Goal: Task Accomplishment & Management: Manage account settings

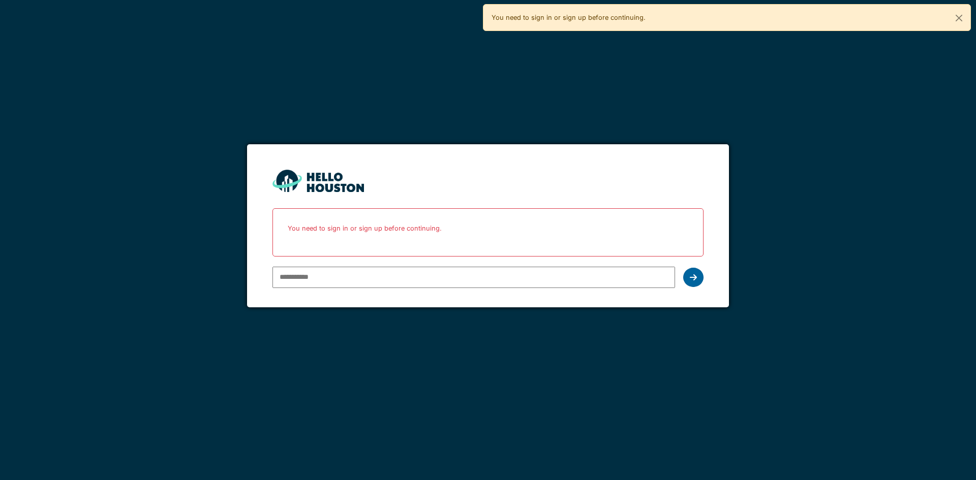
type input "**********"
click at [687, 282] on div at bounding box center [693, 277] width 20 height 19
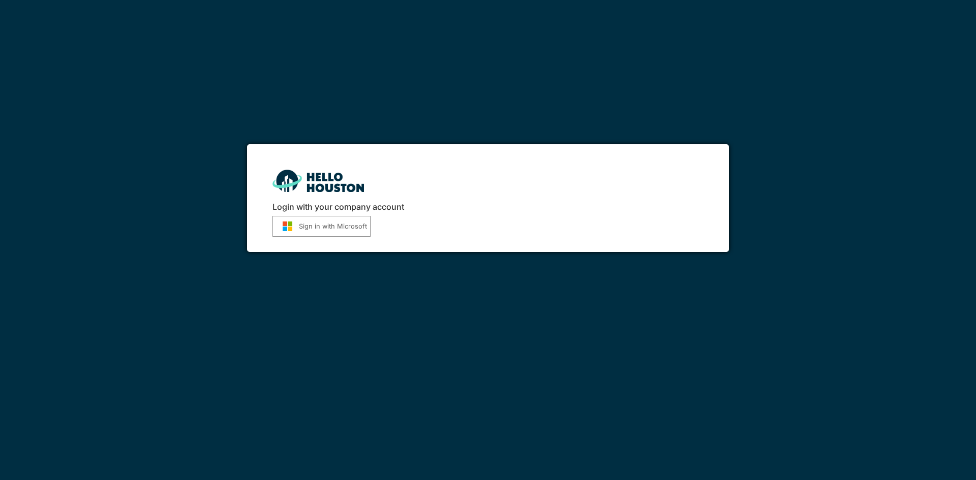
click at [297, 218] on button "Sign in with Microsoft" at bounding box center [322, 226] width 98 height 21
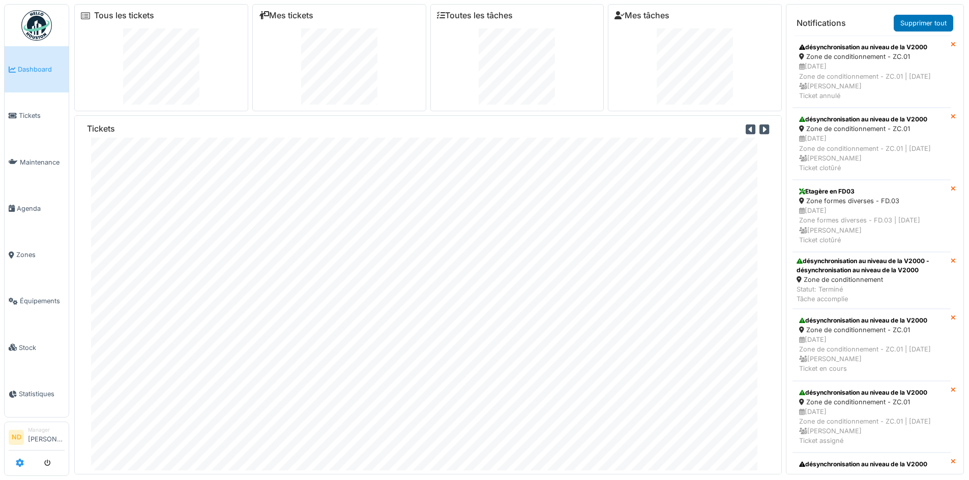
click at [21, 462] on icon at bounding box center [20, 463] width 8 height 8
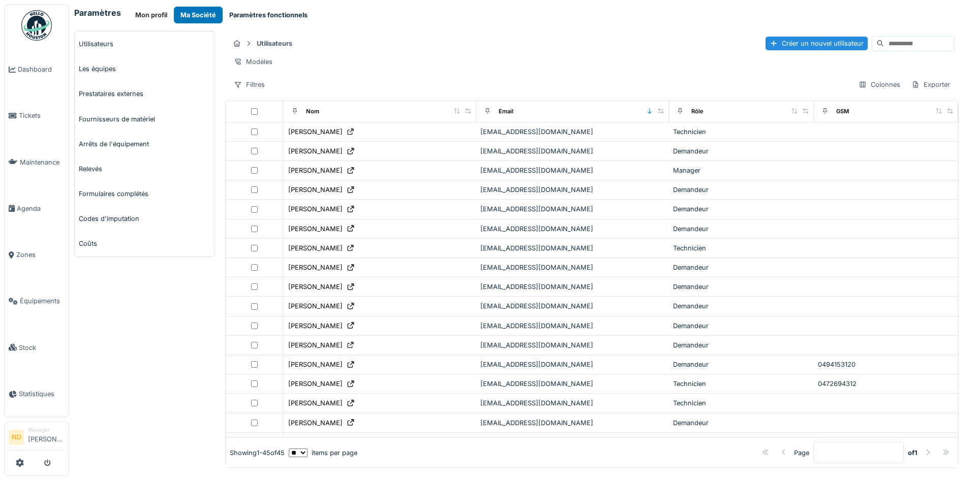
click at [235, 15] on button "Paramètres fonctionnels" at bounding box center [269, 15] width 92 height 17
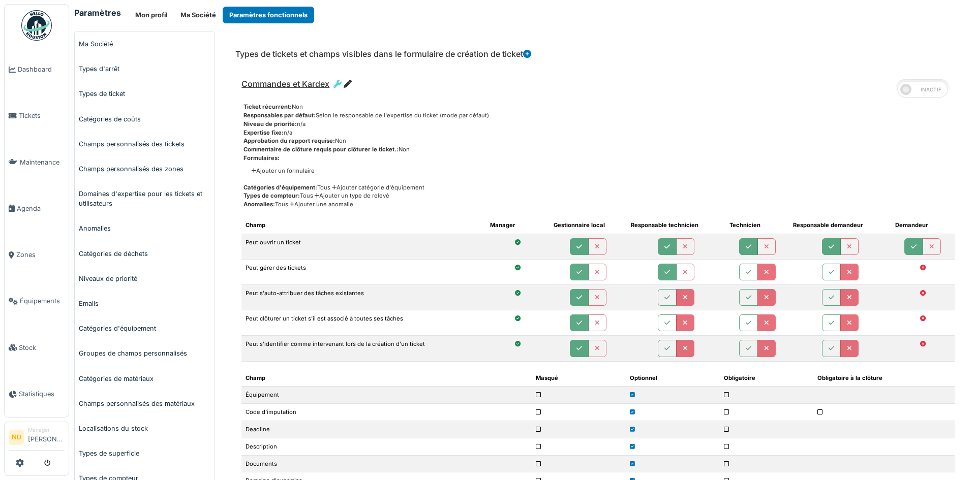
click at [349, 82] on icon at bounding box center [348, 84] width 8 height 8
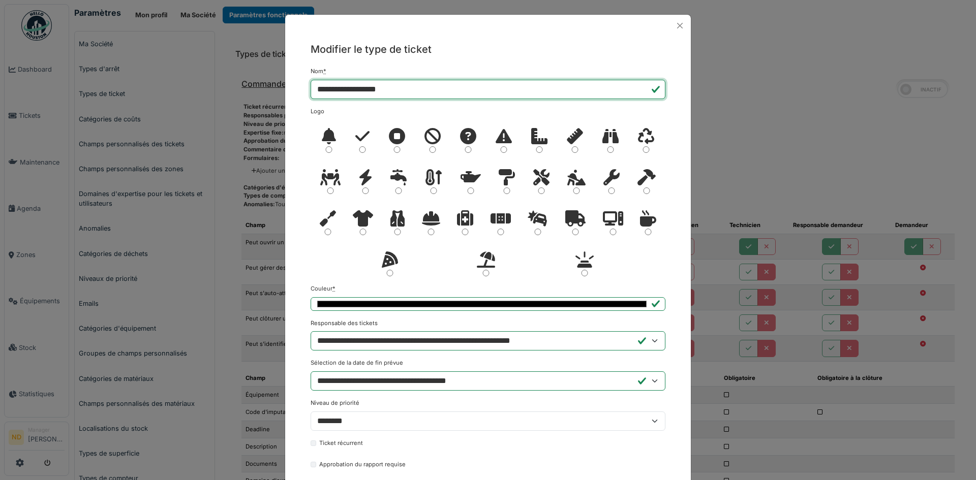
drag, startPoint x: 414, startPoint y: 90, endPoint x: 248, endPoint y: 97, distance: 166.4
click at [254, 96] on div "**********" at bounding box center [488, 240] width 976 height 480
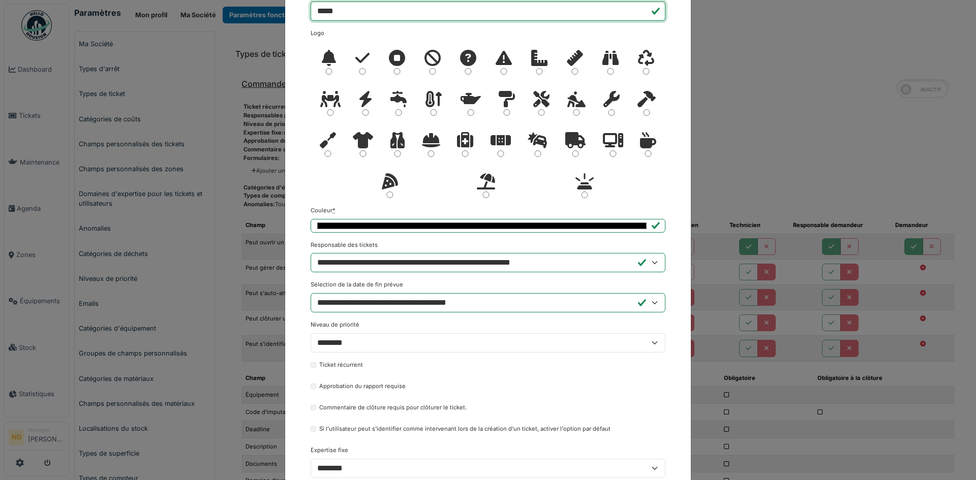
scroll to position [176, 0]
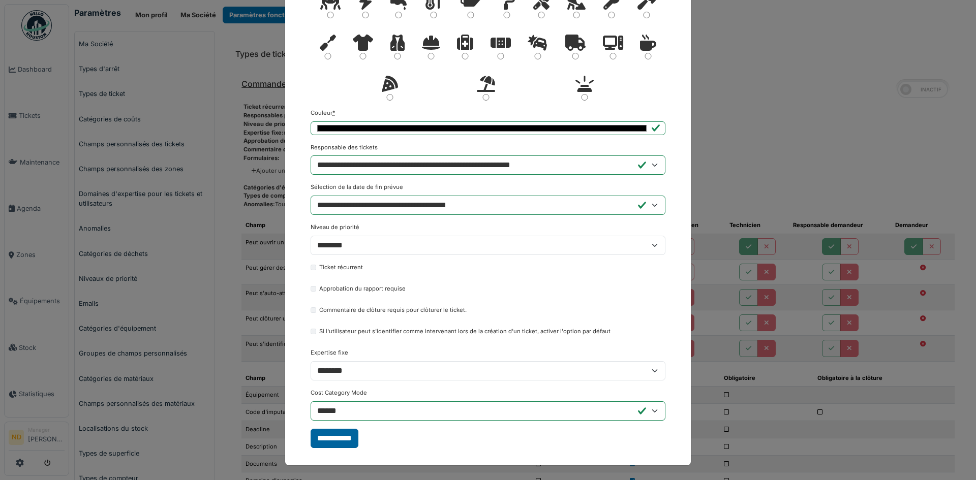
type input "*****"
click at [333, 446] on input "**********" at bounding box center [335, 438] width 48 height 19
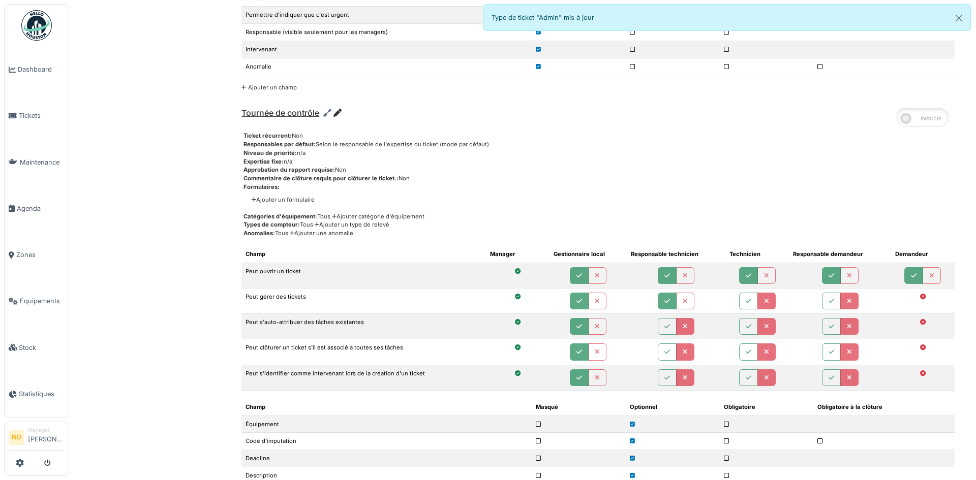
scroll to position [2847, 0]
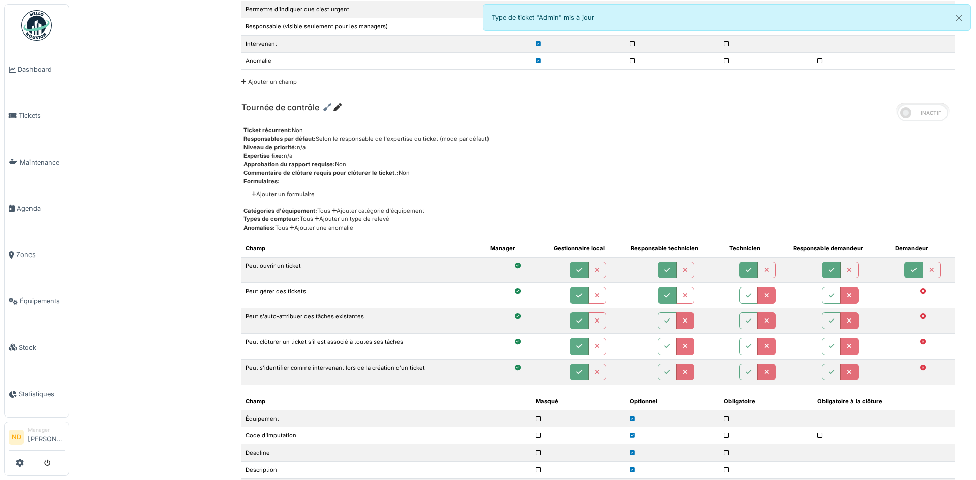
click at [339, 105] on icon at bounding box center [338, 107] width 8 height 8
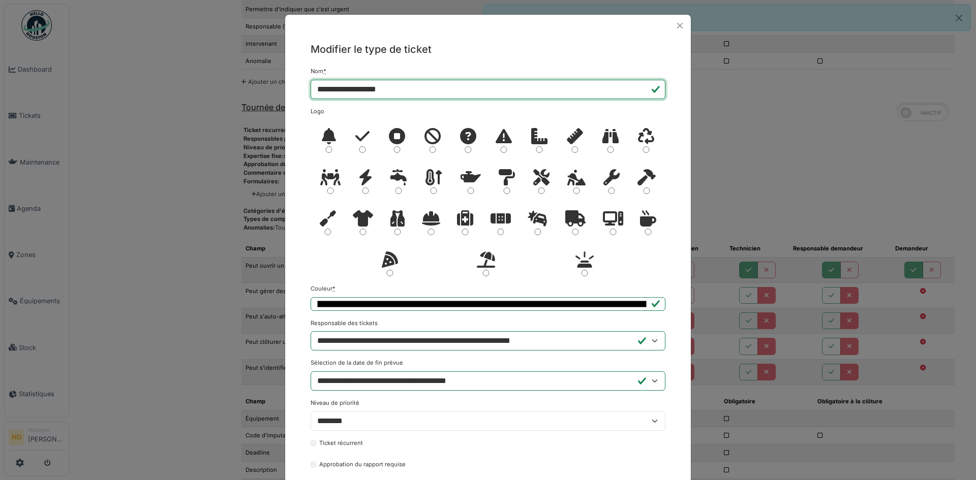
drag, startPoint x: 400, startPoint y: 91, endPoint x: 262, endPoint y: 79, distance: 137.7
click at [262, 79] on div "**********" at bounding box center [488, 240] width 976 height 480
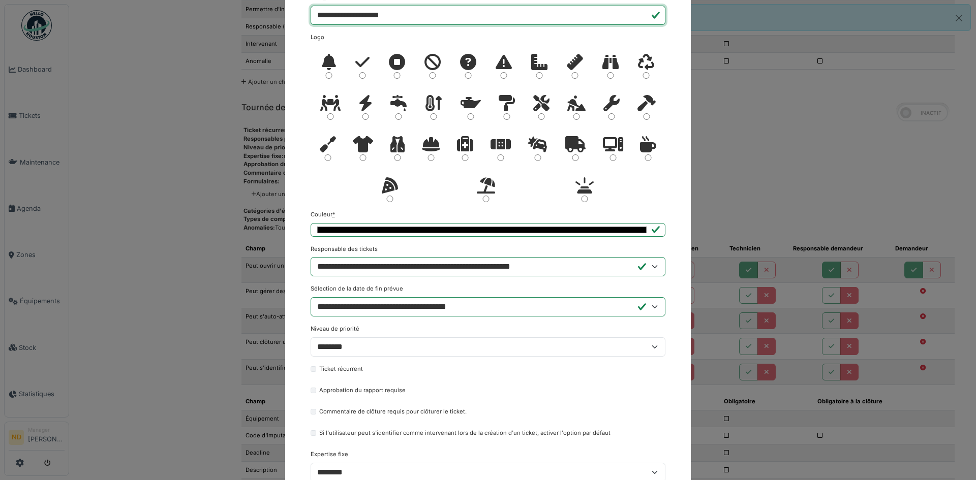
scroll to position [176, 0]
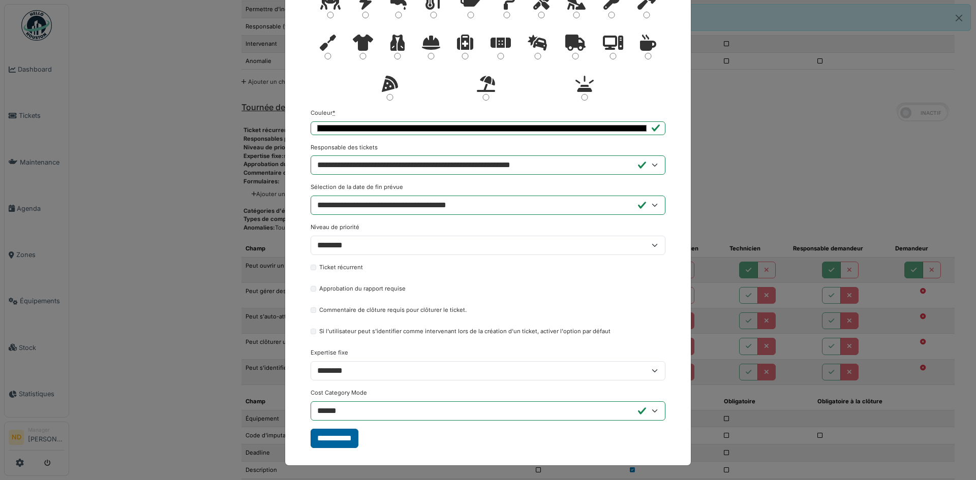
type input "**********"
click at [328, 443] on input "**********" at bounding box center [335, 438] width 48 height 19
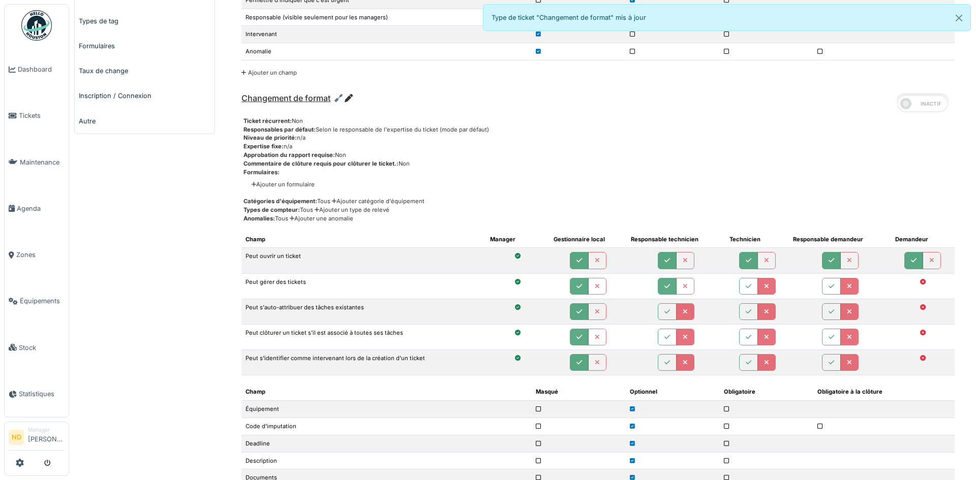
scroll to position [559, 0]
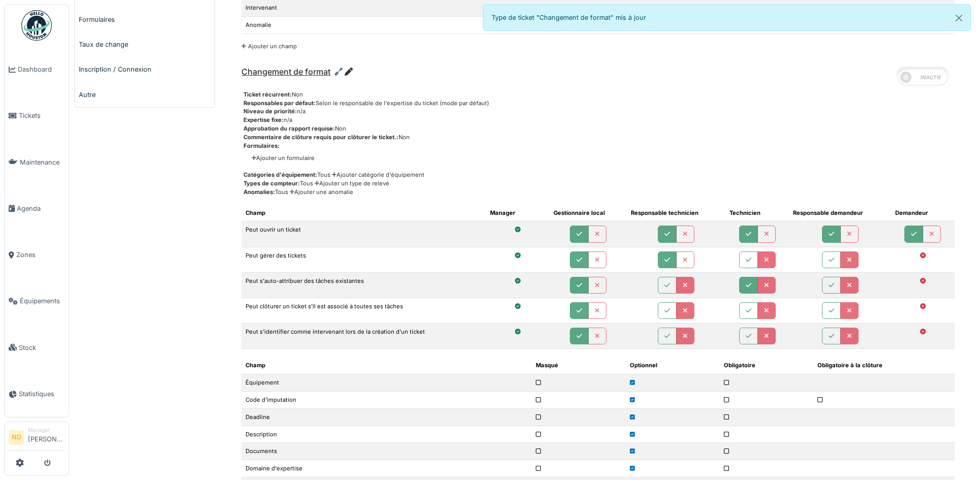
click at [746, 283] on icon "button" at bounding box center [749, 286] width 6 height 7
click at [749, 260] on button "button" at bounding box center [748, 260] width 19 height 17
click at [740, 345] on button "button" at bounding box center [748, 336] width 19 height 17
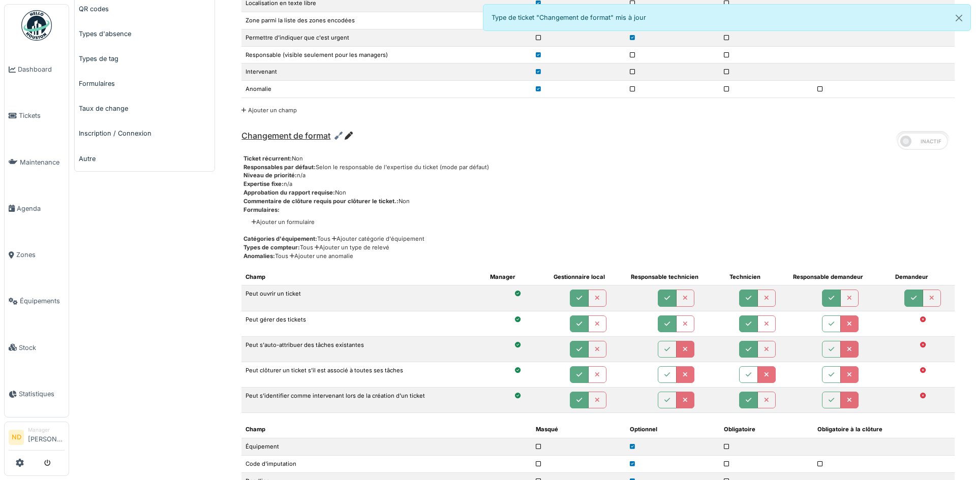
scroll to position [458, 0]
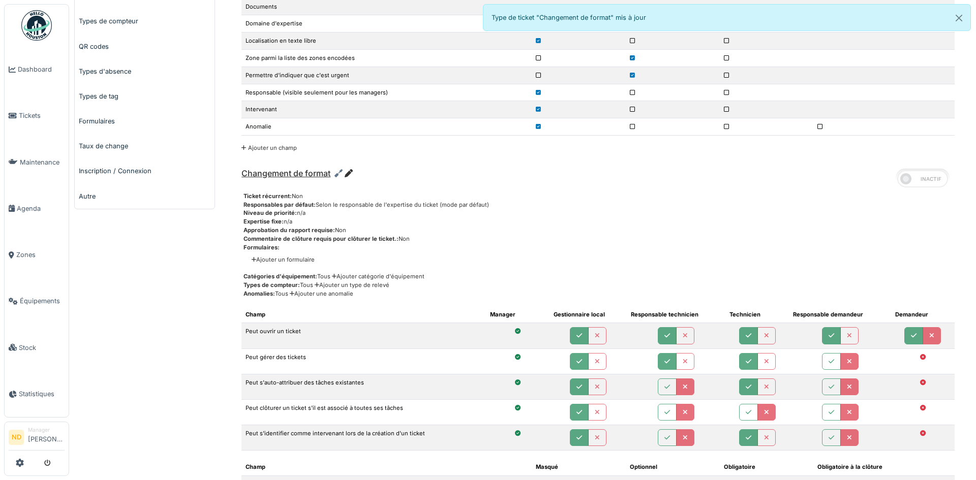
click at [929, 336] on icon "button" at bounding box center [931, 336] width 5 height 7
click at [848, 337] on button "button" at bounding box center [849, 335] width 18 height 17
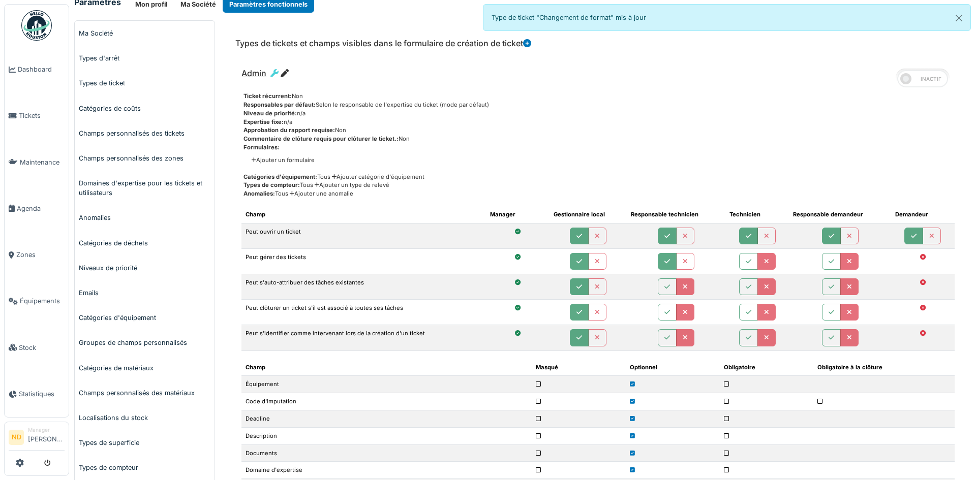
scroll to position [0, 0]
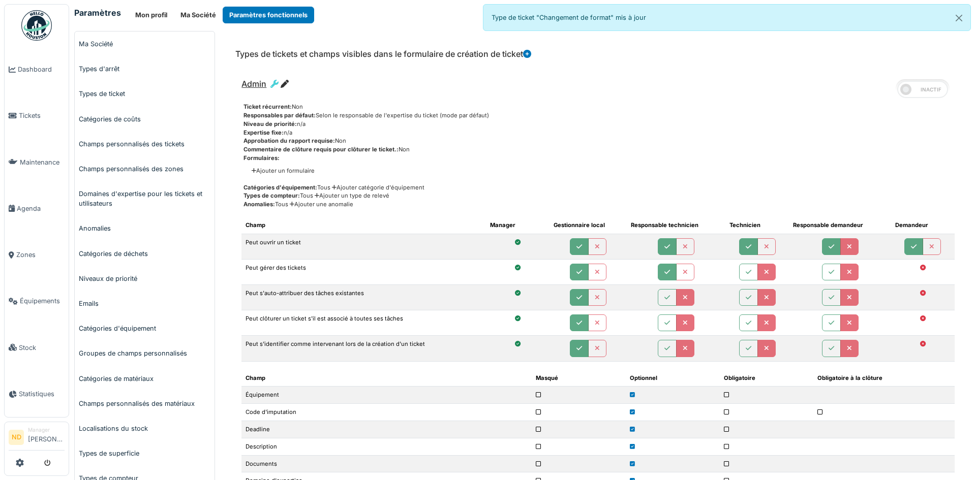
click at [851, 242] on button "button" at bounding box center [849, 246] width 18 height 17
click at [937, 247] on td at bounding box center [923, 246] width 64 height 25
click at [931, 247] on button "button" at bounding box center [932, 246] width 18 height 17
click at [746, 277] on button "button" at bounding box center [748, 272] width 19 height 17
click at [746, 298] on icon "button" at bounding box center [749, 298] width 6 height 7
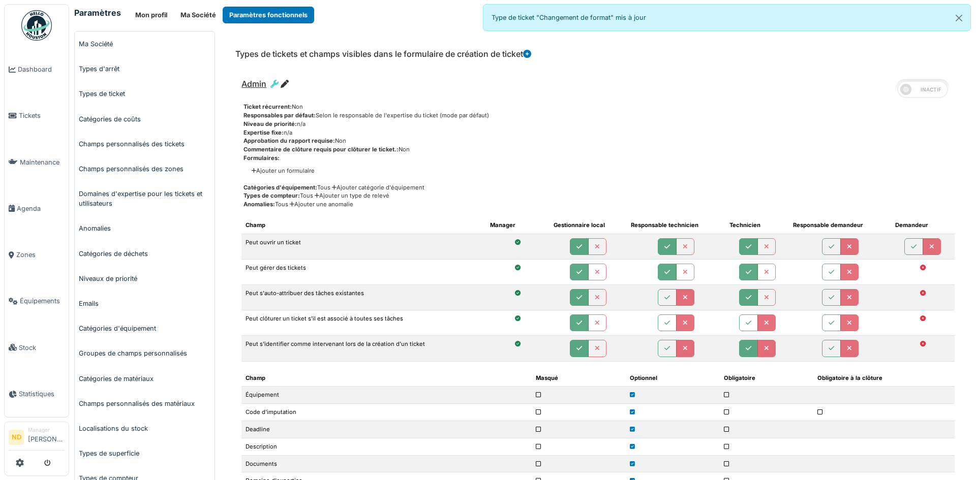
click at [746, 351] on icon "button" at bounding box center [749, 349] width 6 height 7
click at [18, 115] on li "Tickets" at bounding box center [37, 116] width 56 height 10
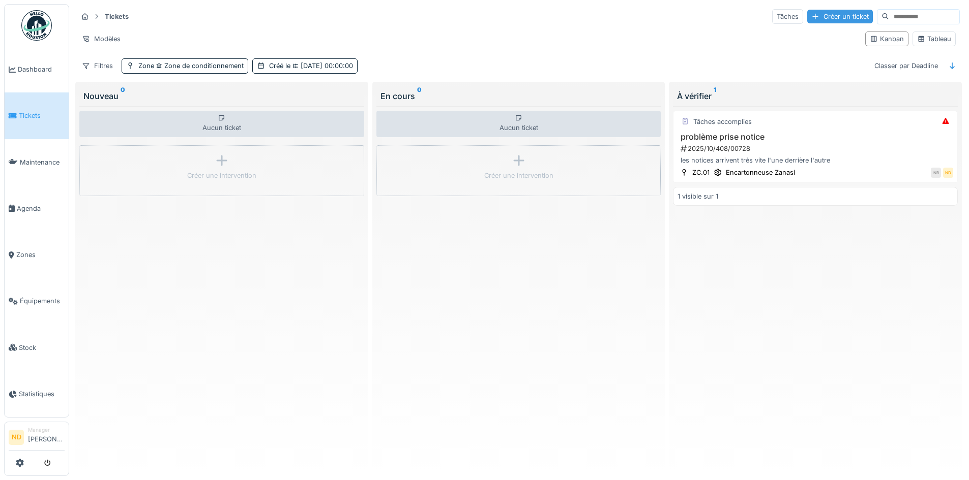
click at [817, 17] on div "Créer un ticket" at bounding box center [840, 17] width 66 height 14
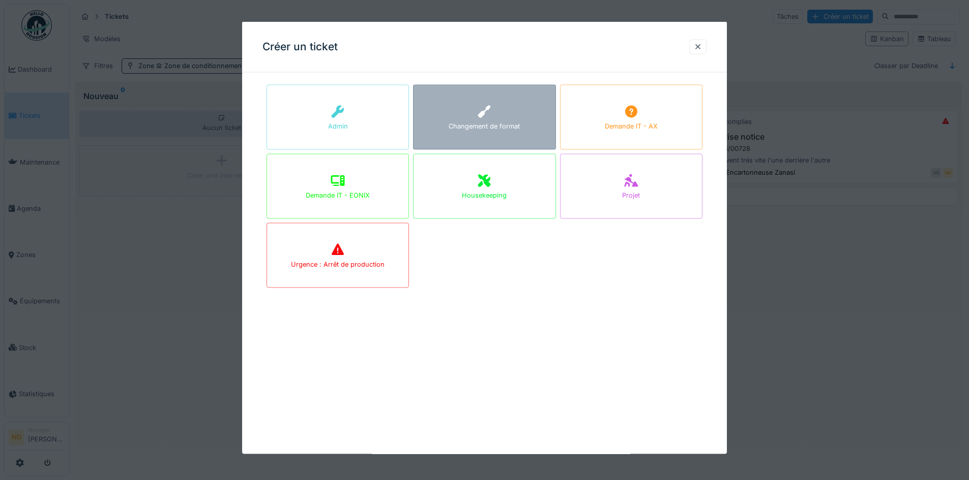
click at [491, 113] on icon at bounding box center [483, 112] width 15 height 12
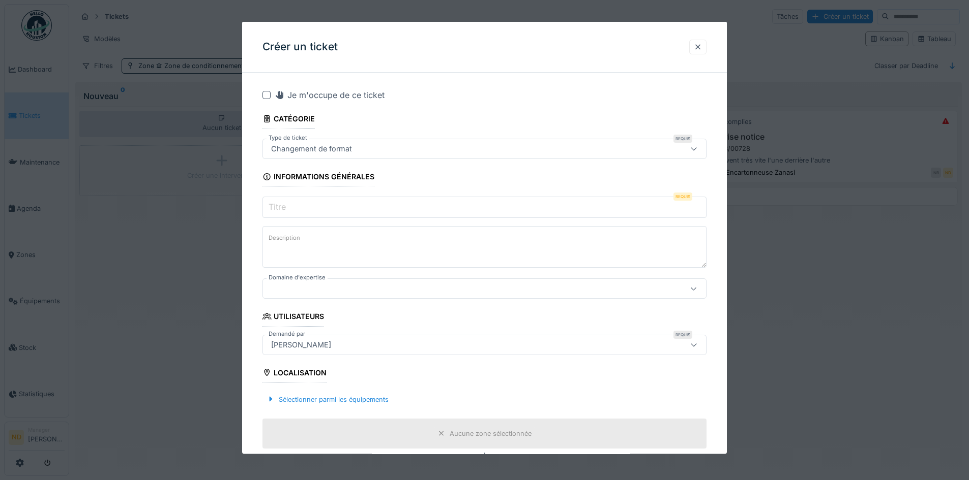
click at [702, 45] on div at bounding box center [698, 47] width 8 height 10
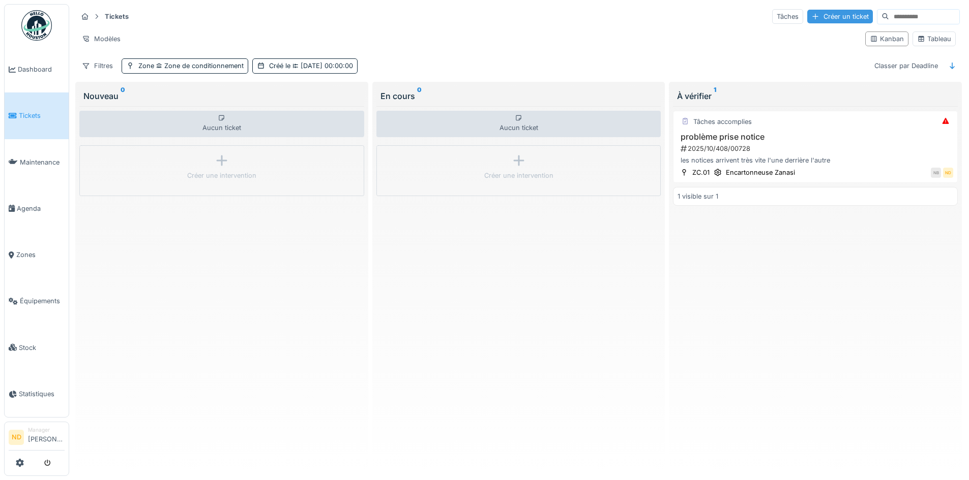
click at [807, 10] on div "Créer un ticket" at bounding box center [840, 17] width 66 height 14
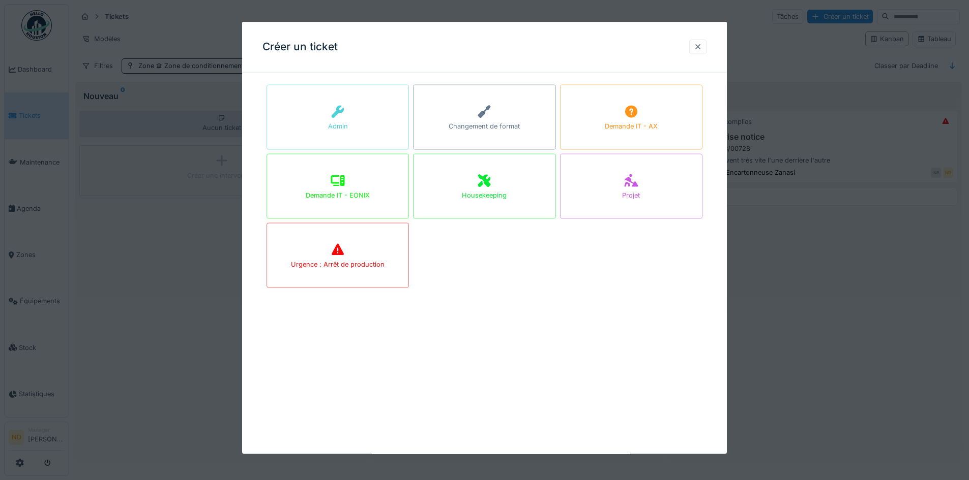
click at [706, 45] on div at bounding box center [697, 46] width 17 height 15
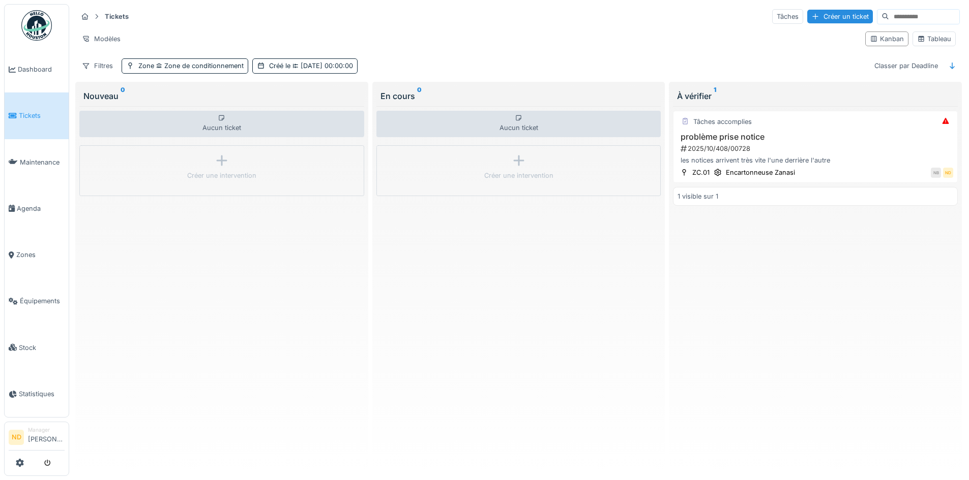
click at [39, 35] on img at bounding box center [36, 25] width 31 height 31
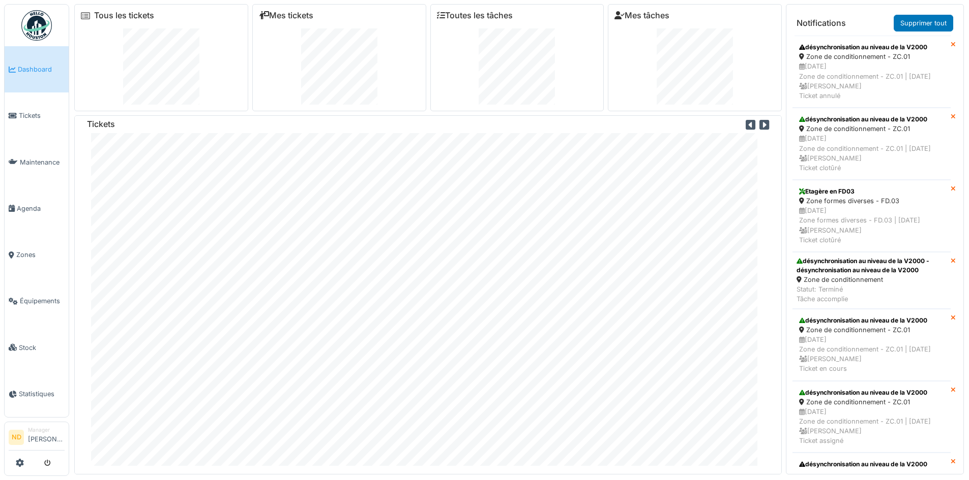
scroll to position [12, 0]
click at [29, 120] on link "Tickets" at bounding box center [37, 116] width 64 height 46
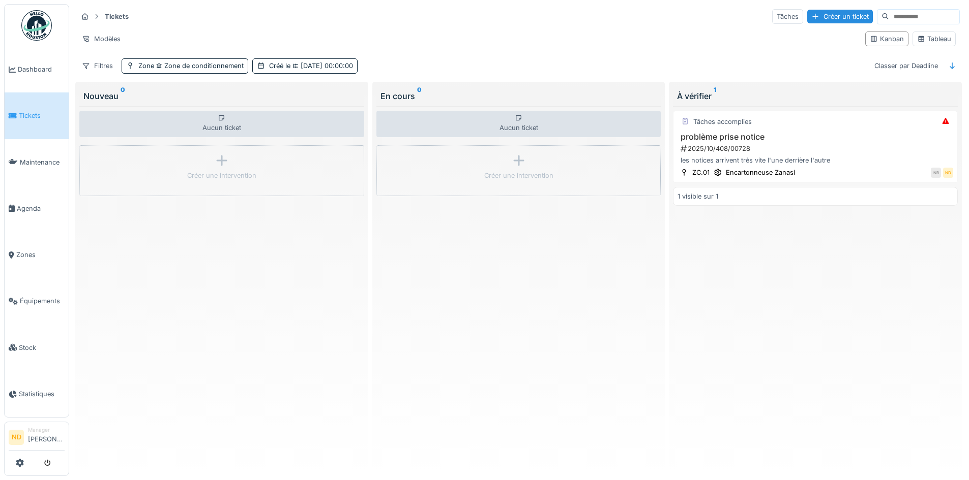
click at [13, 464] on div at bounding box center [37, 463] width 56 height 17
click at [18, 465] on icon at bounding box center [20, 463] width 8 height 8
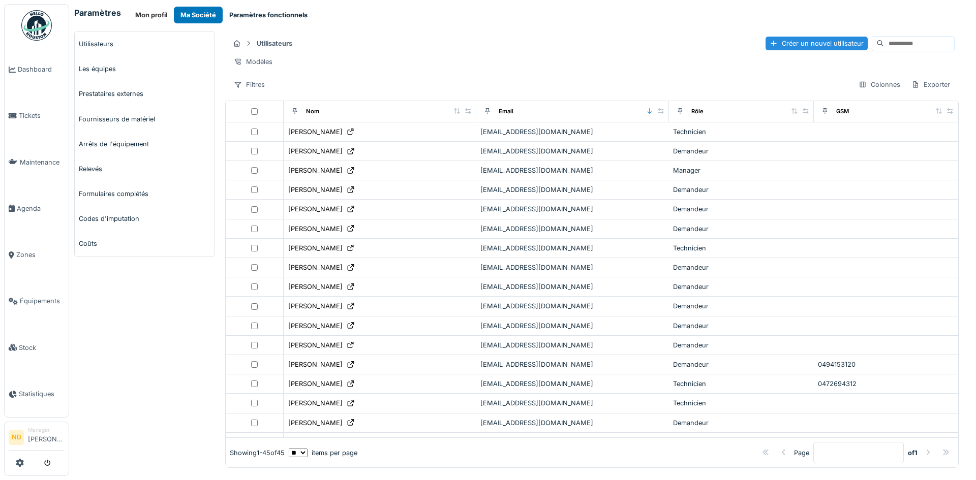
click at [247, 18] on button "Paramètres fonctionnels" at bounding box center [269, 15] width 92 height 17
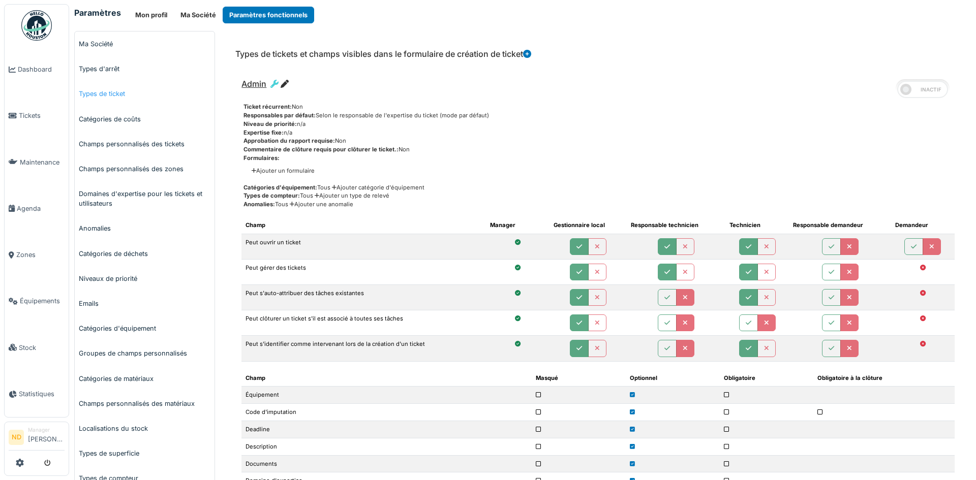
click at [109, 100] on link "Types de ticket" at bounding box center [145, 93] width 140 height 25
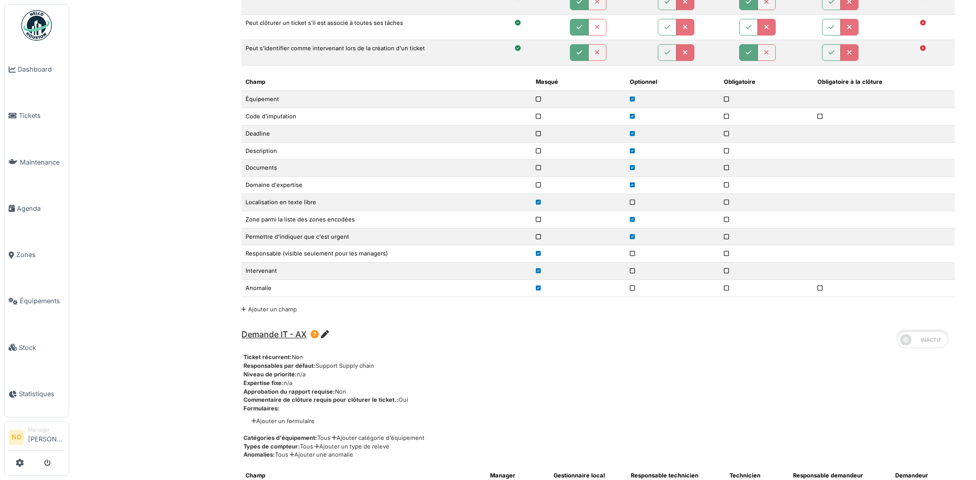
scroll to position [864, 0]
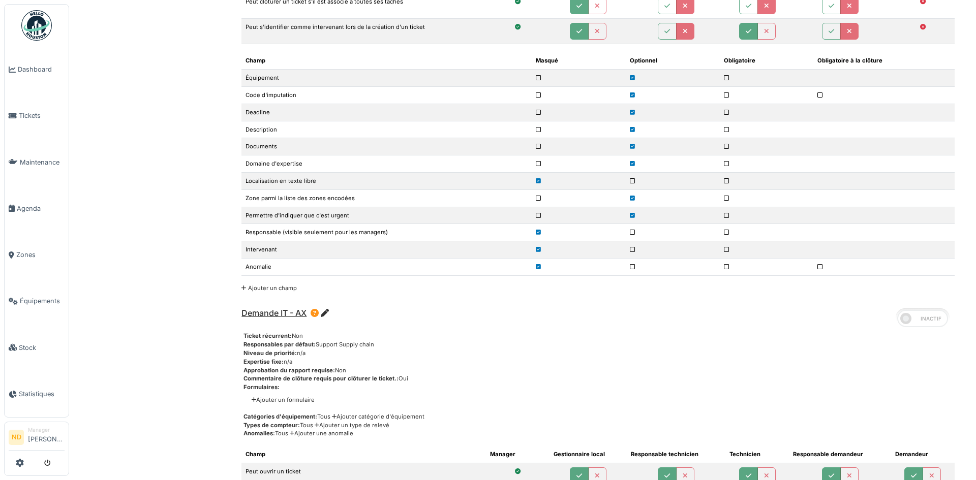
click at [276, 289] on link "Ajouter un champ" at bounding box center [269, 288] width 55 height 7
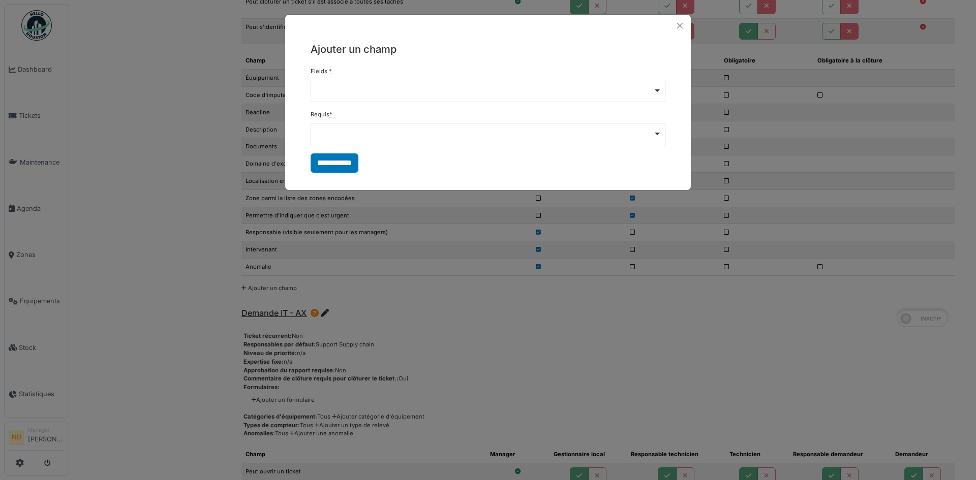
click at [652, 92] on div "Remove item" at bounding box center [488, 90] width 346 height 4
click at [685, 25] on button "Close" at bounding box center [680, 26] width 14 height 14
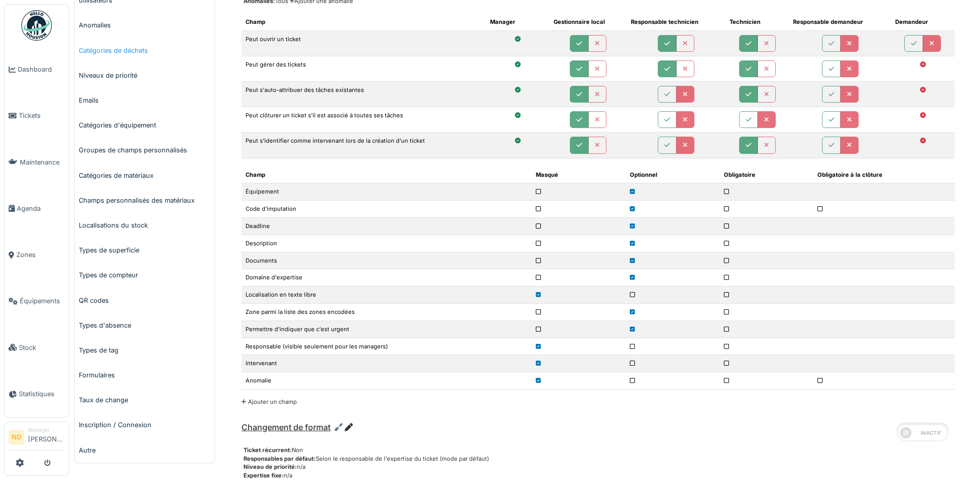
scroll to position [254, 0]
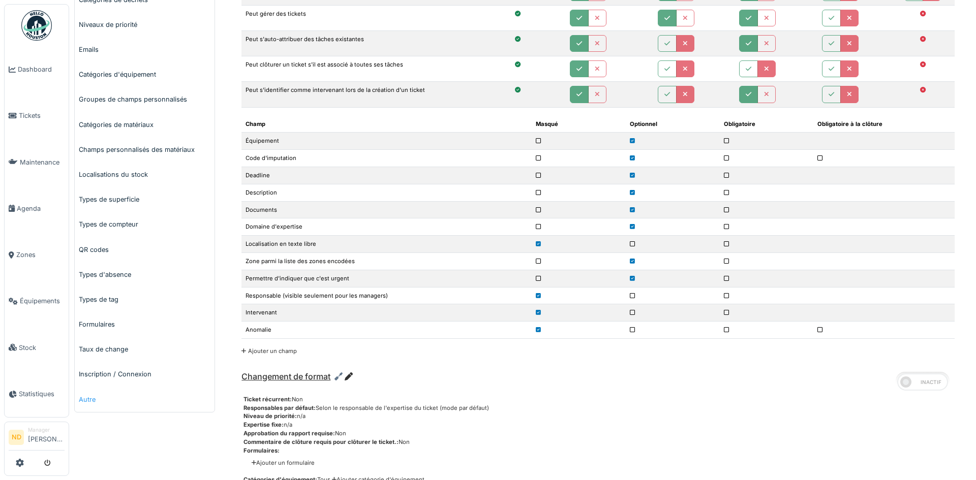
click at [89, 394] on link "Autre" at bounding box center [145, 399] width 140 height 25
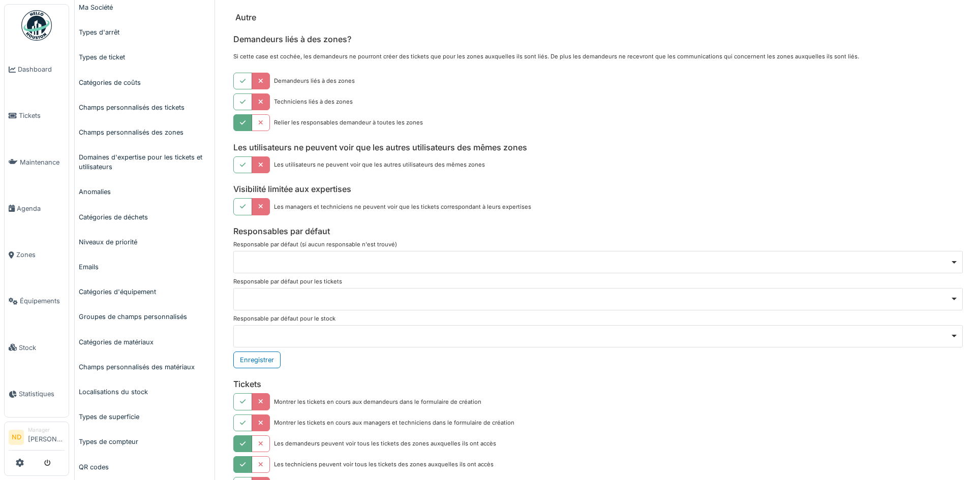
scroll to position [254, 0]
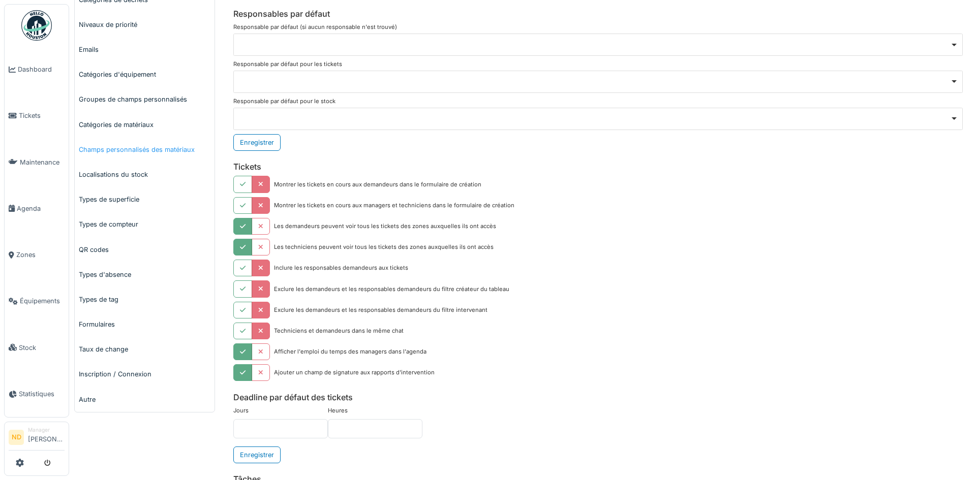
click at [146, 150] on link "Champs personnalisés des matériaux" at bounding box center [145, 149] width 140 height 25
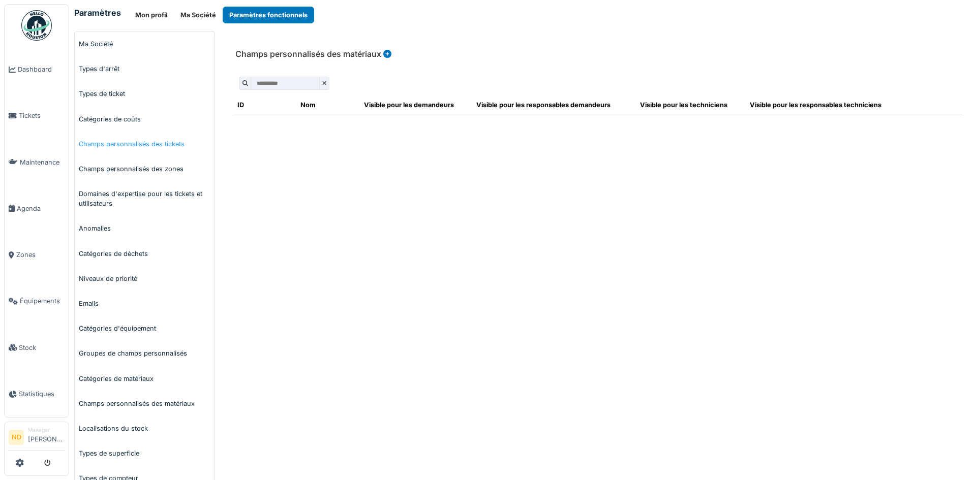
click at [152, 143] on link "Champs personnalisés des tickets" at bounding box center [145, 144] width 140 height 25
click at [375, 52] on icon at bounding box center [375, 54] width 8 height 8
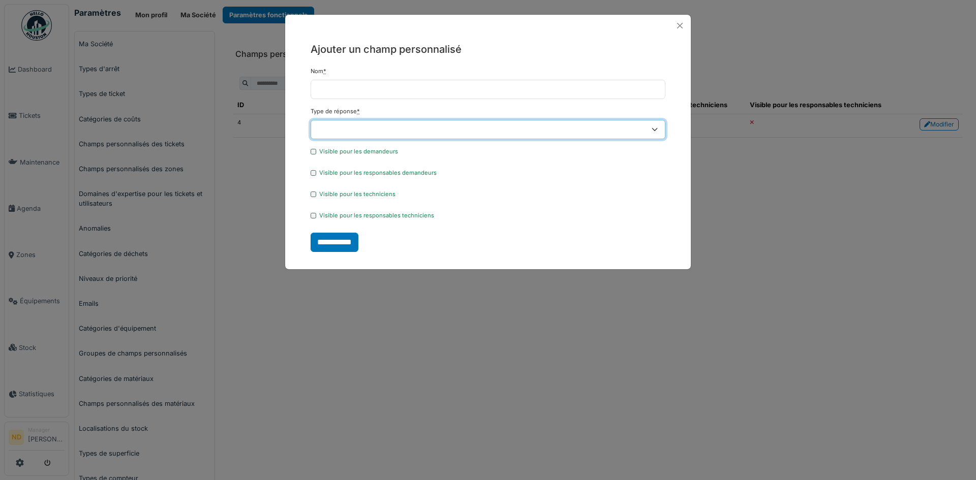
click at [608, 130] on select "**********" at bounding box center [488, 129] width 355 height 19
select select "*********"
click at [311, 120] on select "**********" at bounding box center [488, 129] width 355 height 19
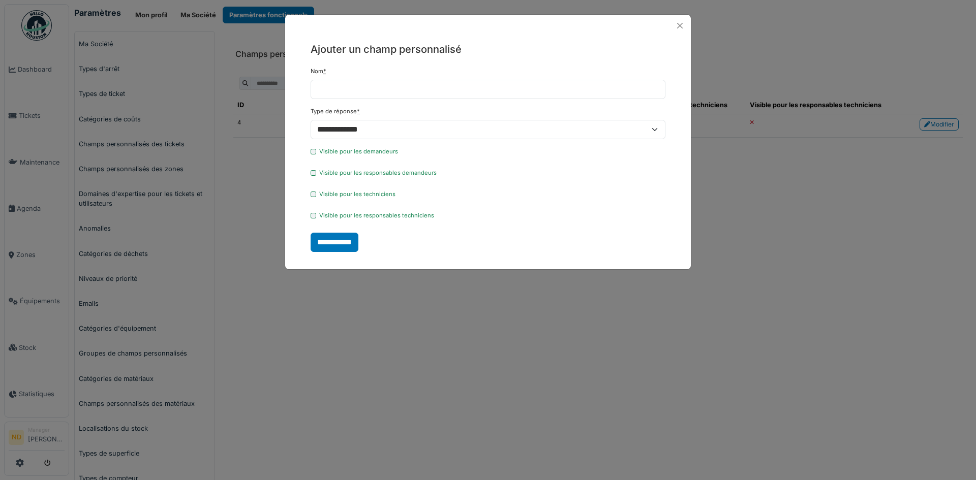
click at [383, 151] on label "Visible pour les demandeurs" at bounding box center [358, 151] width 79 height 9
click at [369, 174] on label "Visible pour les responsables demandeurs" at bounding box center [377, 173] width 117 height 9
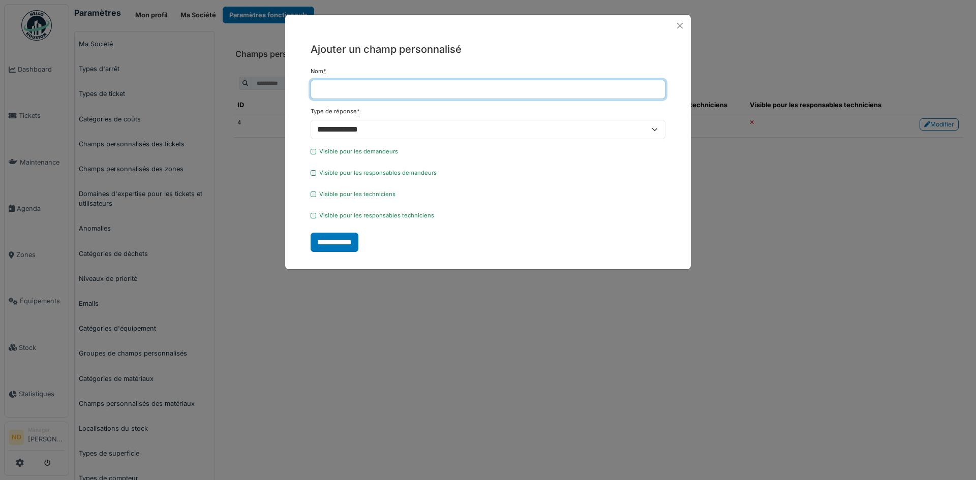
click at [342, 88] on input "Nom *" at bounding box center [488, 89] width 355 height 19
type input "**********"
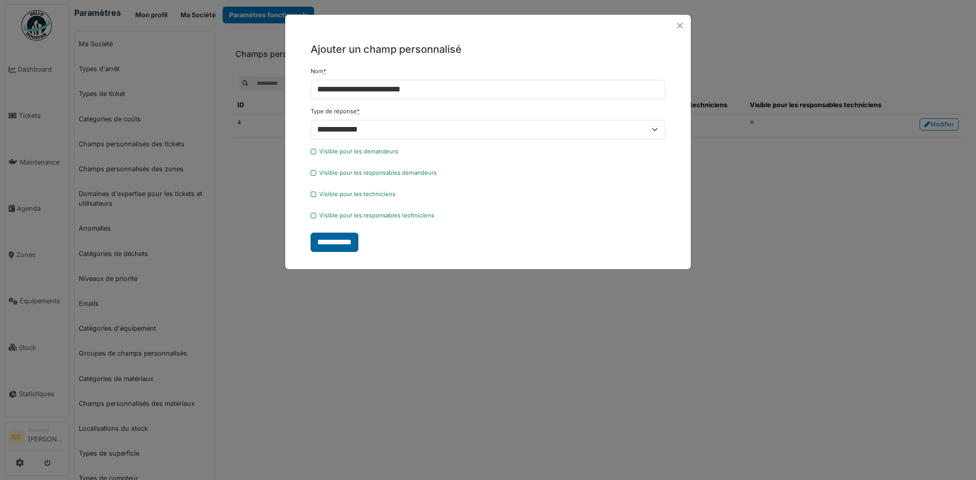
click at [320, 240] on input "**********" at bounding box center [335, 242] width 48 height 19
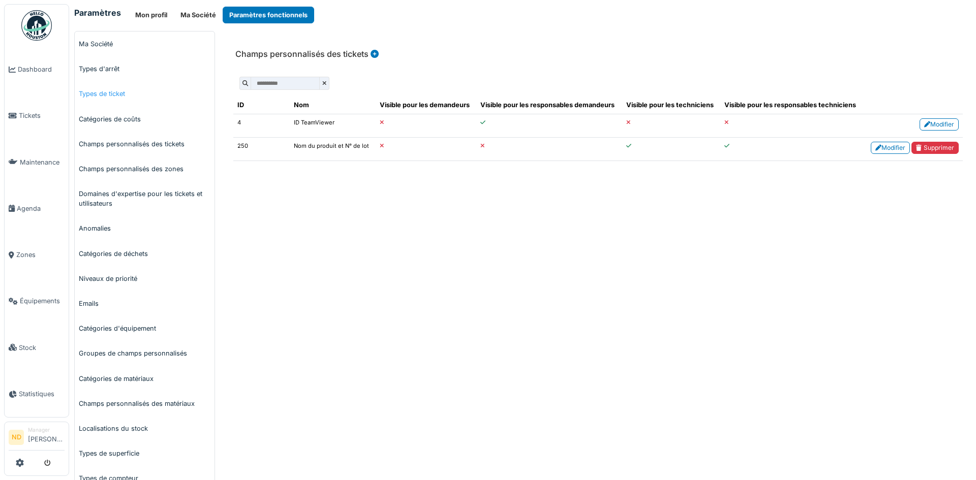
click at [111, 89] on link "Types de ticket" at bounding box center [145, 93] width 140 height 25
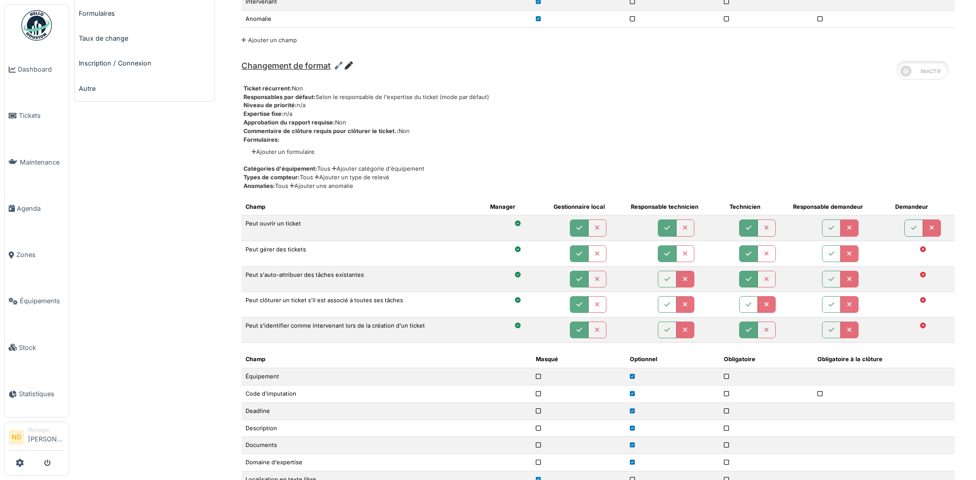
scroll to position [519, 0]
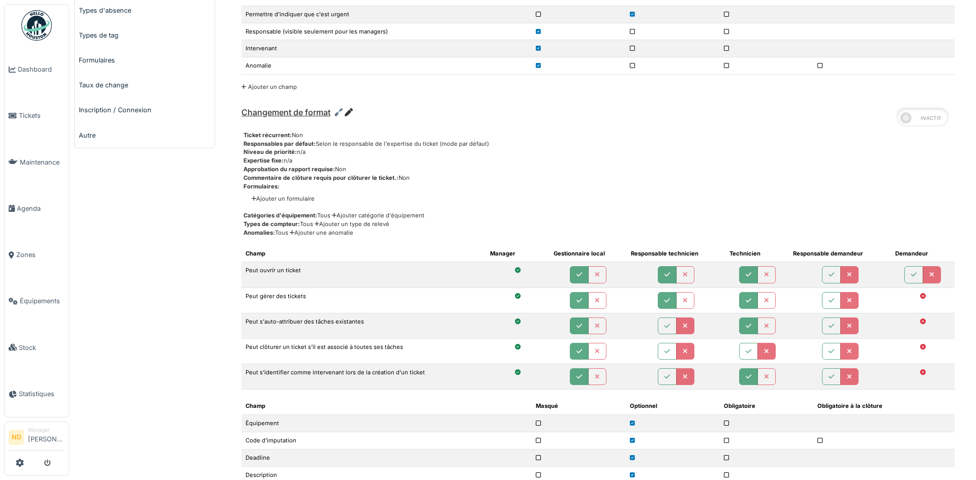
click at [286, 196] on link "Ajouter un formulaire" at bounding box center [283, 199] width 63 height 9
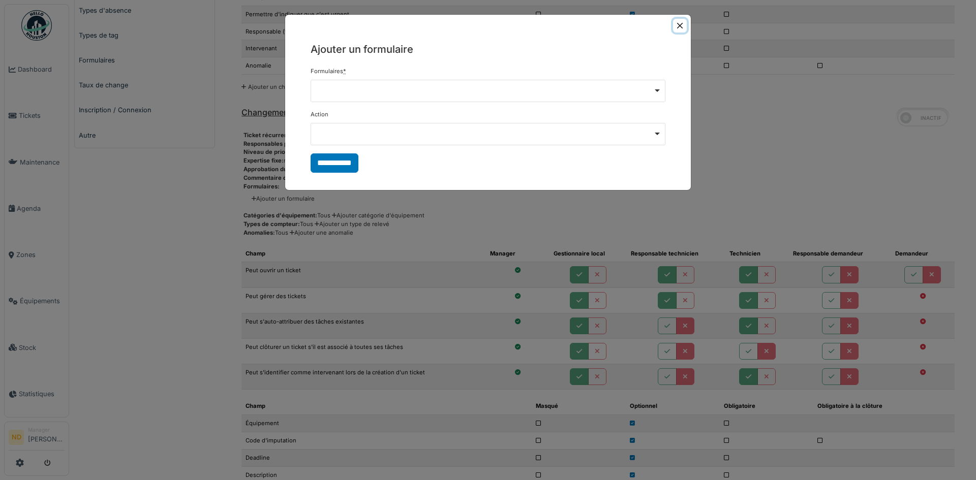
click at [677, 21] on button "Close" at bounding box center [680, 26] width 14 height 14
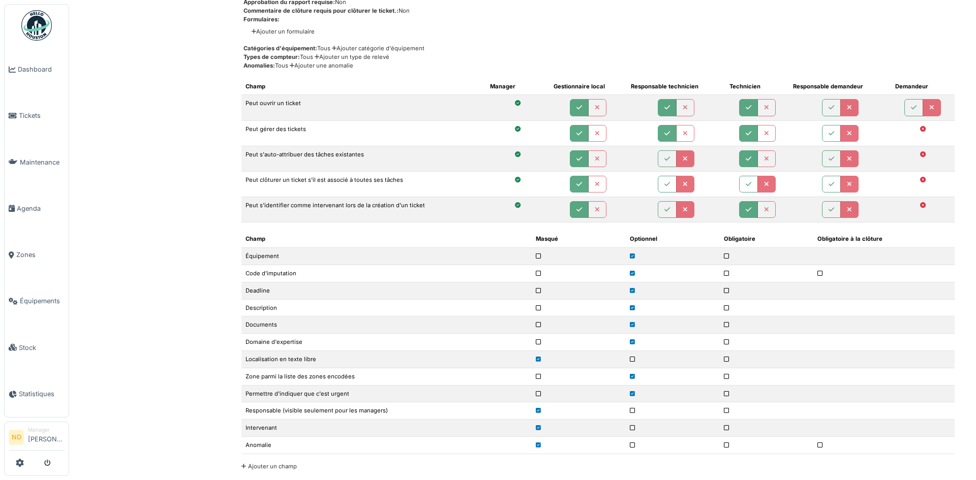
scroll to position [824, 0]
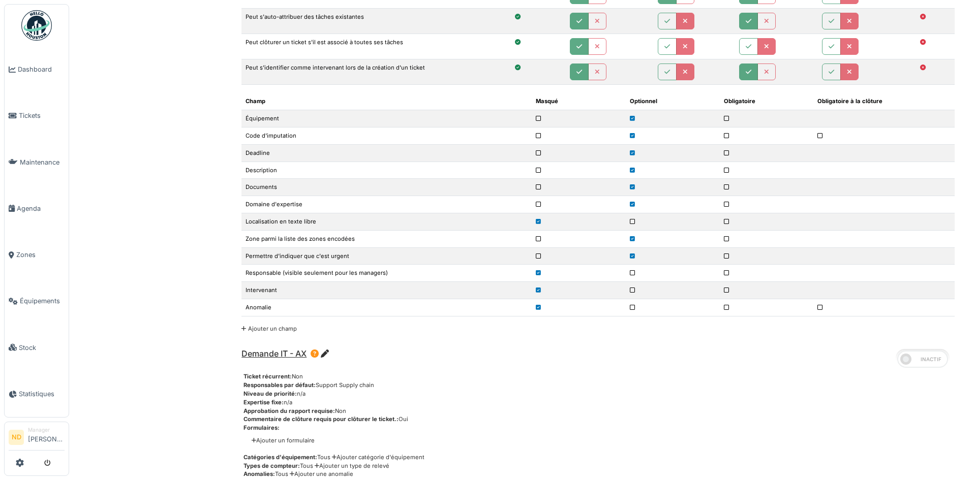
click at [274, 328] on link "Ajouter un champ" at bounding box center [269, 328] width 55 height 7
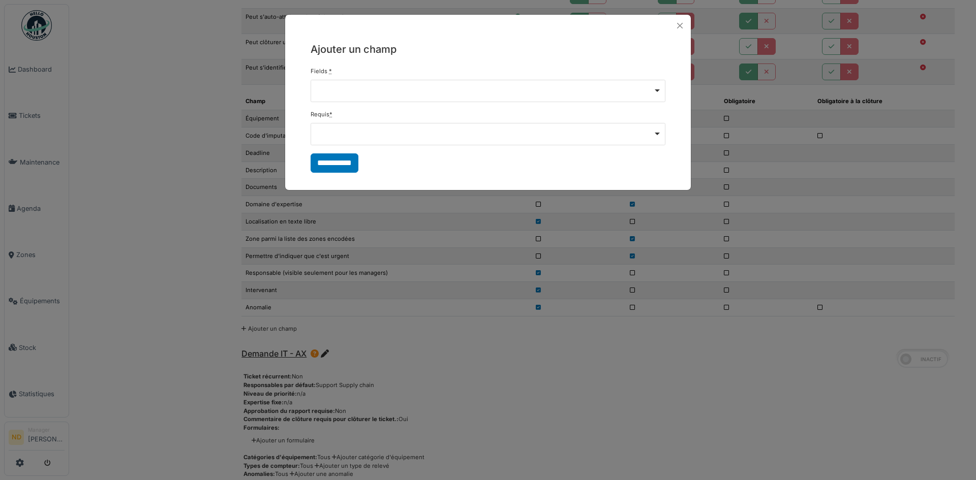
click at [657, 87] on div "Remove item" at bounding box center [488, 91] width 355 height 22
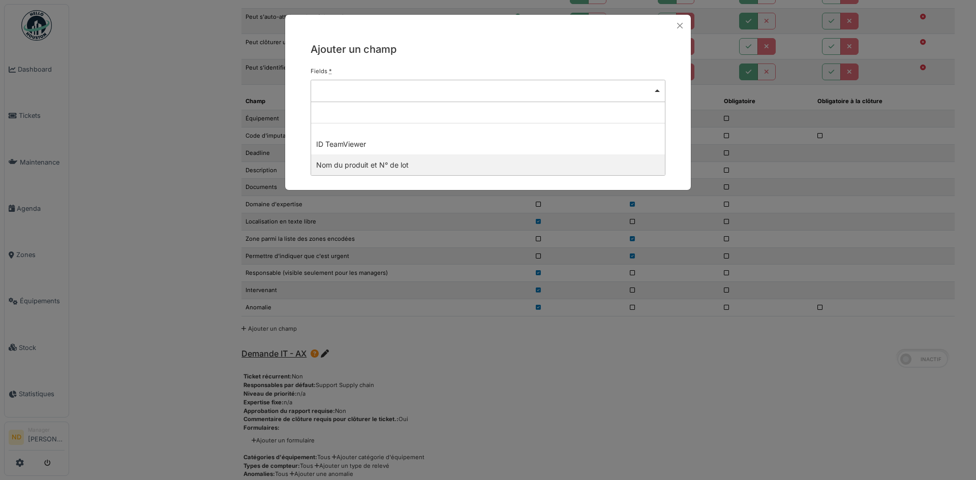
select select "***"
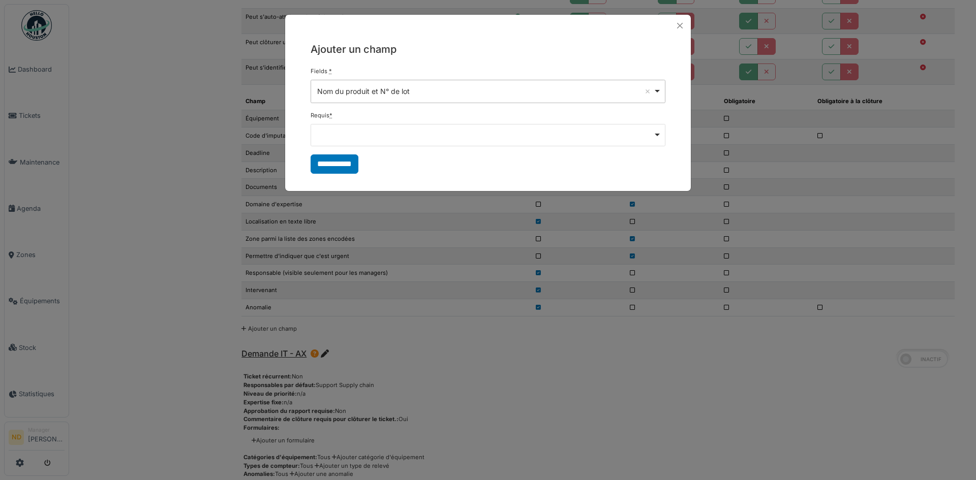
click at [653, 135] on div "Remove item" at bounding box center [488, 134] width 346 height 4
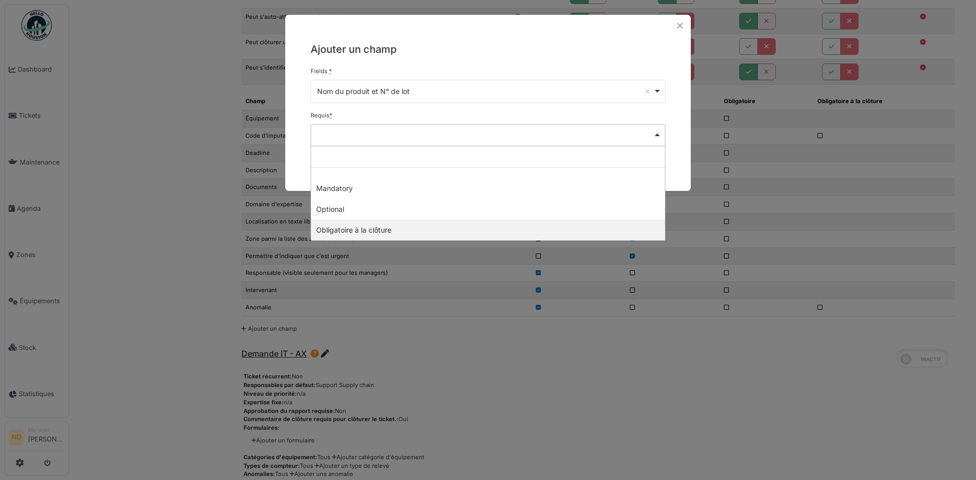
select select "********"
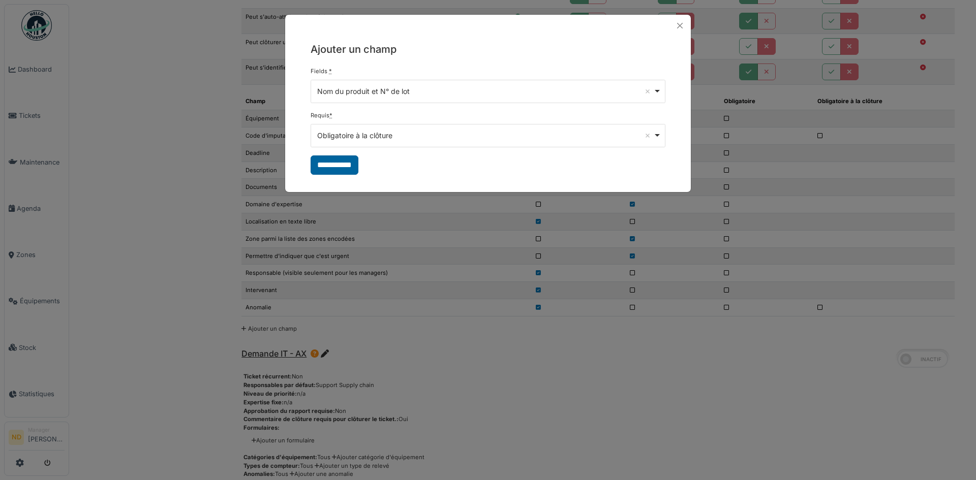
click at [330, 164] on input "**********" at bounding box center [335, 165] width 48 height 19
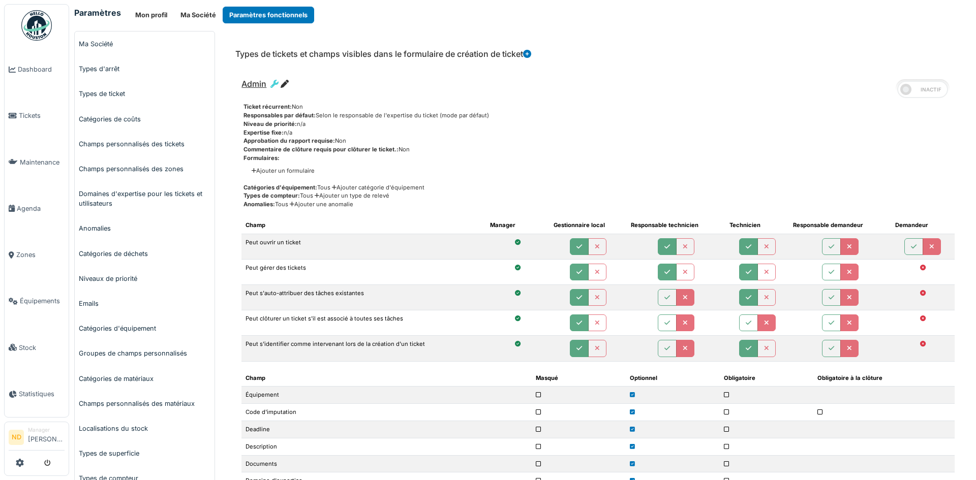
click at [44, 15] on img at bounding box center [36, 25] width 31 height 31
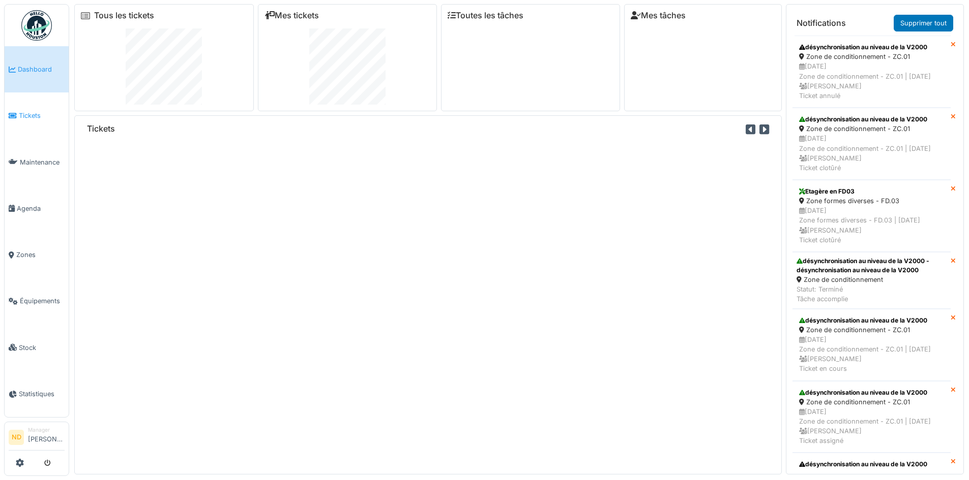
click at [40, 123] on link "Tickets" at bounding box center [37, 116] width 64 height 46
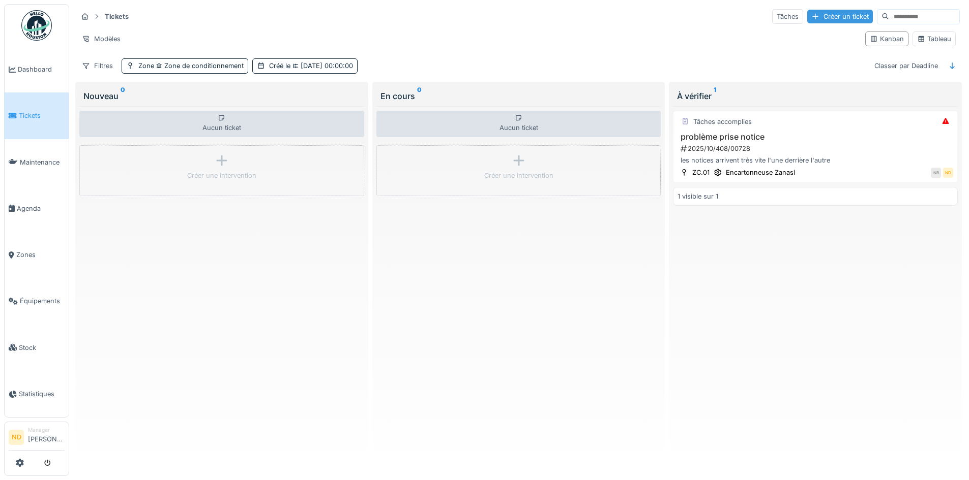
click at [807, 16] on div "Créer un ticket" at bounding box center [840, 17] width 66 height 14
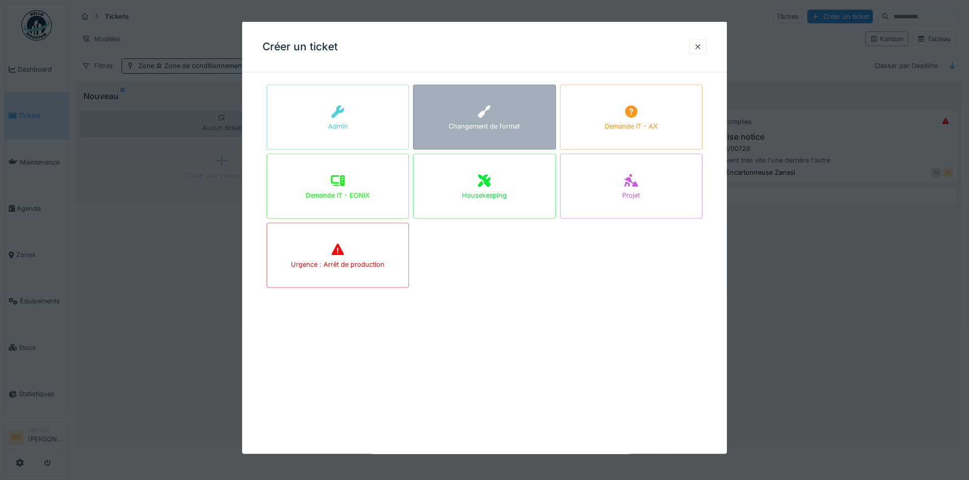
click at [501, 127] on div "Changement de format" at bounding box center [483, 127] width 71 height 10
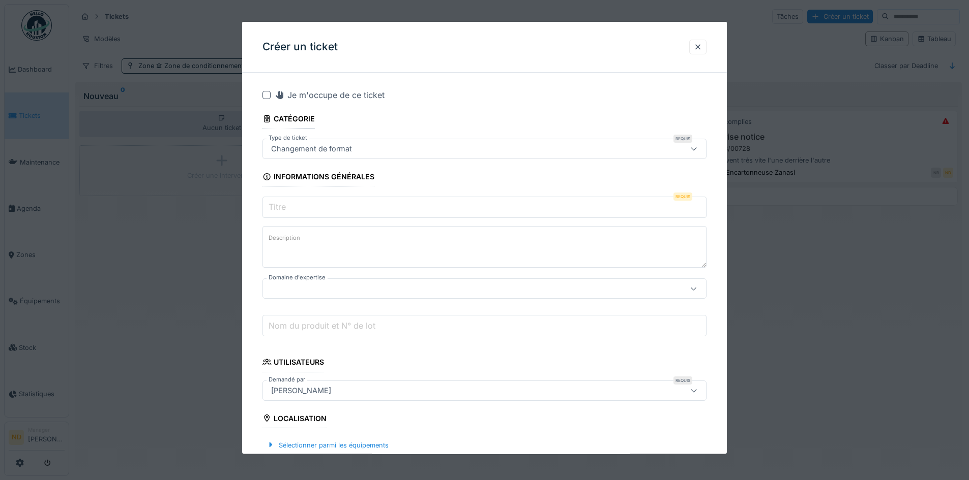
click at [375, 326] on label "Nom du produit et N° de lot" at bounding box center [321, 325] width 111 height 12
click at [375, 326] on input "Nom du produit et N° de lot" at bounding box center [484, 325] width 444 height 21
click at [361, 294] on div at bounding box center [484, 289] width 444 height 20
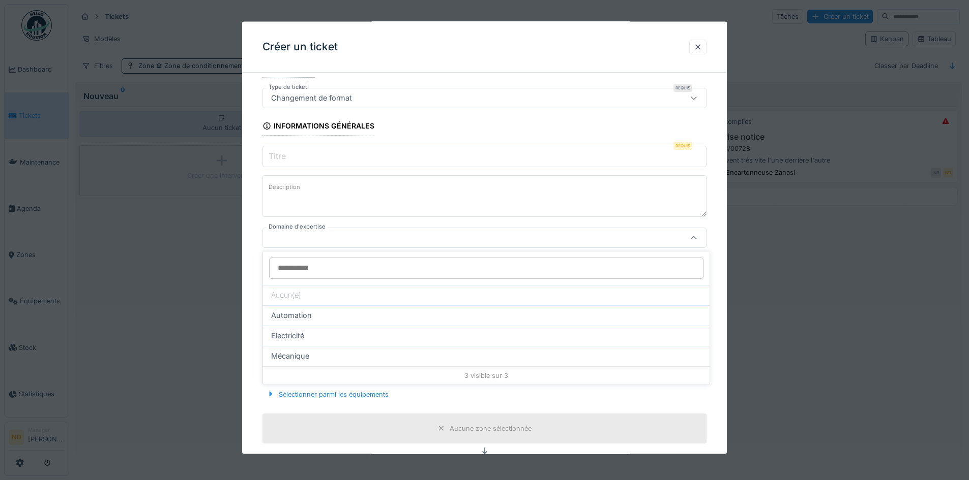
click at [697, 46] on div at bounding box center [698, 47] width 8 height 10
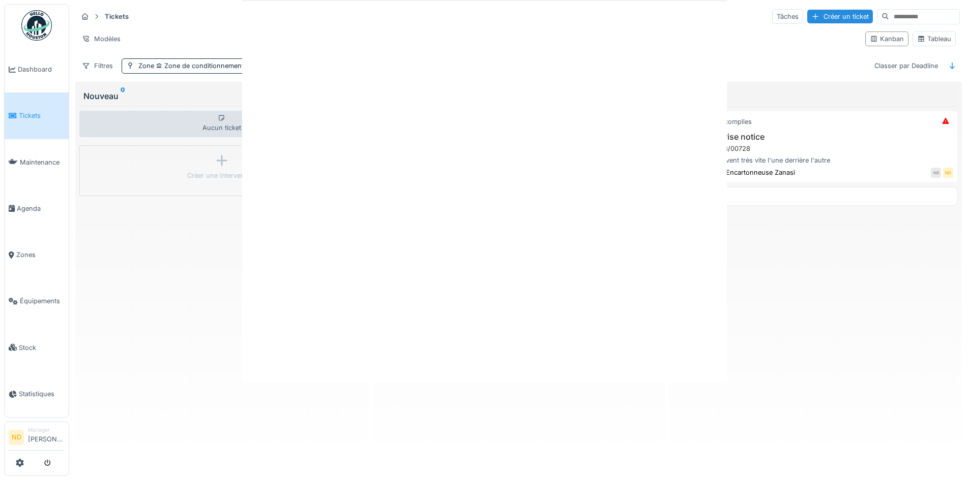
scroll to position [0, 0]
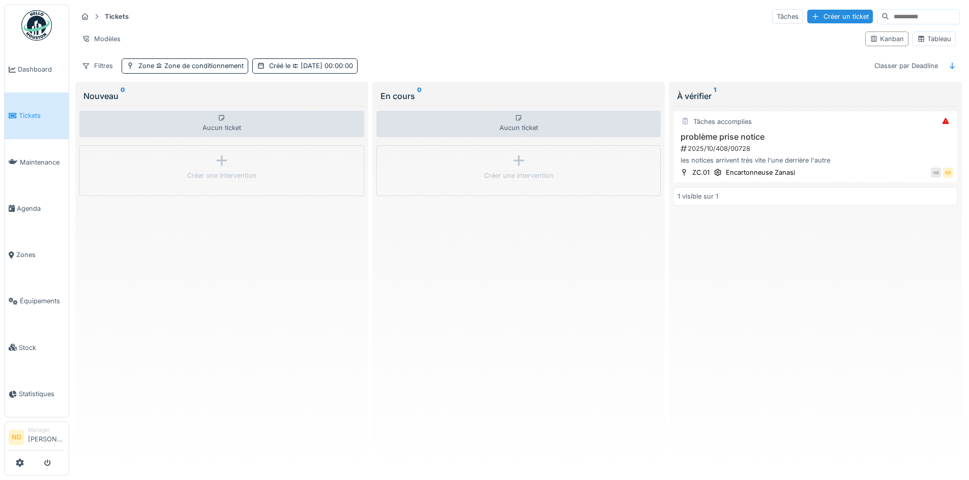
click at [25, 463] on div at bounding box center [37, 463] width 56 height 17
click at [20, 460] on icon at bounding box center [20, 463] width 8 height 8
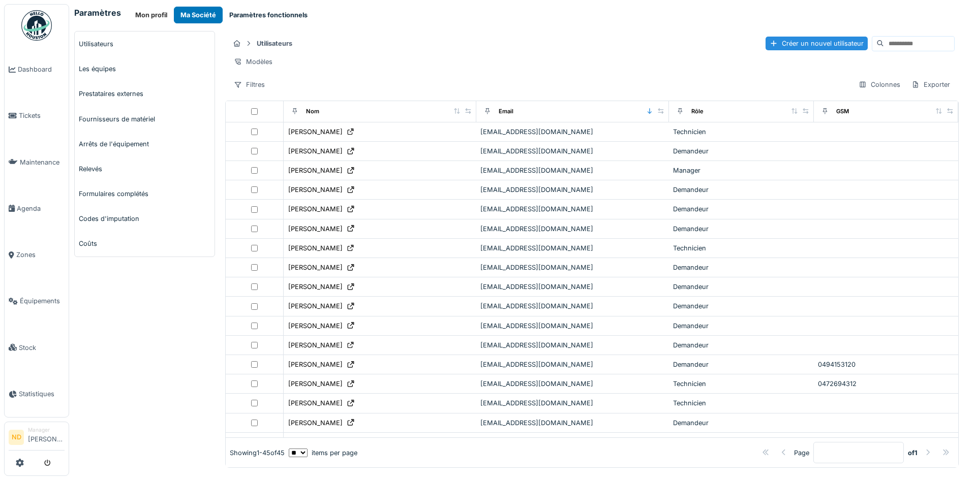
click at [273, 13] on button "Paramètres fonctionnels" at bounding box center [269, 15] width 92 height 17
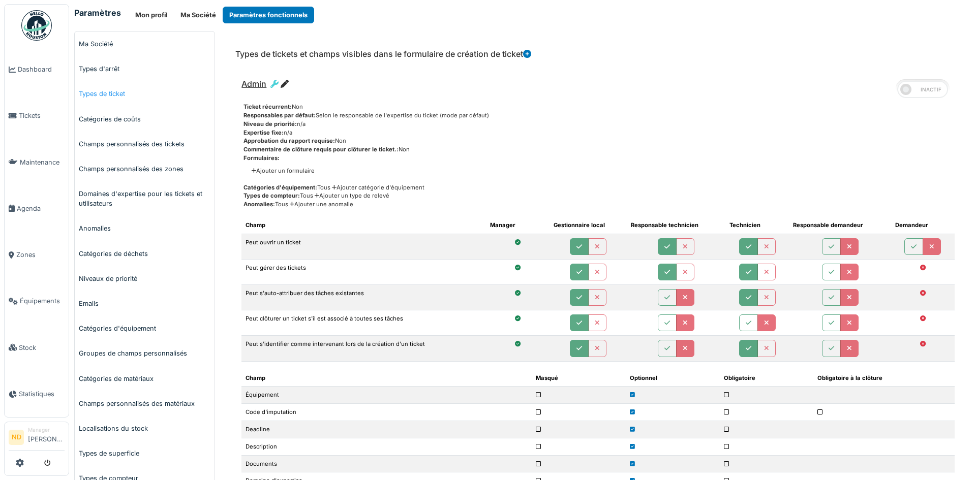
click at [107, 97] on link "Types de ticket" at bounding box center [145, 93] width 140 height 25
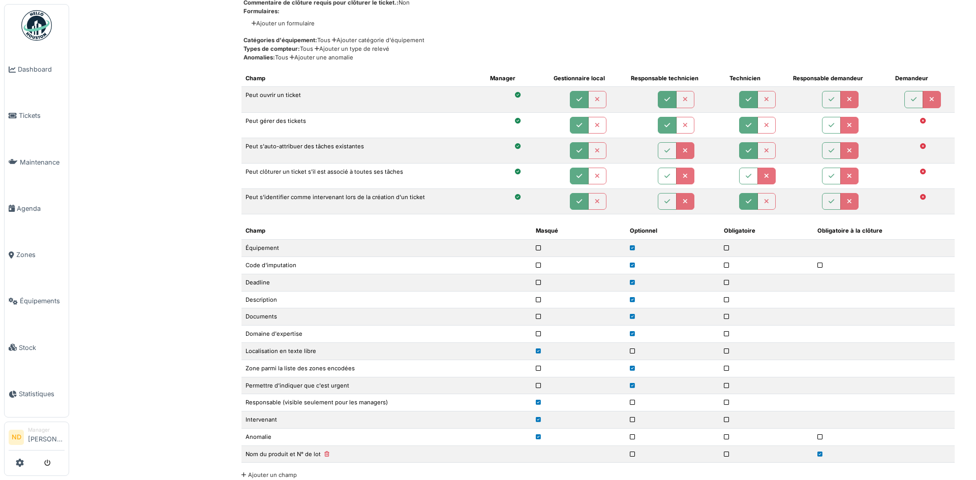
scroll to position [712, 0]
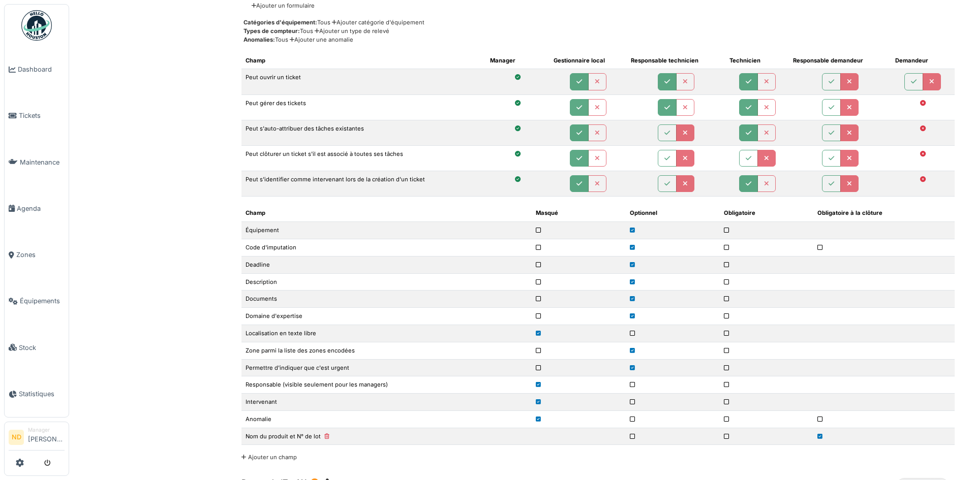
click at [540, 368] on icon at bounding box center [538, 369] width 5 height 6
click at [541, 317] on icon at bounding box center [538, 317] width 5 height 6
click at [539, 248] on icon at bounding box center [538, 248] width 5 height 6
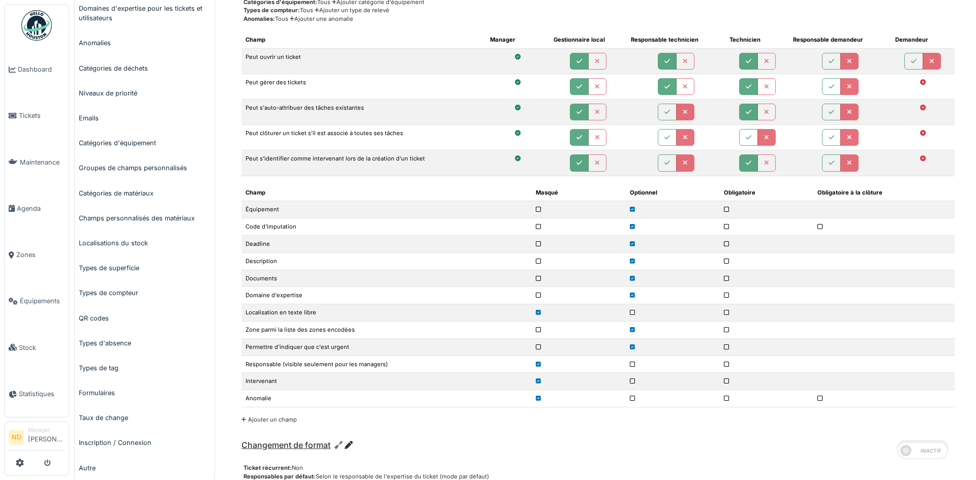
scroll to position [203, 0]
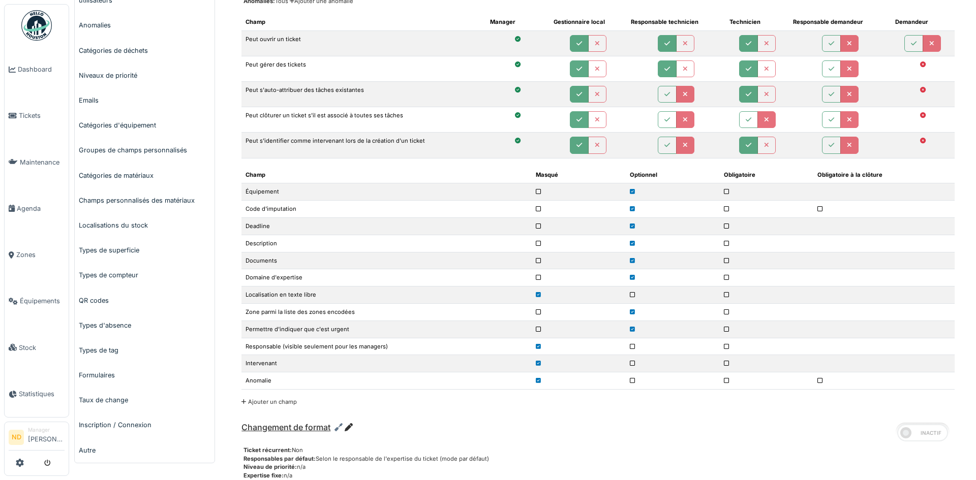
click at [539, 329] on icon at bounding box center [538, 330] width 5 height 6
click at [539, 209] on icon at bounding box center [538, 209] width 5 height 6
click at [538, 278] on icon at bounding box center [538, 278] width 5 height 6
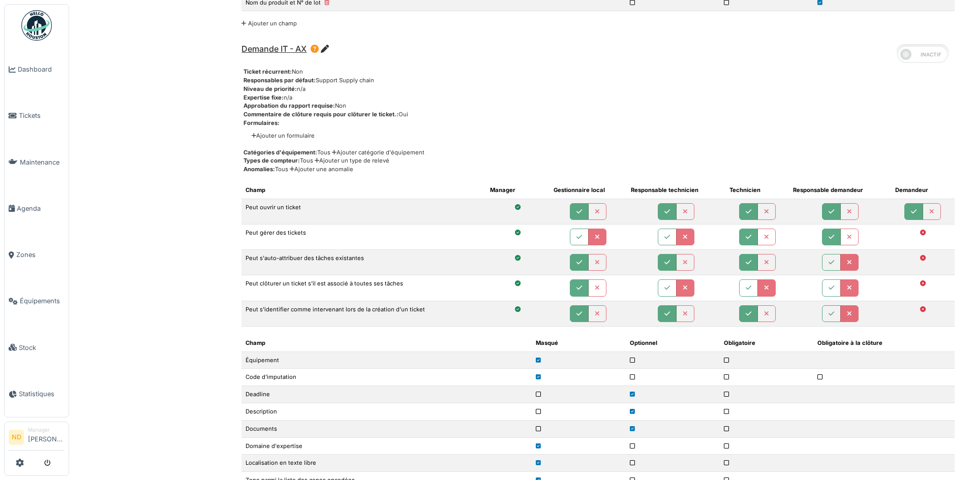
scroll to position [1169, 0]
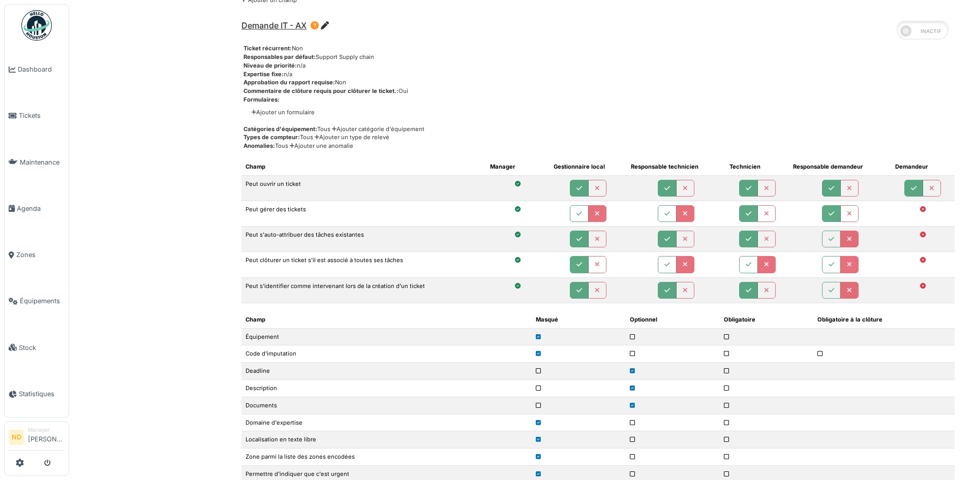
click at [23, 15] on img at bounding box center [36, 25] width 31 height 31
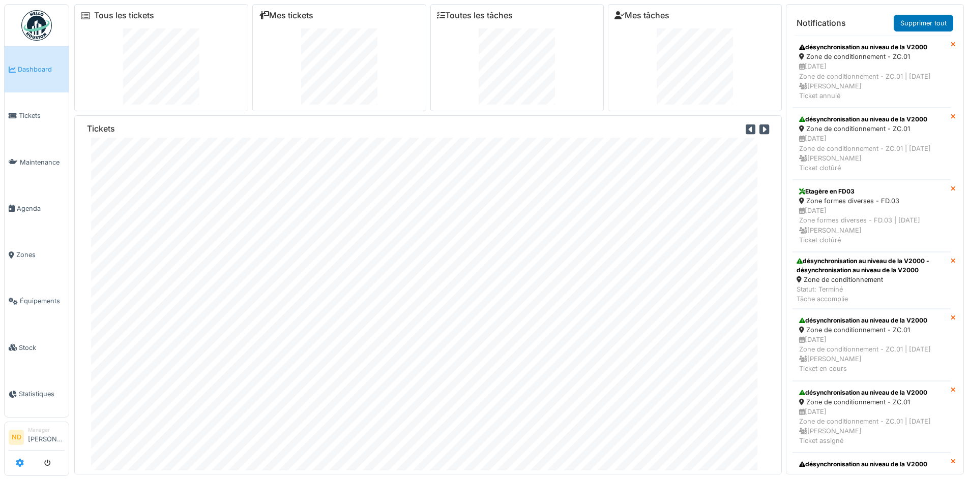
click at [17, 464] on icon at bounding box center [20, 463] width 8 height 8
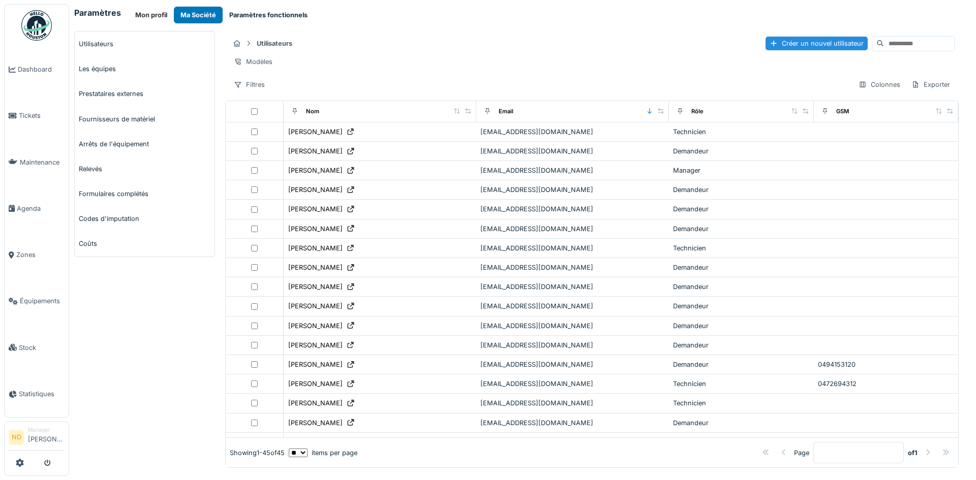
click at [264, 16] on button "Paramètres fonctionnels" at bounding box center [269, 15] width 92 height 17
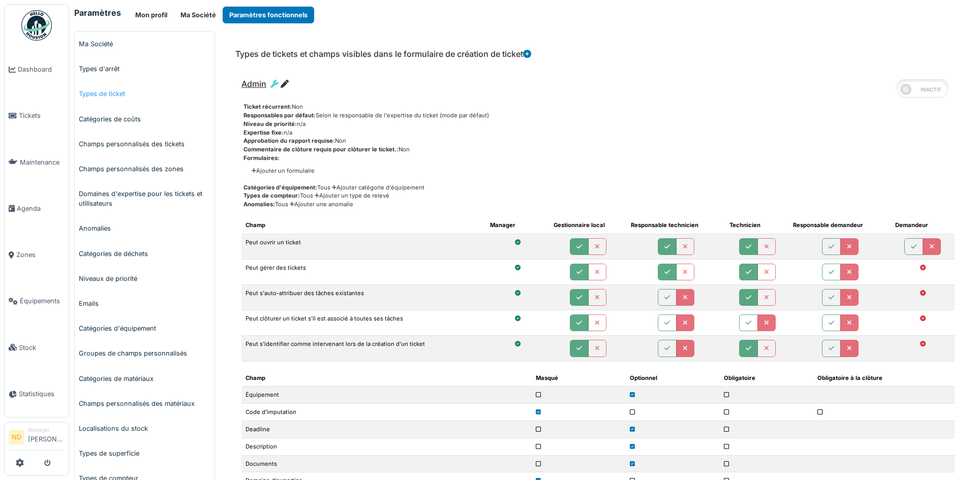
click at [115, 99] on link "Types de ticket" at bounding box center [145, 93] width 140 height 25
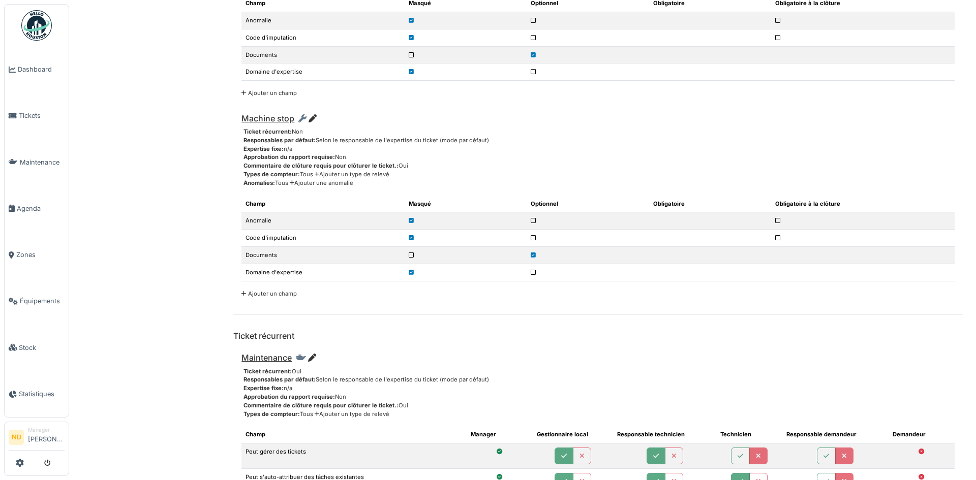
scroll to position [4146, 0]
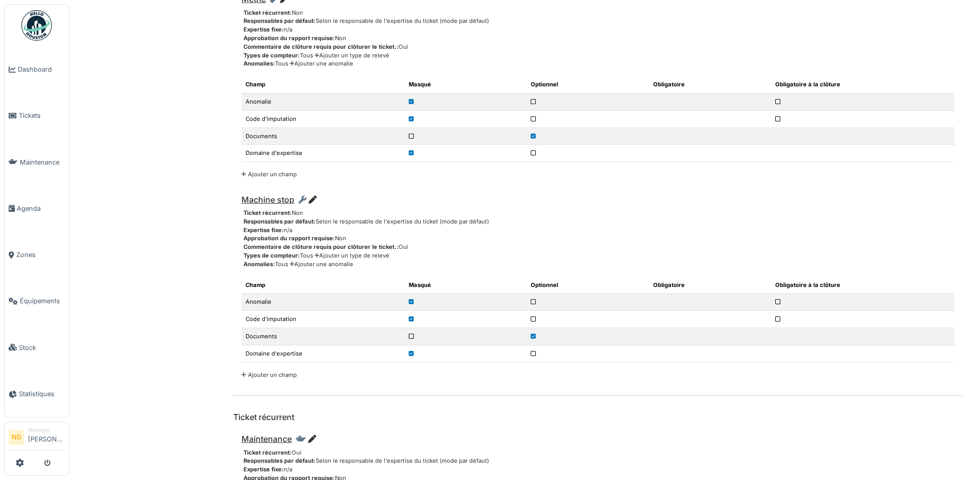
click at [39, 26] on img at bounding box center [36, 25] width 31 height 31
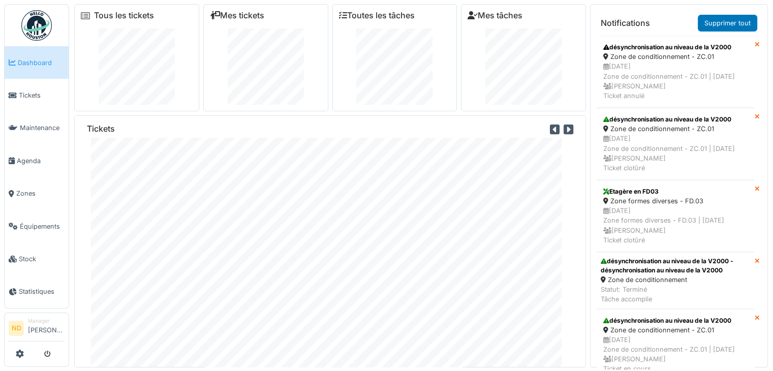
click at [26, 16] on img at bounding box center [36, 25] width 31 height 31
click at [17, 357] on icon at bounding box center [20, 354] width 8 height 8
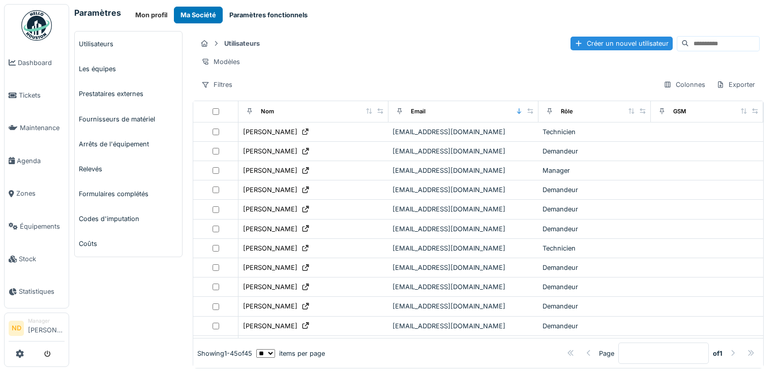
click at [264, 20] on button "Paramètres fonctionnels" at bounding box center [269, 15] width 92 height 17
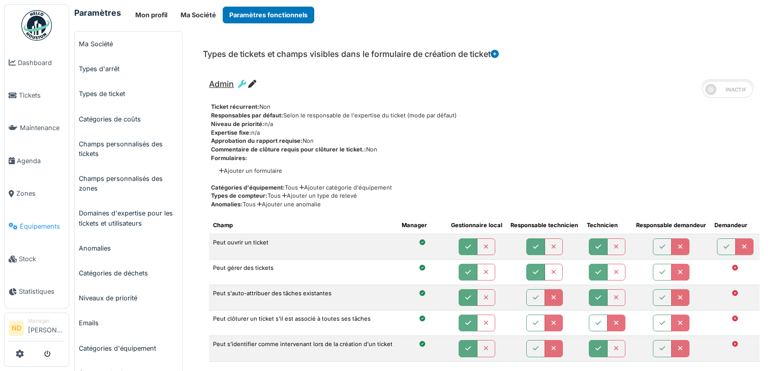
click at [36, 227] on link "Équipements" at bounding box center [37, 226] width 64 height 33
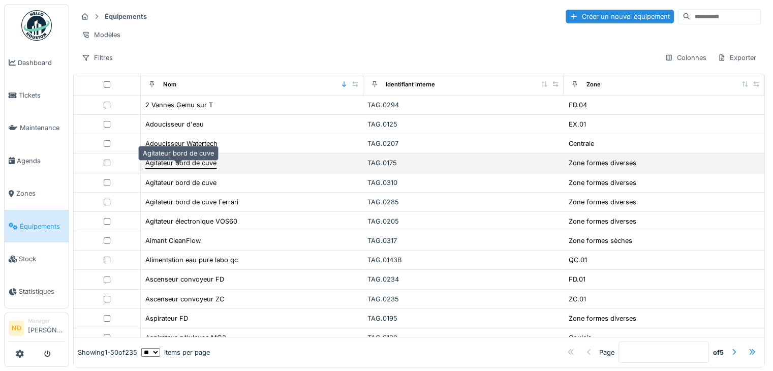
drag, startPoint x: 204, startPoint y: 173, endPoint x: 172, endPoint y: 167, distance: 33.1
click at [172, 167] on div "Agitateur bord de cuve" at bounding box center [180, 163] width 71 height 10
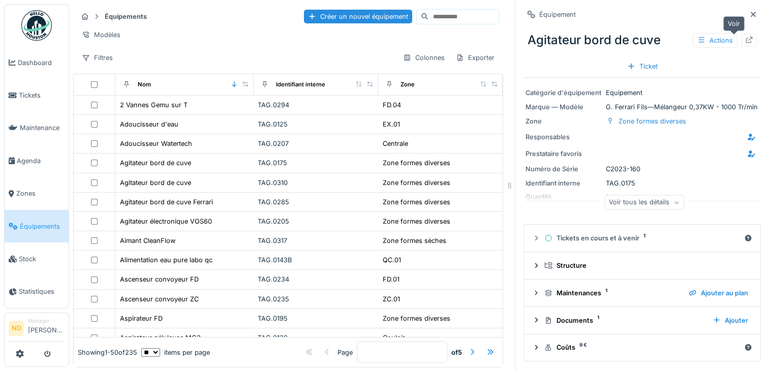
click at [745, 40] on icon at bounding box center [749, 40] width 8 height 7
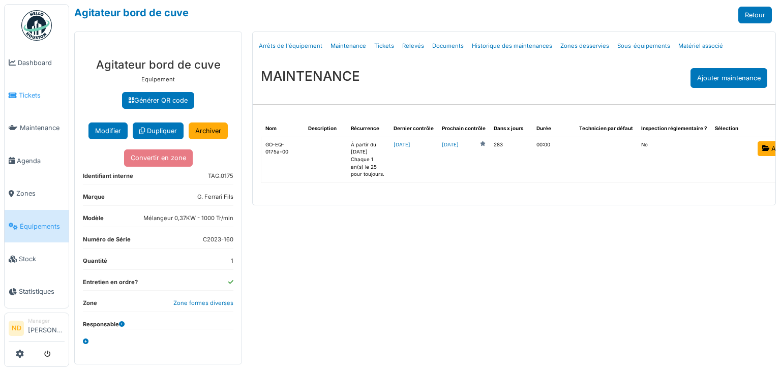
click at [27, 94] on span "Tickets" at bounding box center [42, 96] width 46 height 10
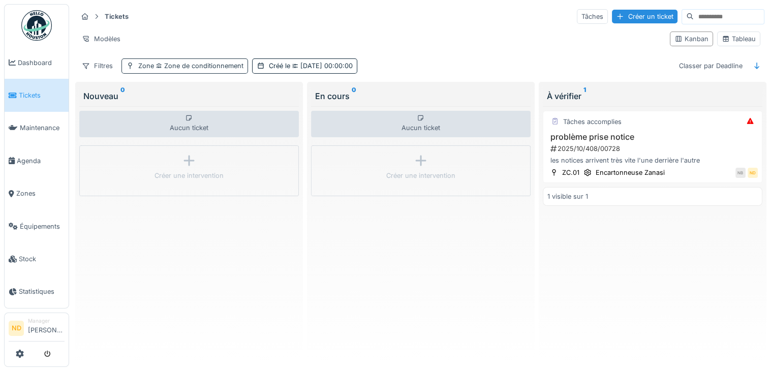
click at [219, 66] on span "Zone de conditionnement" at bounding box center [198, 66] width 89 height 8
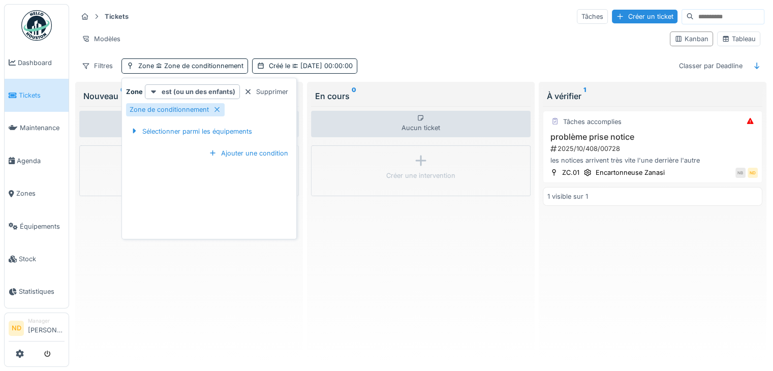
click at [232, 32] on div "Modèles" at bounding box center [369, 39] width 585 height 15
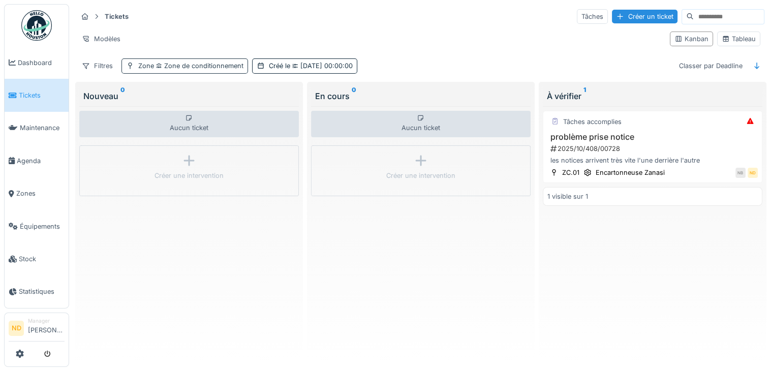
click at [167, 68] on span "Zone de conditionnement" at bounding box center [198, 66] width 89 height 8
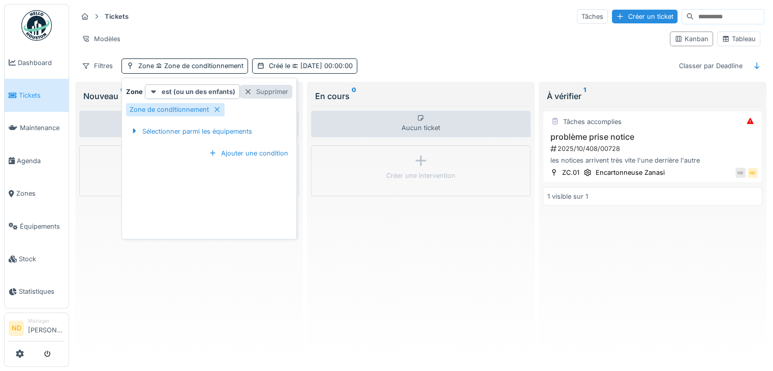
click at [274, 88] on div "Supprimer" at bounding box center [266, 92] width 52 height 14
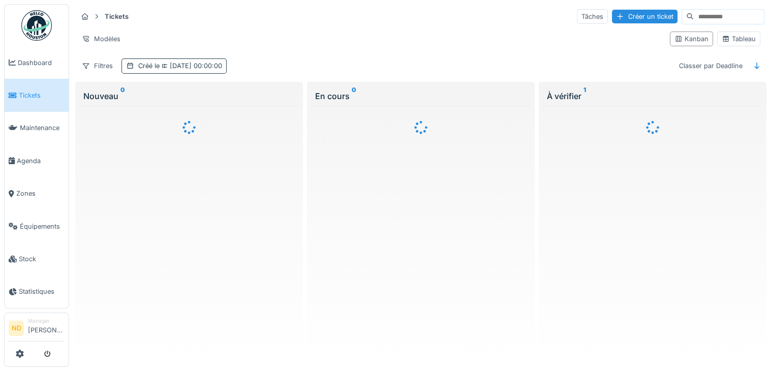
click at [218, 63] on span "14/10/2025 00:00:00" at bounding box center [191, 66] width 63 height 8
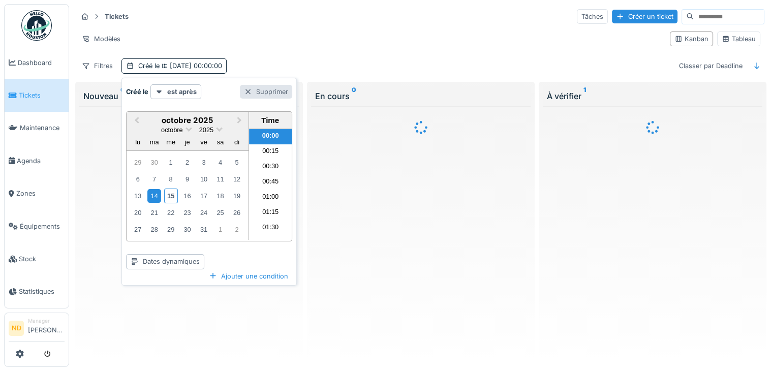
click at [277, 87] on div "Supprimer" at bounding box center [266, 92] width 52 height 14
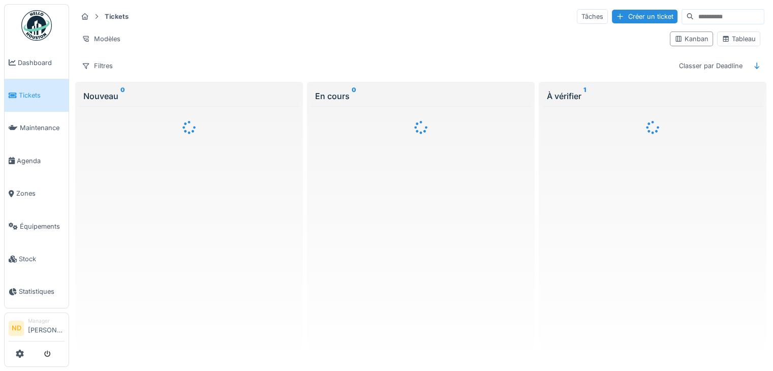
click at [28, 22] on img at bounding box center [36, 25] width 31 height 31
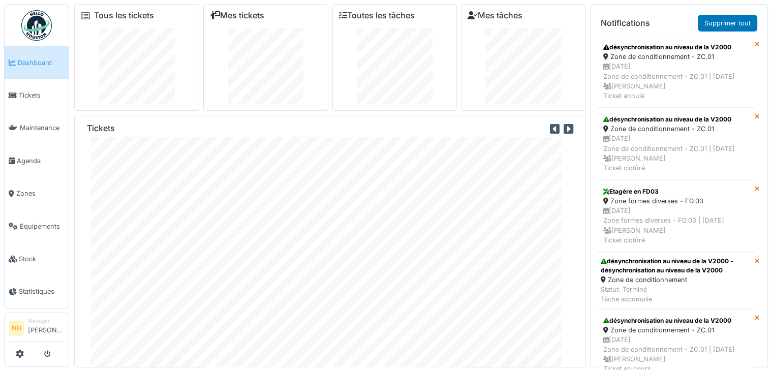
scroll to position [20, 0]
click at [33, 83] on link "Tickets" at bounding box center [37, 95] width 64 height 33
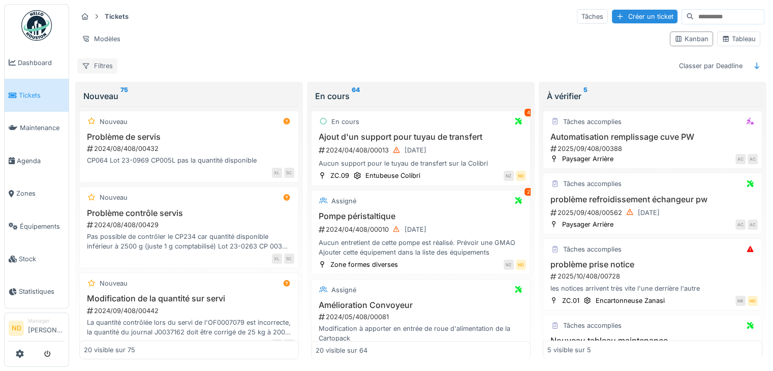
click at [92, 63] on div "Filtres" at bounding box center [97, 65] width 40 height 15
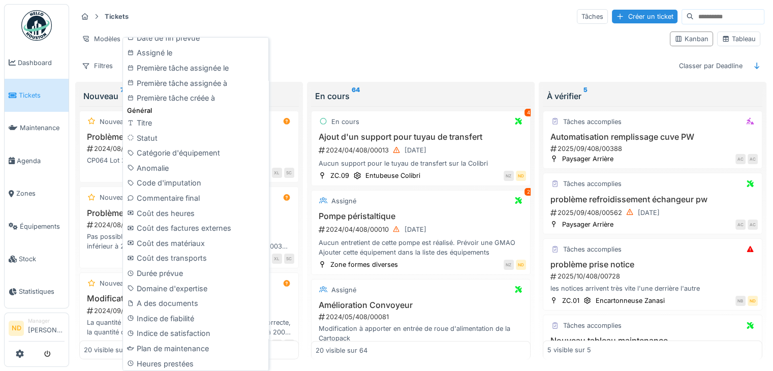
scroll to position [462, 0]
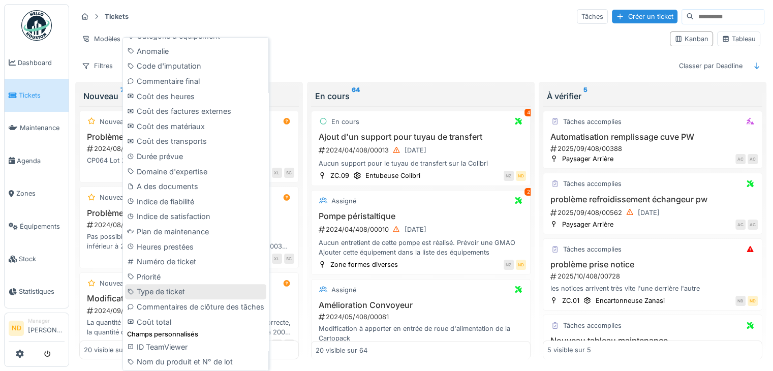
click at [183, 284] on div "Type de ticket" at bounding box center [195, 291] width 141 height 15
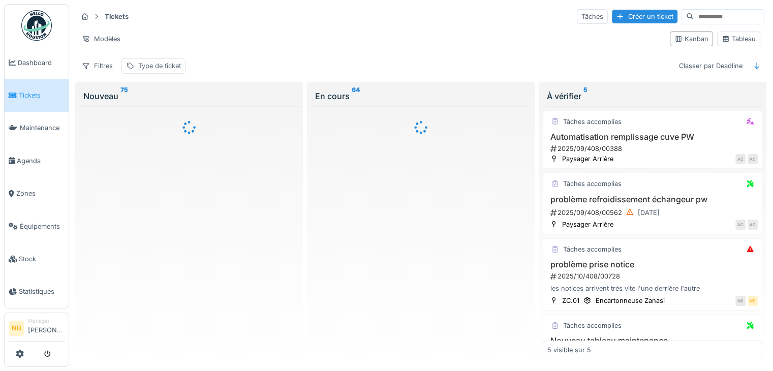
click at [174, 59] on div "Type de ticket" at bounding box center [154, 65] width 64 height 15
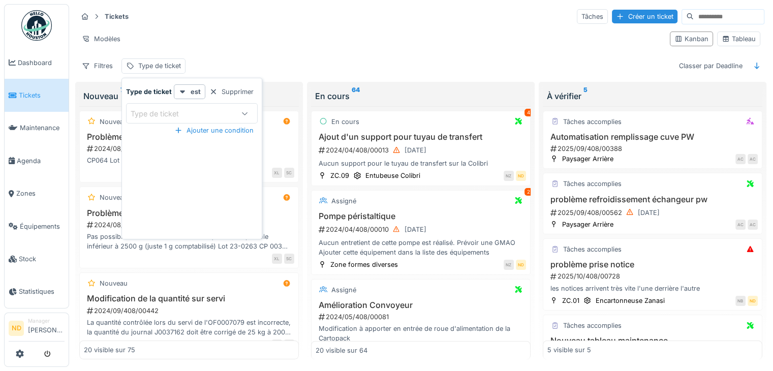
click at [246, 121] on div at bounding box center [245, 113] width 24 height 19
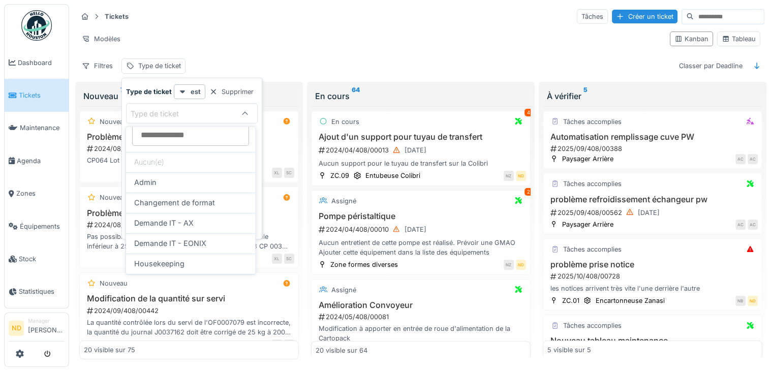
scroll to position [128, 0]
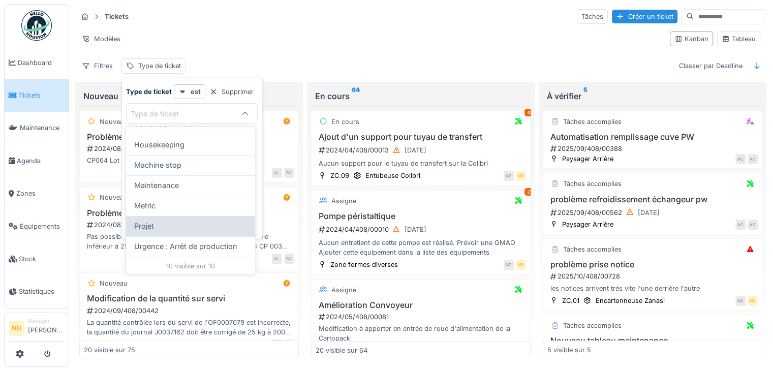
click at [214, 226] on div "Projet" at bounding box center [190, 226] width 113 height 11
type input "***"
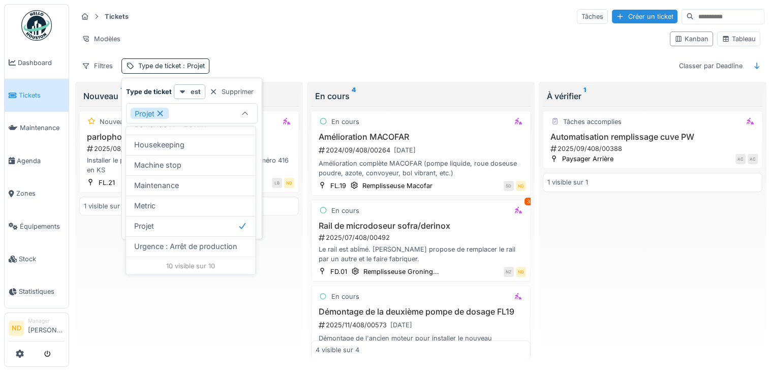
click at [358, 32] on div "Modèles" at bounding box center [369, 39] width 585 height 15
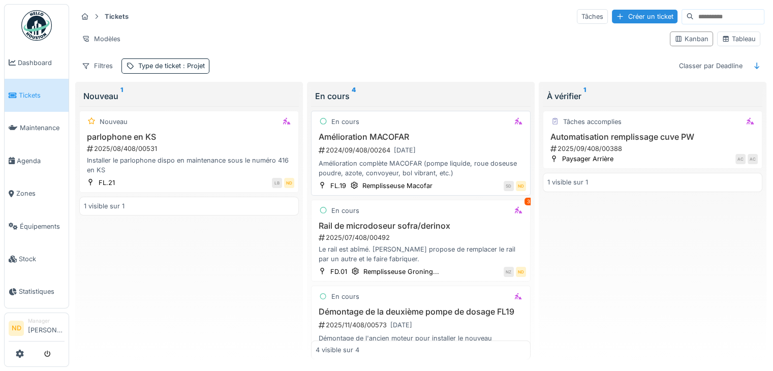
click at [464, 144] on div "2024/09/408/00264 31/12/2025" at bounding box center [422, 150] width 208 height 13
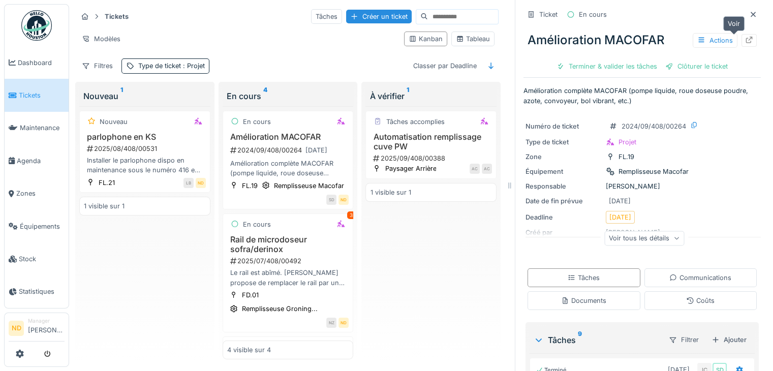
click at [745, 39] on icon at bounding box center [749, 40] width 8 height 7
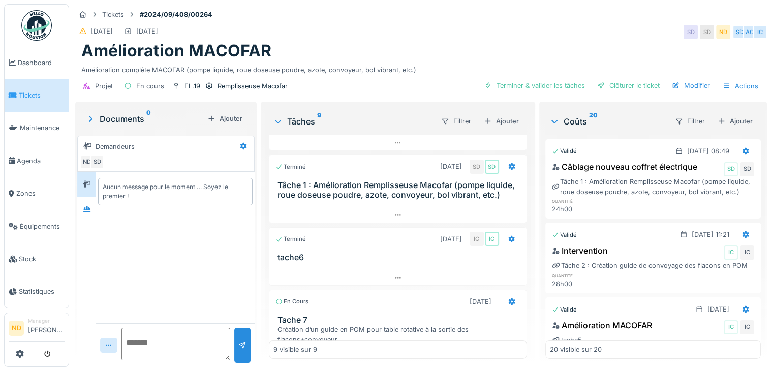
click at [18, 88] on link "Tickets" at bounding box center [37, 95] width 64 height 33
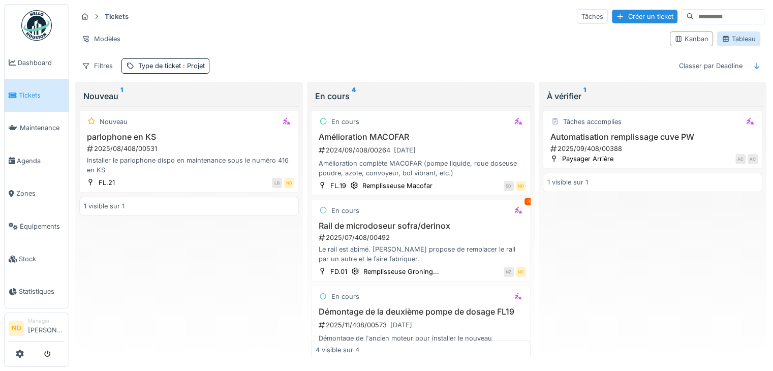
click at [728, 38] on div "Tableau" at bounding box center [739, 39] width 34 height 10
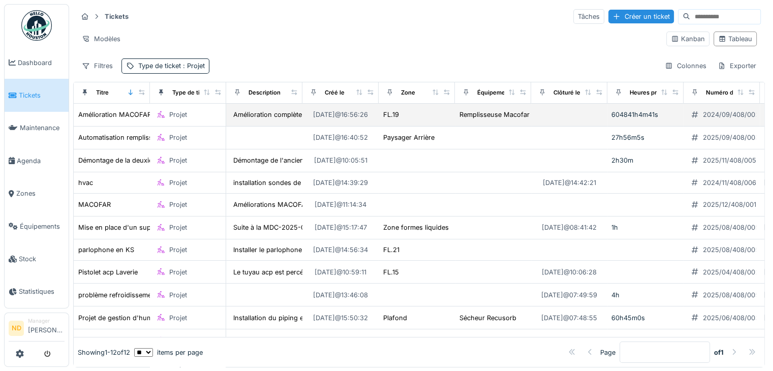
click at [611, 118] on td "604841h4m41s" at bounding box center [646, 115] width 76 height 23
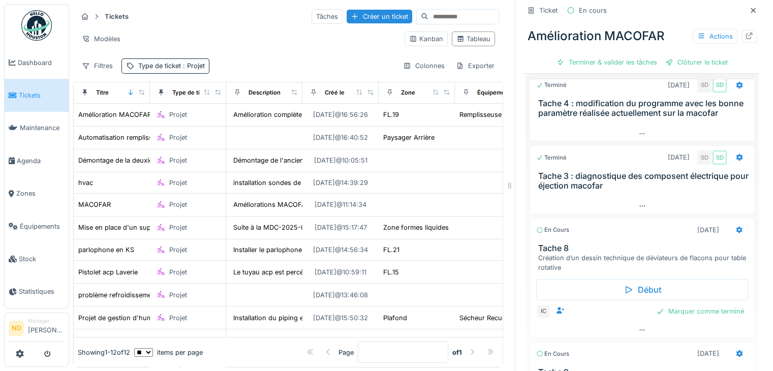
scroll to position [447, 0]
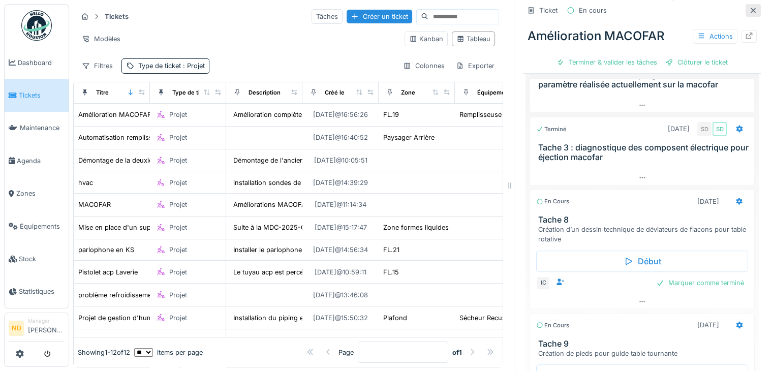
click at [751, 11] on icon at bounding box center [753, 10] width 5 height 5
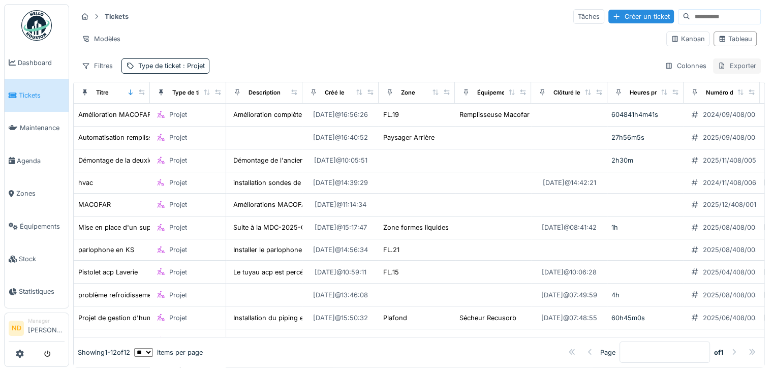
click at [733, 67] on div "Exporter" at bounding box center [737, 65] width 48 height 15
click at [736, 94] on div "Export Excel" at bounding box center [729, 87] width 57 height 15
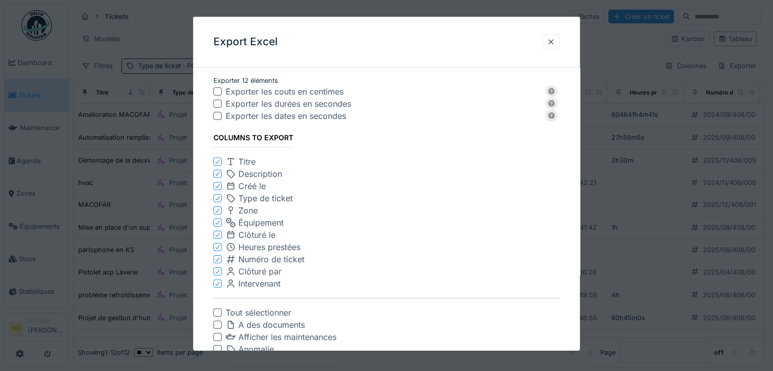
click at [217, 101] on div at bounding box center [218, 104] width 8 height 8
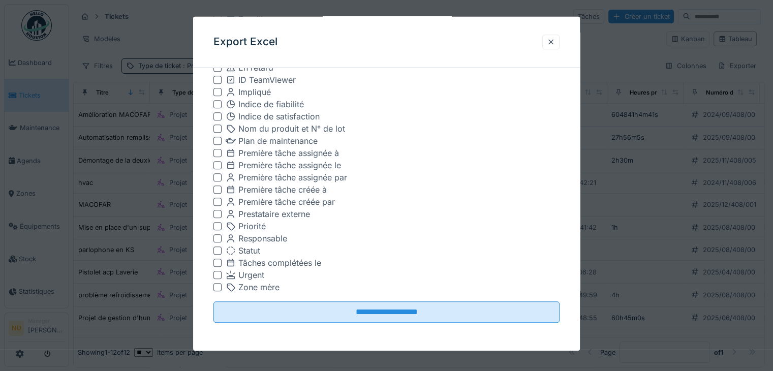
scroll to position [8, 0]
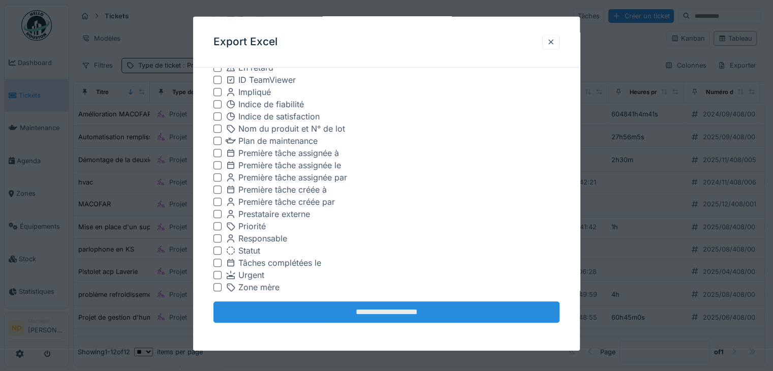
click at [386, 314] on input "**********" at bounding box center [387, 312] width 346 height 21
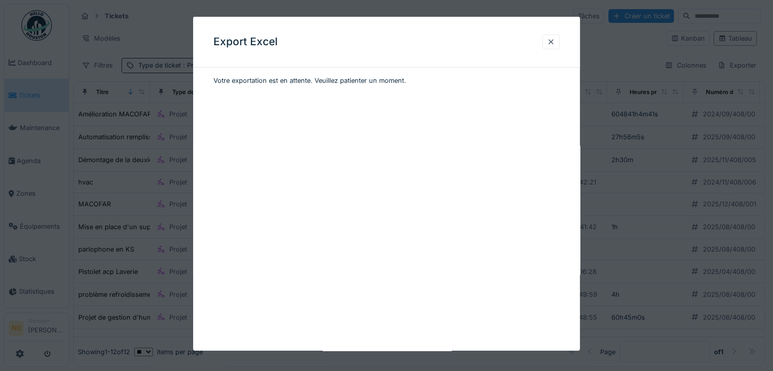
scroll to position [0, 0]
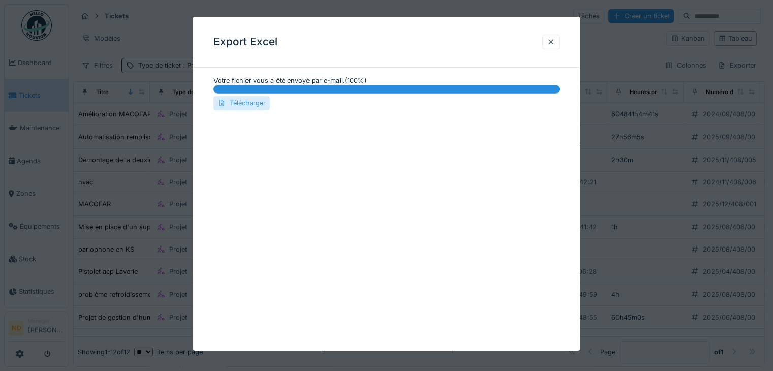
click at [254, 101] on div "Télécharger" at bounding box center [242, 103] width 56 height 14
click at [551, 39] on div at bounding box center [551, 42] width 8 height 10
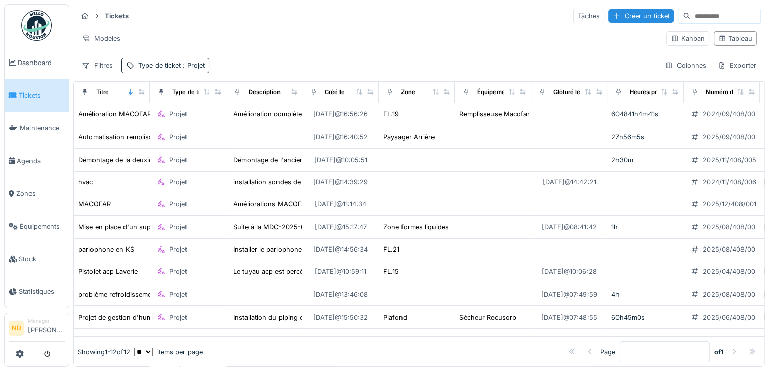
click at [32, 31] on img at bounding box center [36, 25] width 31 height 31
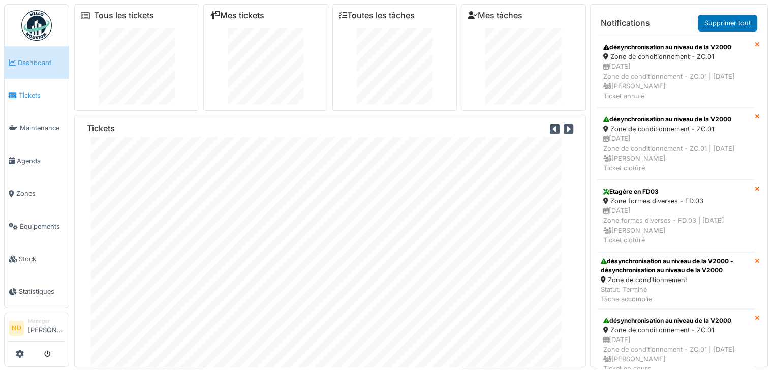
click at [43, 93] on span "Tickets" at bounding box center [42, 96] width 46 height 10
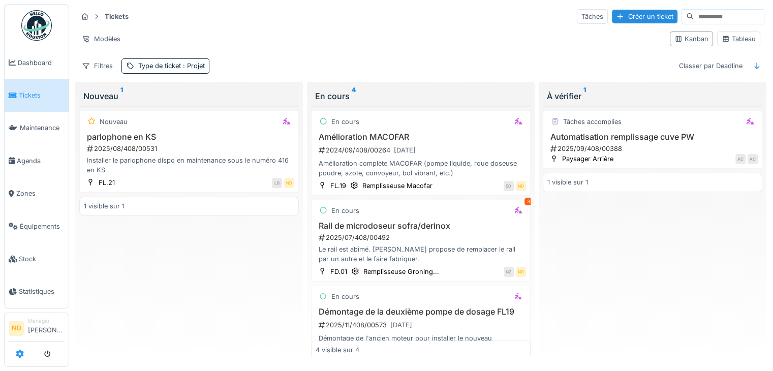
click at [20, 355] on icon at bounding box center [20, 354] width 8 height 8
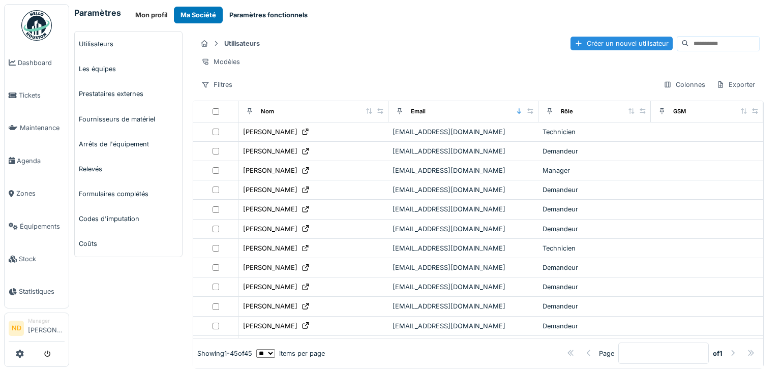
click at [243, 15] on button "Paramètres fonctionnels" at bounding box center [269, 15] width 92 height 17
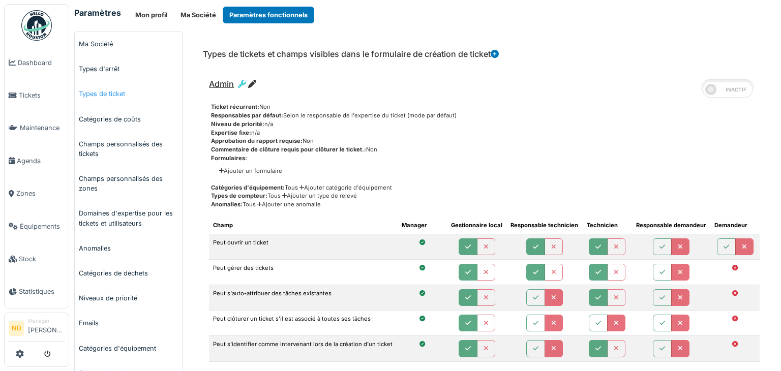
click at [110, 95] on link "Types de ticket" at bounding box center [128, 93] width 107 height 25
click at [37, 15] on img at bounding box center [36, 25] width 31 height 31
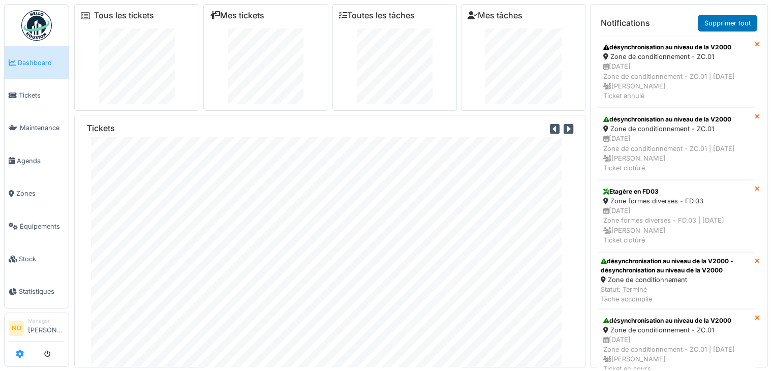
click at [20, 359] on link at bounding box center [20, 354] width 8 height 17
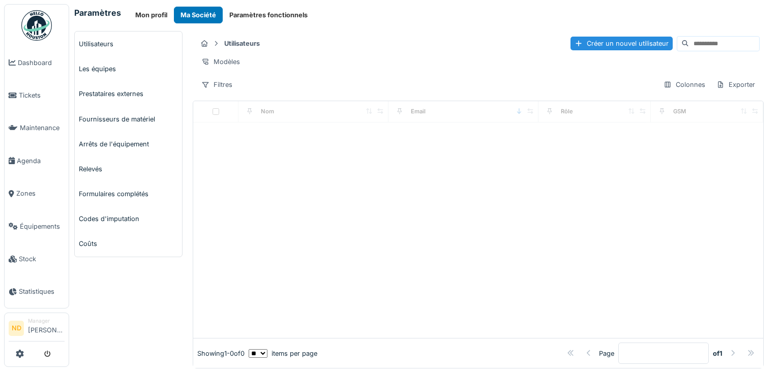
click at [262, 12] on button "Paramètres fonctionnels" at bounding box center [269, 15] width 92 height 17
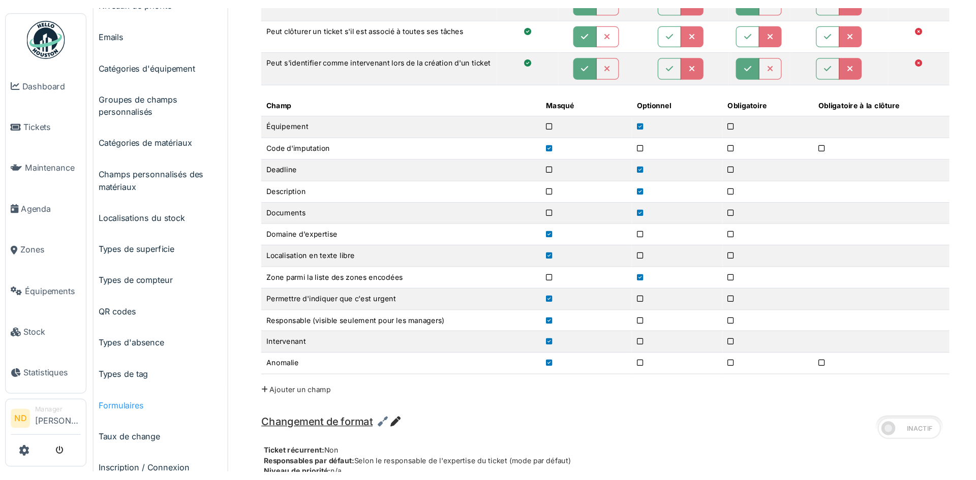
scroll to position [299, 0]
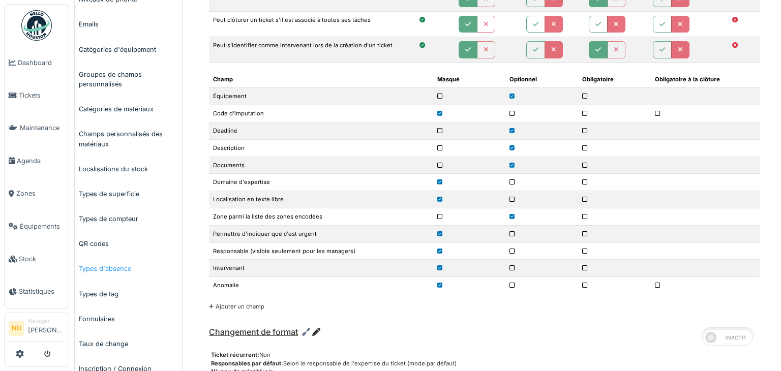
click at [102, 275] on link "Types d'absence" at bounding box center [128, 268] width 107 height 25
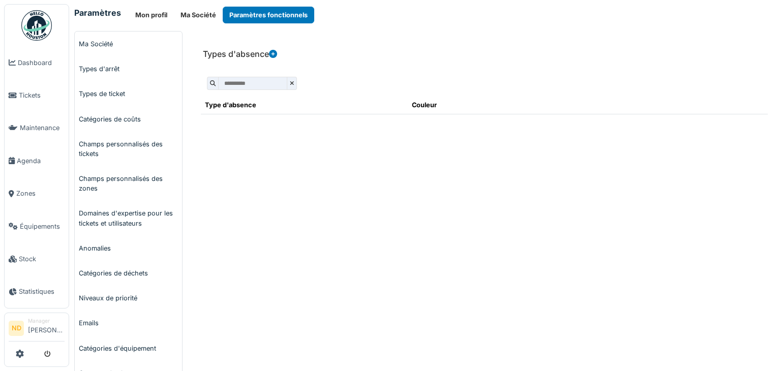
click at [278, 88] on input "text" at bounding box center [252, 83] width 69 height 13
click at [443, 302] on div "Types d'absence Ajouter type d'absence Nom * Couleur * ******* ******* Modifier…" at bounding box center [484, 372] width 593 height 683
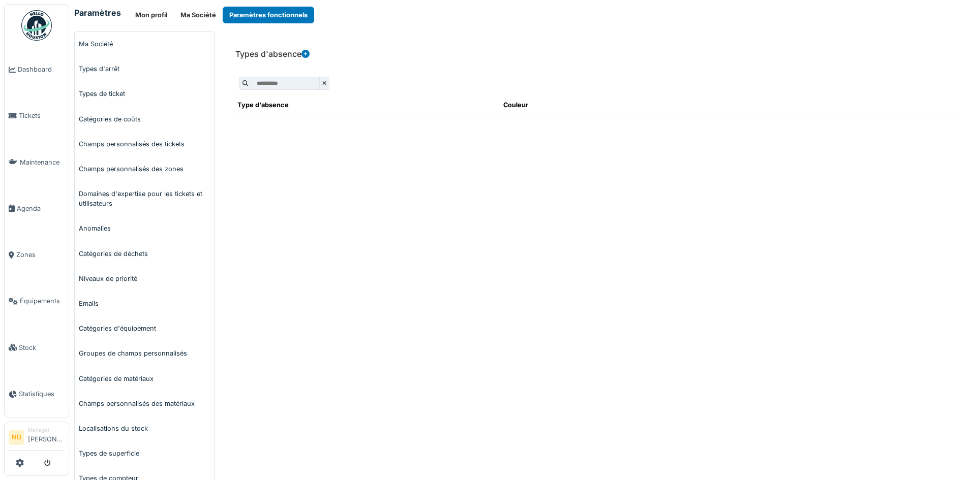
click at [38, 20] on img at bounding box center [36, 25] width 31 height 31
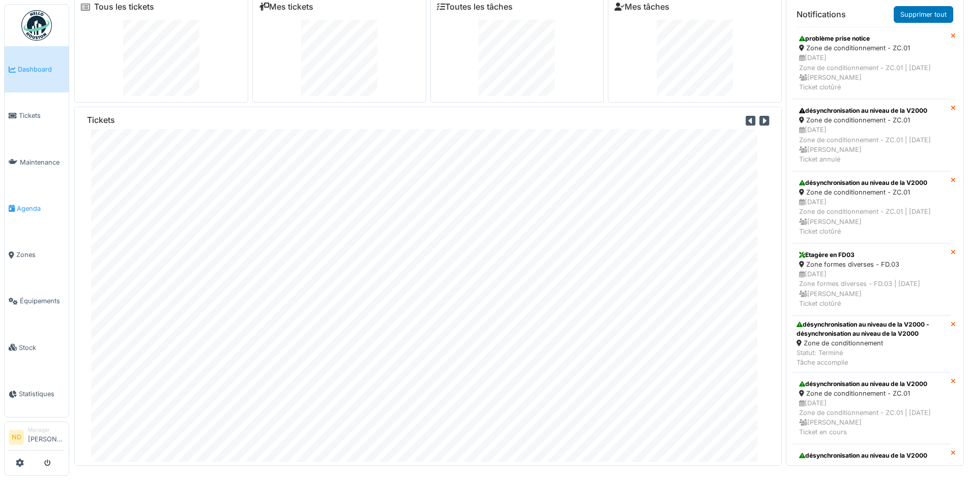
scroll to position [11, 0]
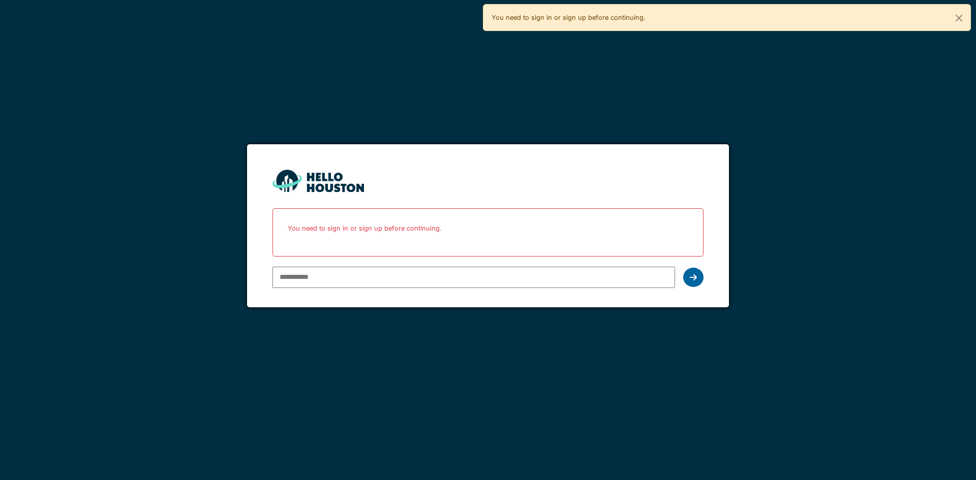
type input "**********"
click at [699, 275] on div at bounding box center [693, 277] width 20 height 19
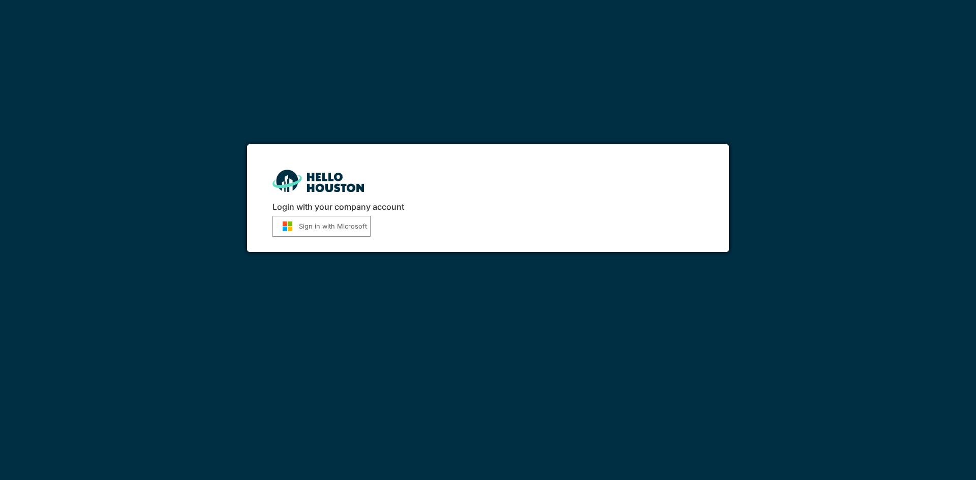
click at [312, 227] on button "Sign in with Microsoft" at bounding box center [322, 226] width 98 height 21
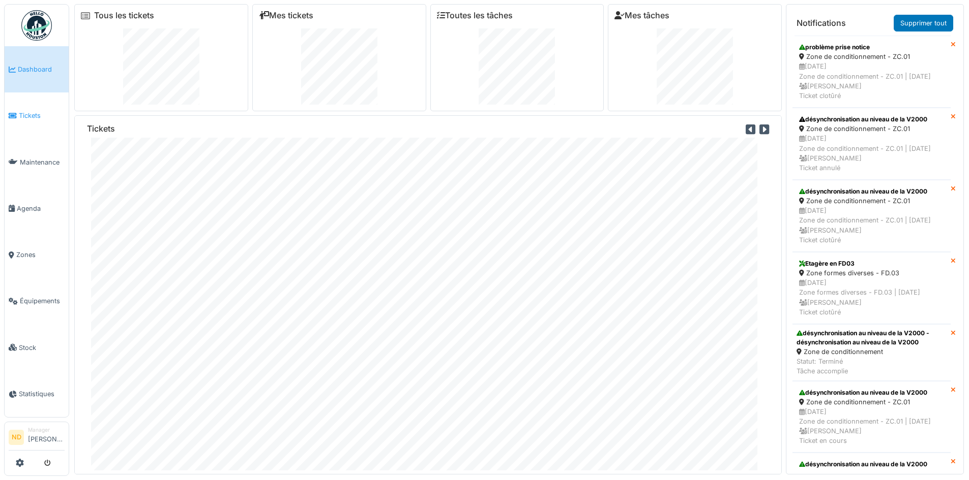
click at [36, 115] on span "Tickets" at bounding box center [42, 116] width 46 height 10
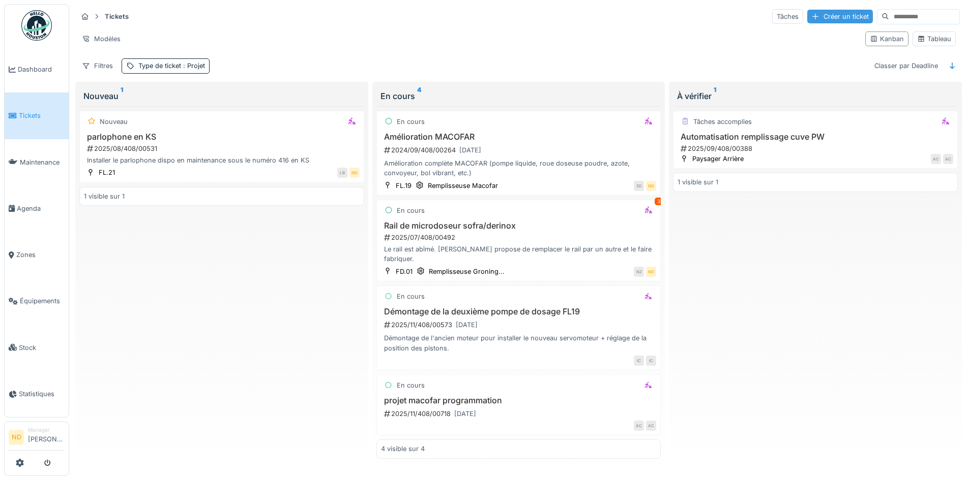
click at [818, 12] on div "Créer un ticket" at bounding box center [840, 17] width 66 height 14
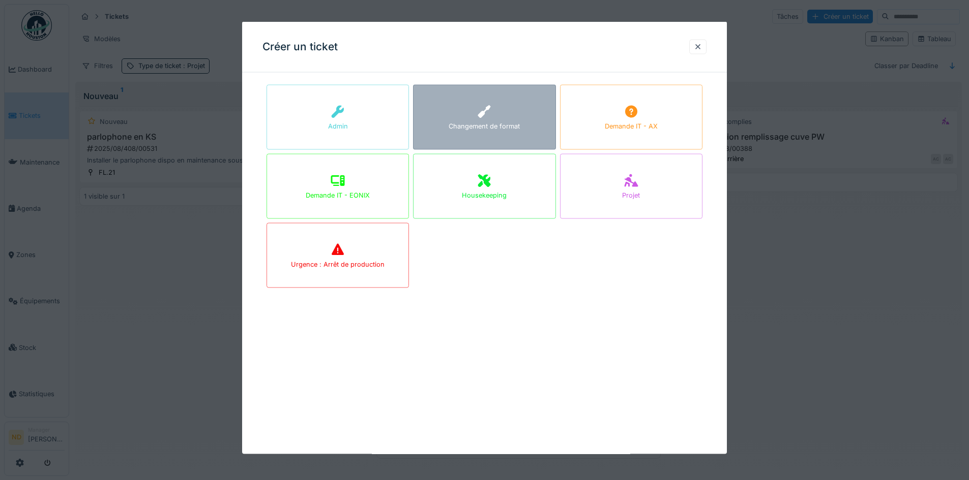
click at [527, 103] on div "Changement de format" at bounding box center [484, 117] width 142 height 65
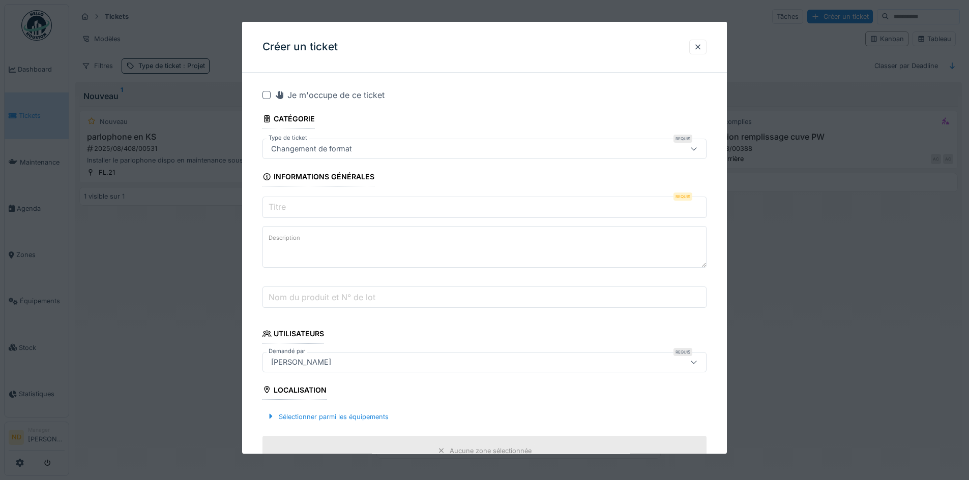
click at [337, 301] on label "Nom du produit et N° de lot" at bounding box center [321, 297] width 111 height 12
click at [337, 301] on input "Nom du produit et N° de lot" at bounding box center [484, 297] width 444 height 21
click at [702, 47] on div at bounding box center [698, 47] width 8 height 10
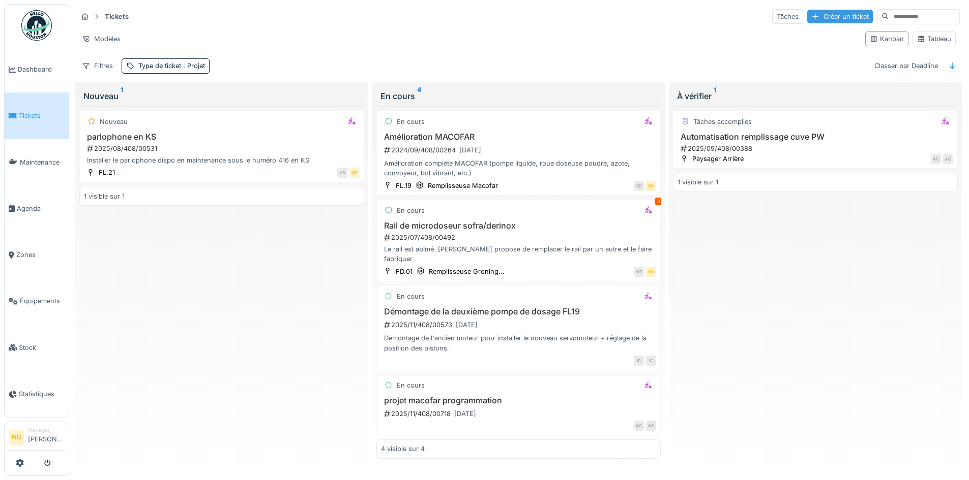
click at [807, 18] on div "Créer un ticket" at bounding box center [840, 17] width 66 height 14
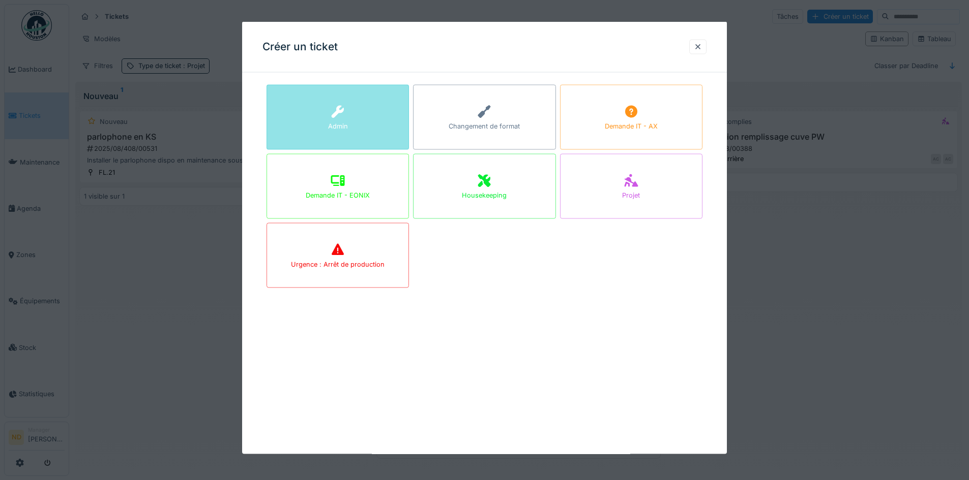
click at [342, 104] on div at bounding box center [337, 112] width 15 height 18
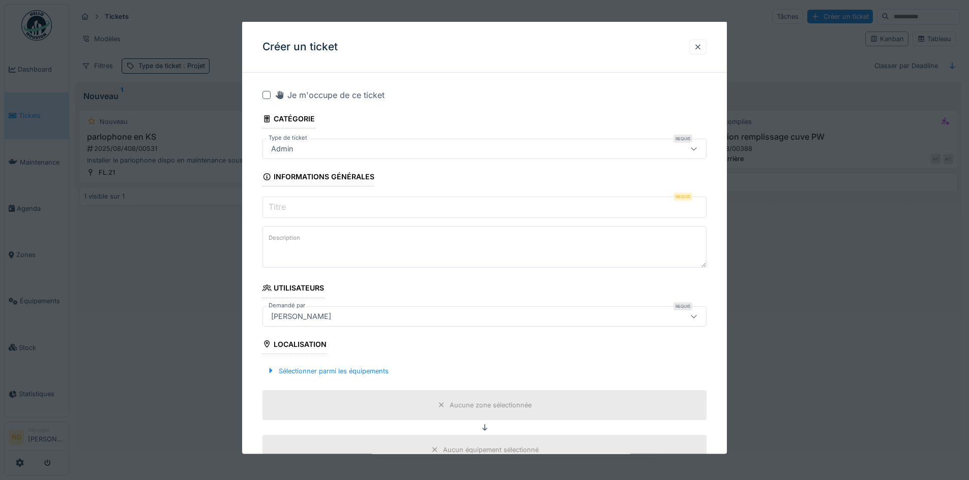
click at [695, 151] on icon at bounding box center [693, 148] width 8 height 7
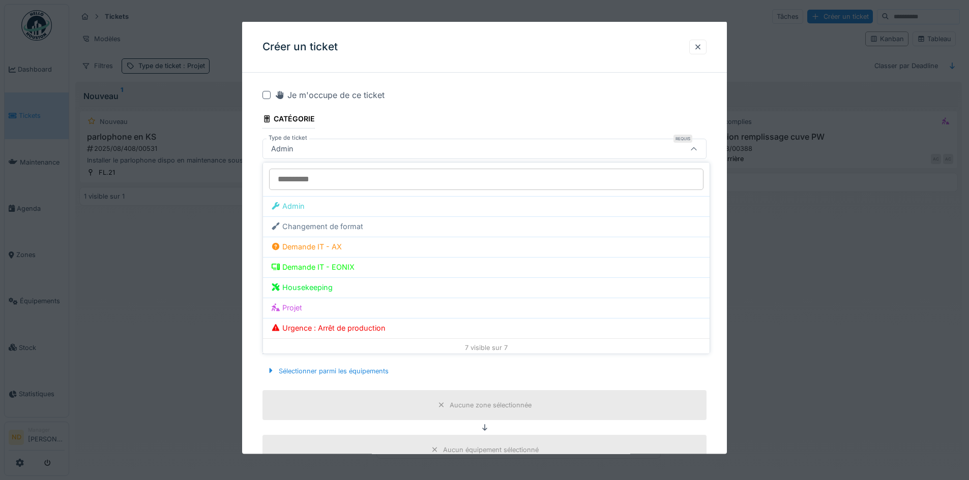
click at [697, 116] on fieldset "**********" at bounding box center [484, 457] width 444 height 753
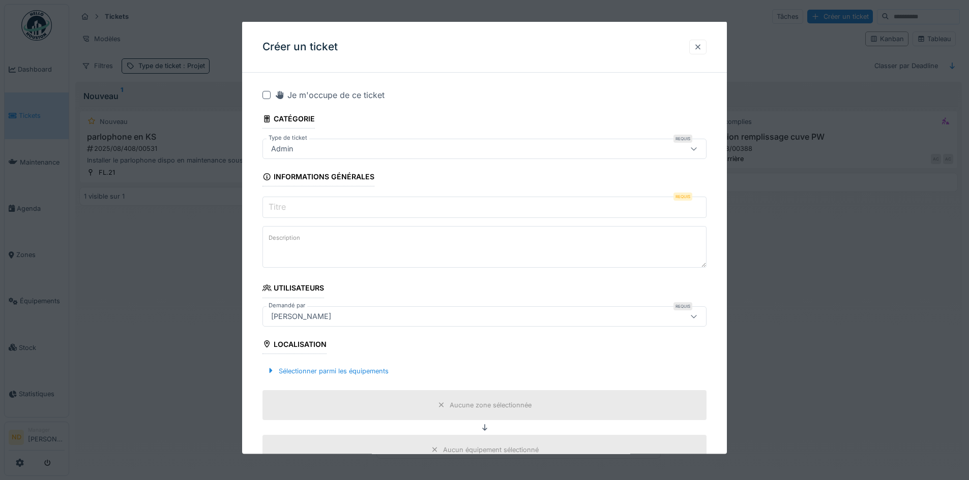
click at [701, 45] on div at bounding box center [698, 47] width 8 height 10
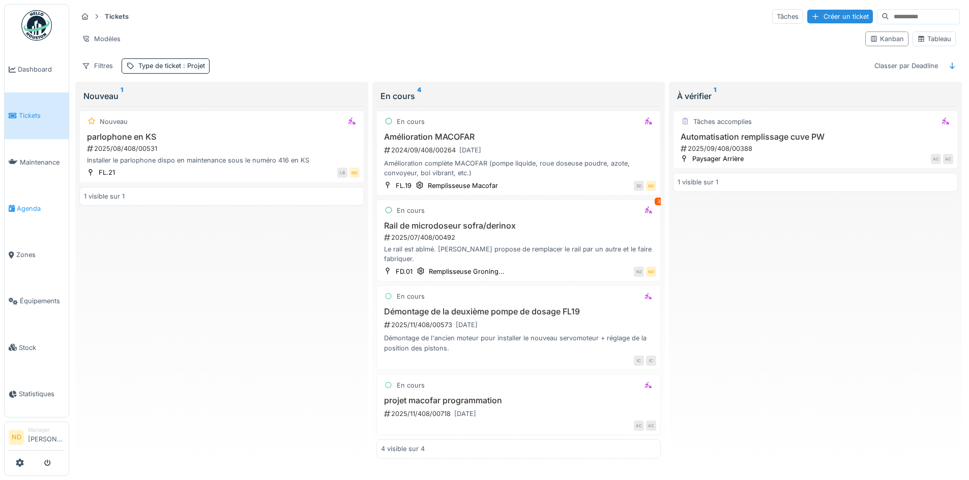
click at [36, 213] on link "Agenda" at bounding box center [37, 209] width 64 height 46
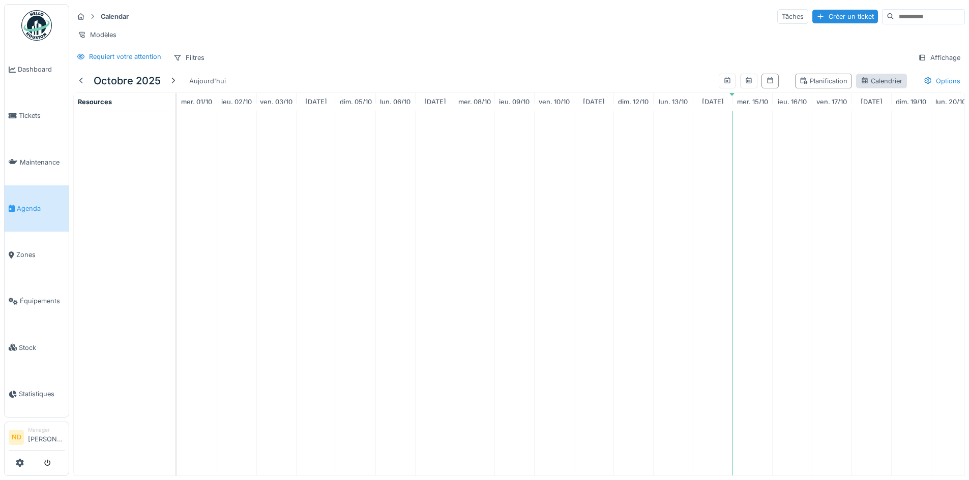
click at [860, 86] on div "Calendrier" at bounding box center [881, 81] width 42 height 10
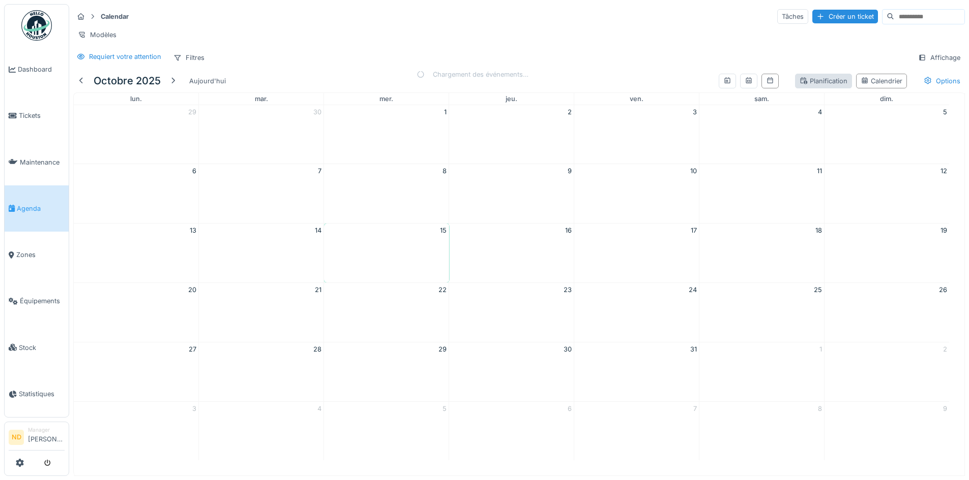
click at [814, 86] on div "Planification" at bounding box center [823, 81] width 48 height 10
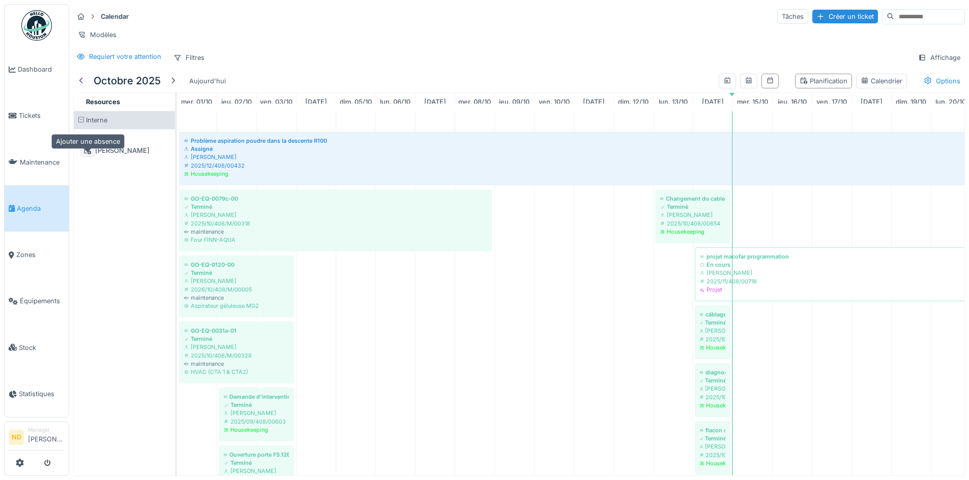
click at [88, 156] on div at bounding box center [87, 151] width 8 height 10
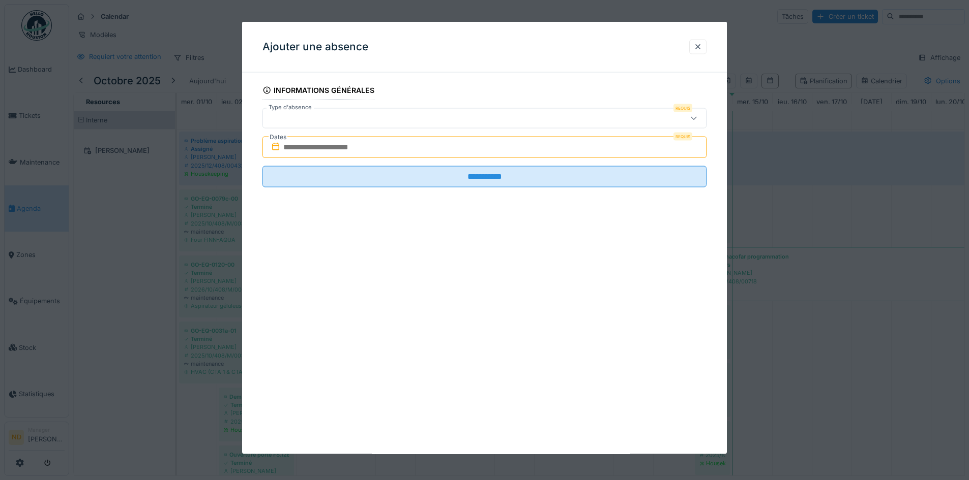
click at [377, 147] on input "text" at bounding box center [484, 147] width 444 height 21
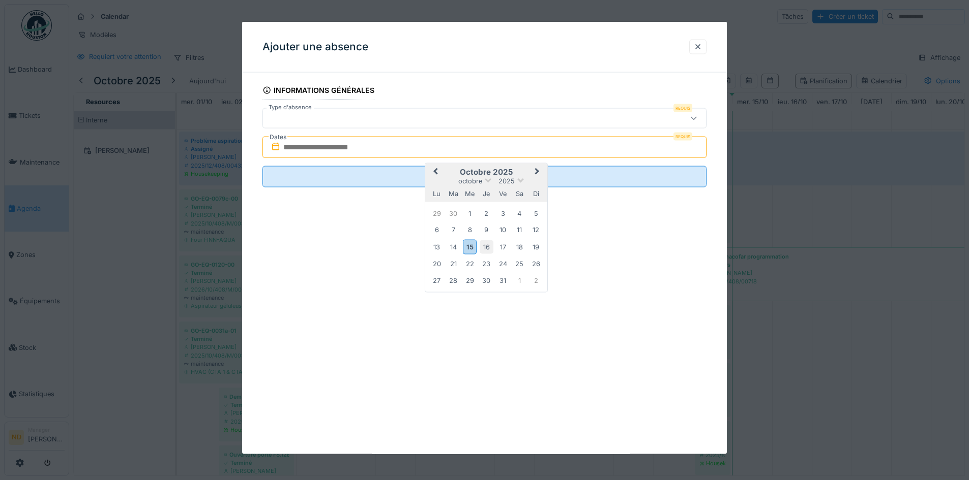
click at [487, 246] on div "16" at bounding box center [486, 247] width 14 height 14
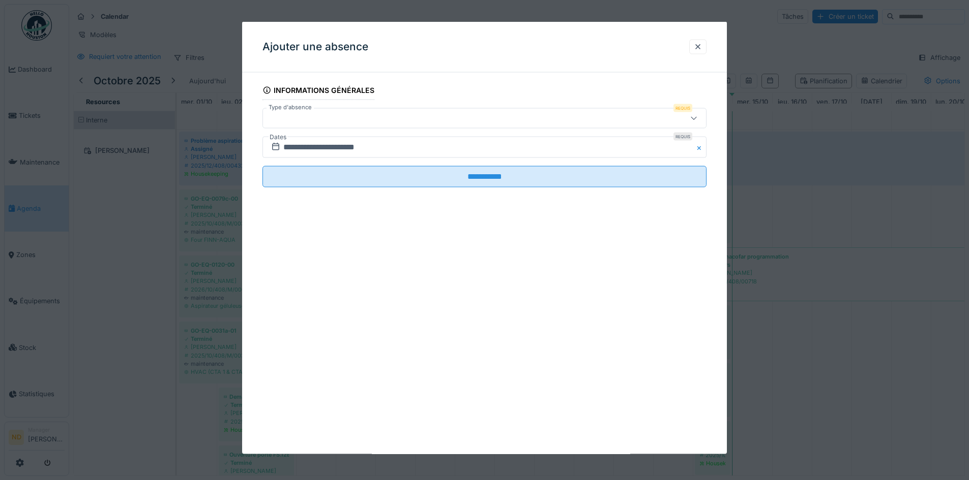
click at [319, 123] on div at bounding box center [458, 118] width 383 height 11
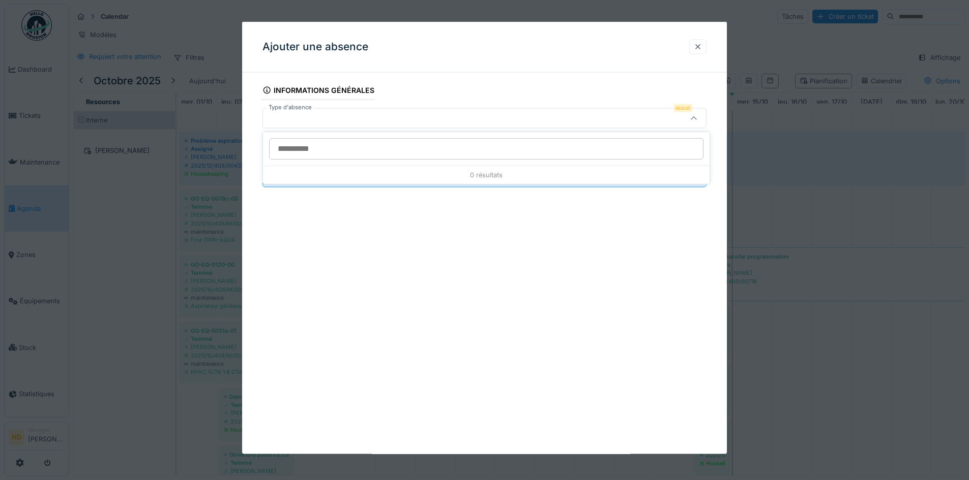
click at [699, 43] on div at bounding box center [698, 47] width 8 height 10
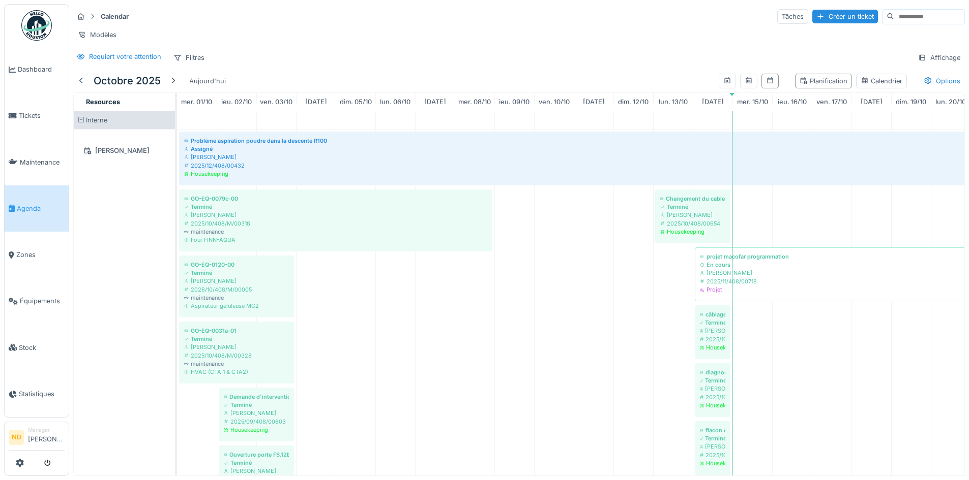
click at [15, 470] on div at bounding box center [37, 463] width 56 height 17
click at [18, 466] on icon at bounding box center [20, 463] width 8 height 8
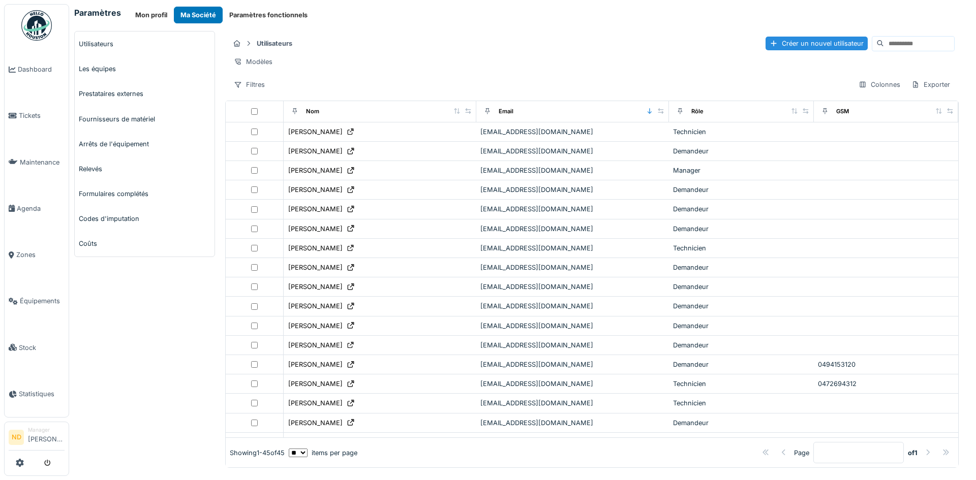
click at [257, 11] on button "Paramètres fonctionnels" at bounding box center [269, 15] width 92 height 17
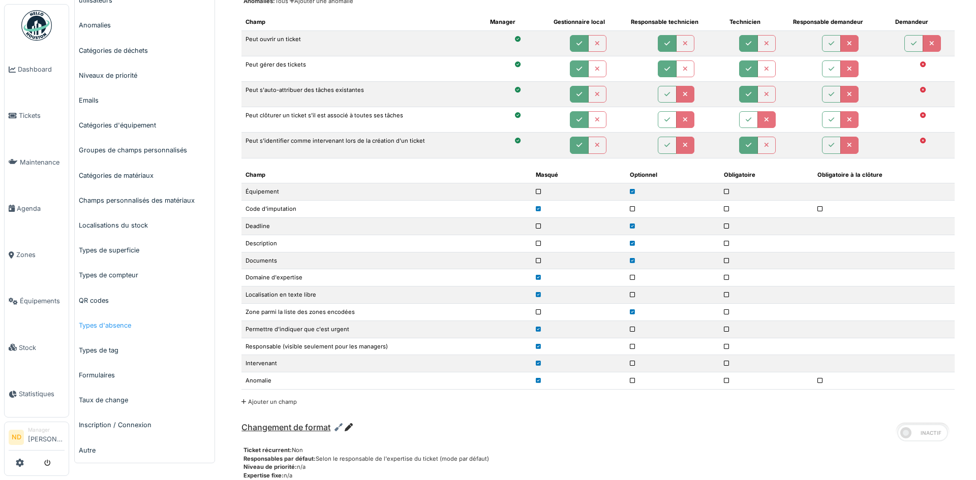
scroll to position [153, 0]
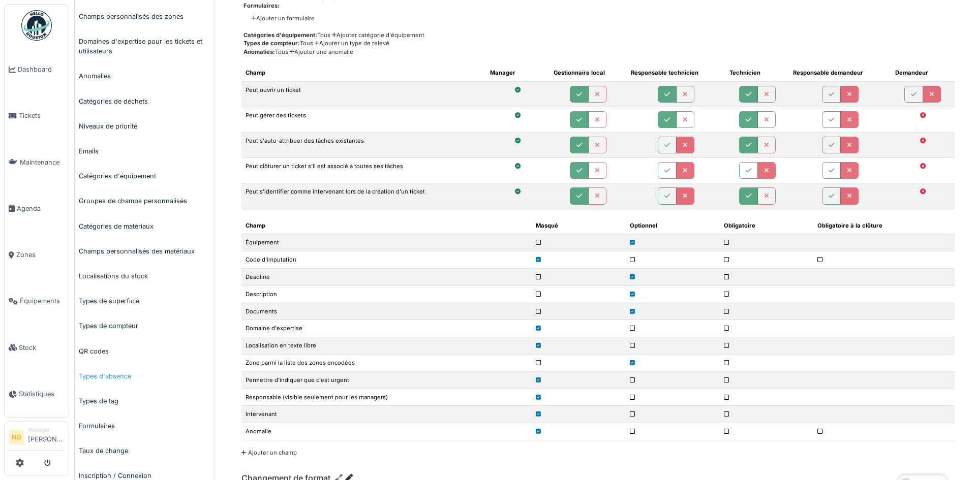
click at [95, 379] on link "Types d'absence" at bounding box center [145, 376] width 140 height 25
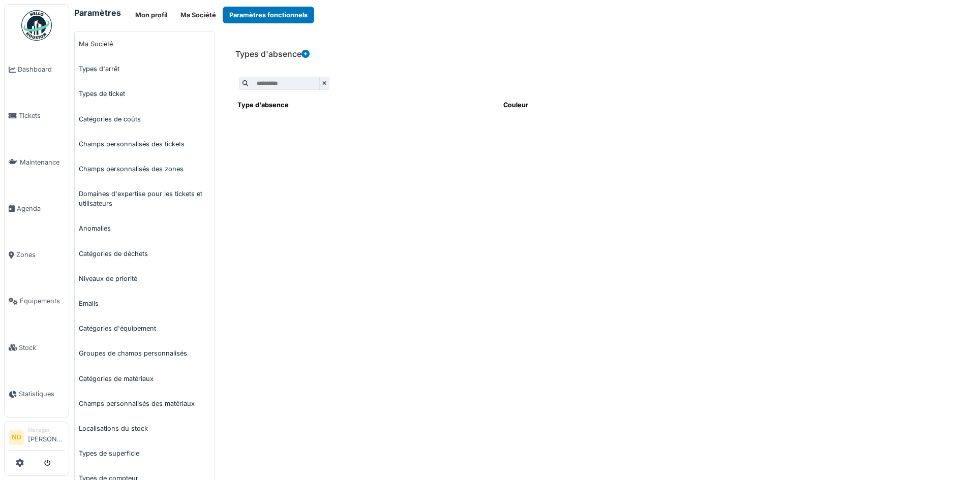
click at [309, 52] on icon at bounding box center [306, 54] width 8 height 8
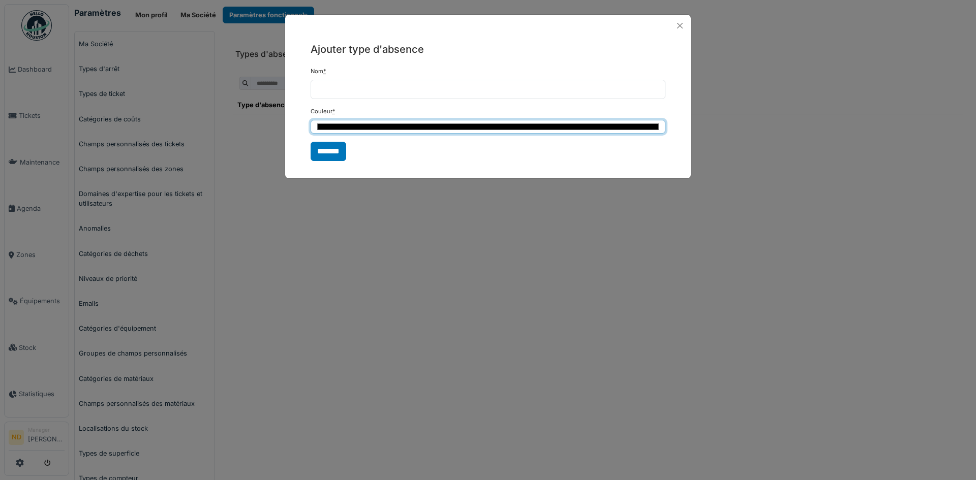
click at [389, 127] on input "*******" at bounding box center [488, 127] width 355 height 14
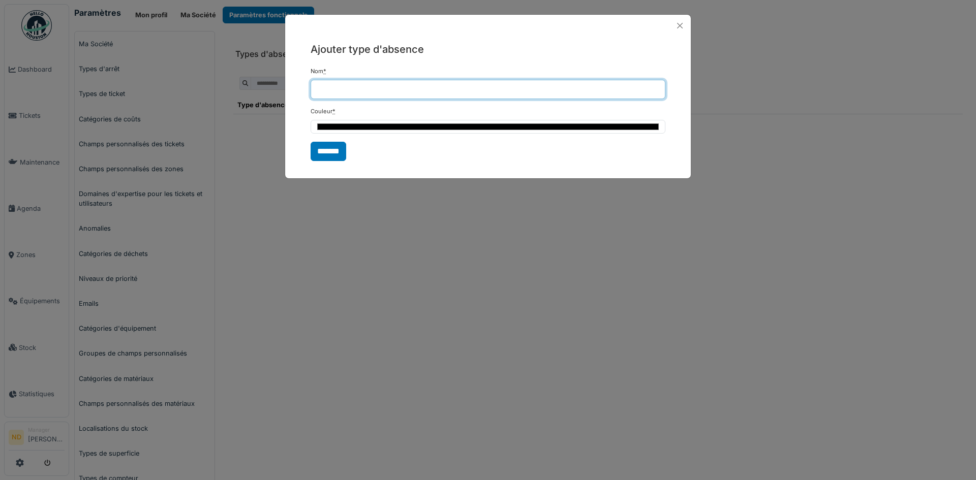
type input "*******"
click at [325, 92] on input "Nom *" at bounding box center [488, 89] width 355 height 19
type input "*******"
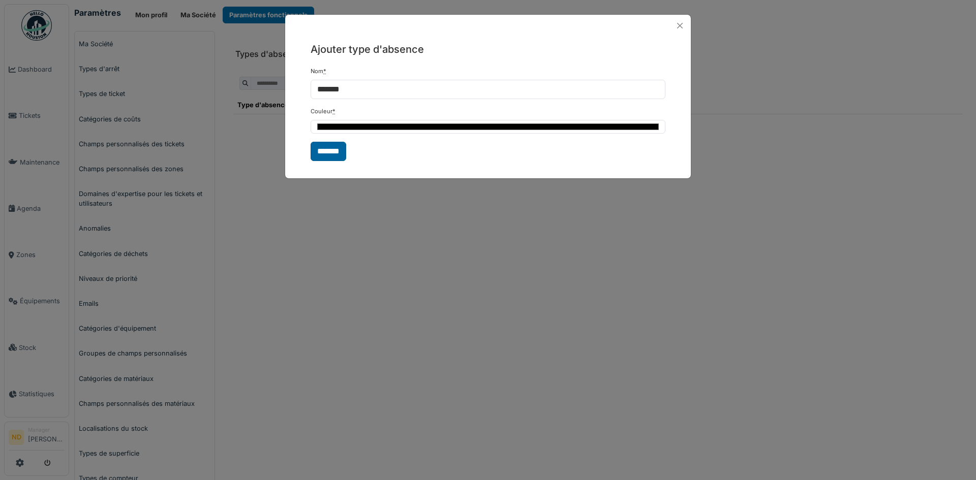
click at [341, 154] on input "*******" at bounding box center [329, 151] width 36 height 19
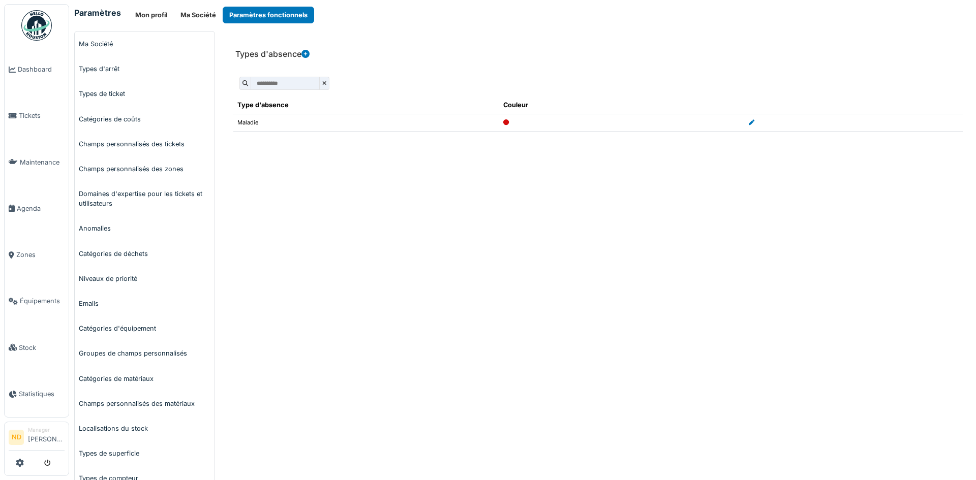
click at [305, 54] on icon at bounding box center [306, 54] width 8 height 8
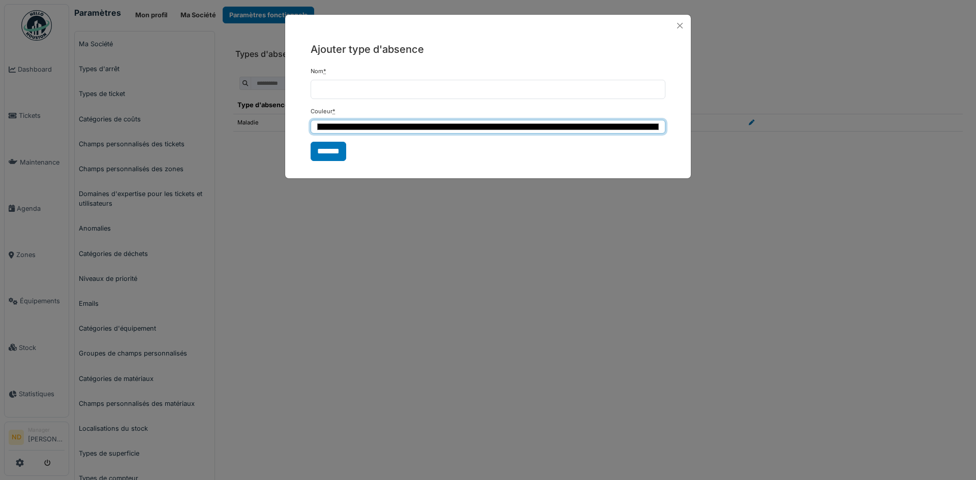
click at [347, 127] on input "*******" at bounding box center [488, 127] width 355 height 14
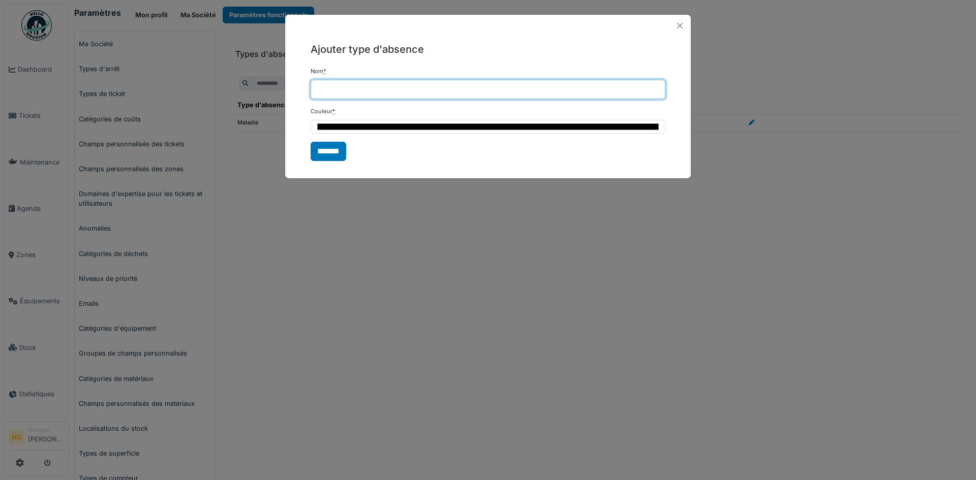
type input "*******"
drag, startPoint x: 374, startPoint y: 85, endPoint x: 373, endPoint y: 92, distance: 6.7
click at [374, 85] on input "Nom *" at bounding box center [488, 89] width 355 height 19
type input "*****"
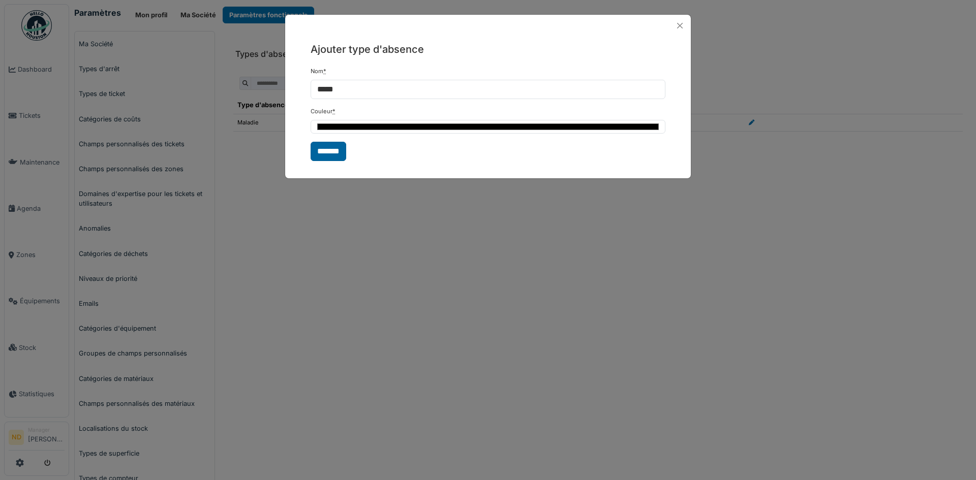
click at [343, 155] on input "*******" at bounding box center [329, 151] width 36 height 19
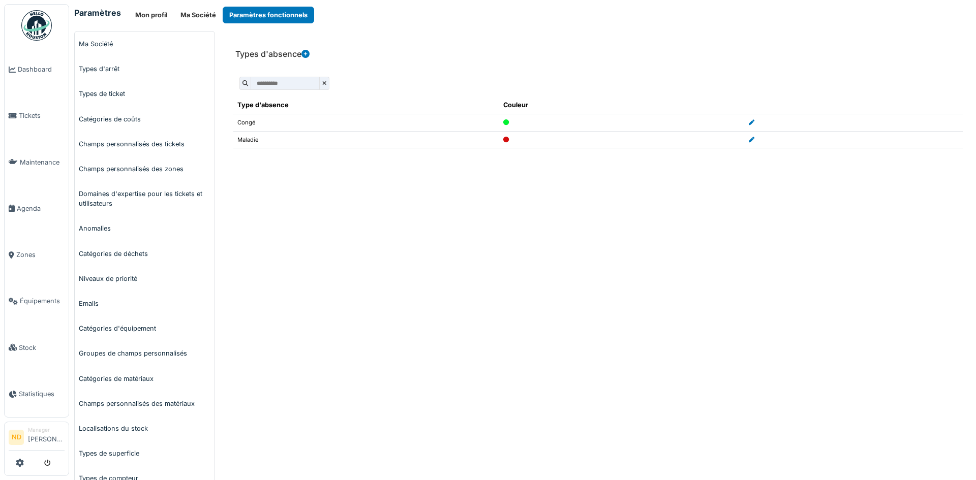
click at [305, 54] on icon at bounding box center [306, 54] width 8 height 8
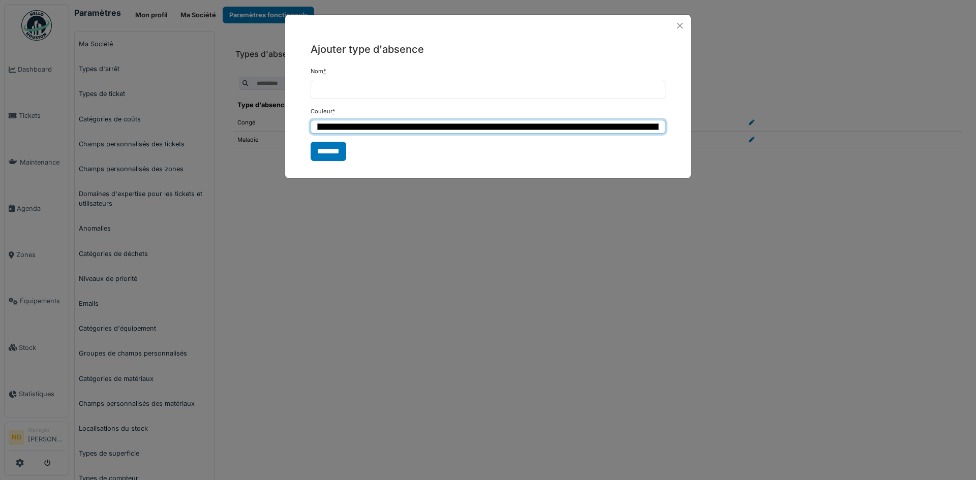
click at [365, 129] on input "*******" at bounding box center [488, 127] width 355 height 14
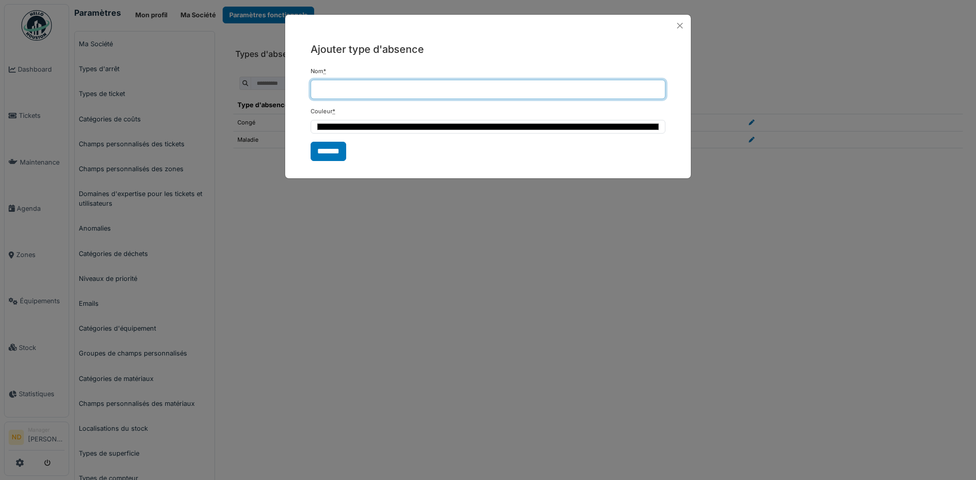
type input "*******"
click at [343, 88] on input "Nom *" at bounding box center [488, 89] width 355 height 19
type input "*********"
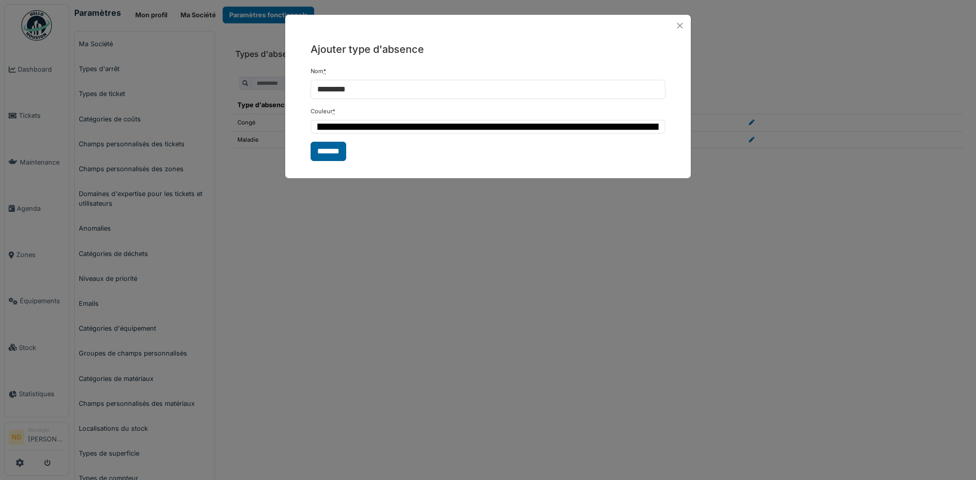
click at [339, 152] on input "*******" at bounding box center [329, 151] width 36 height 19
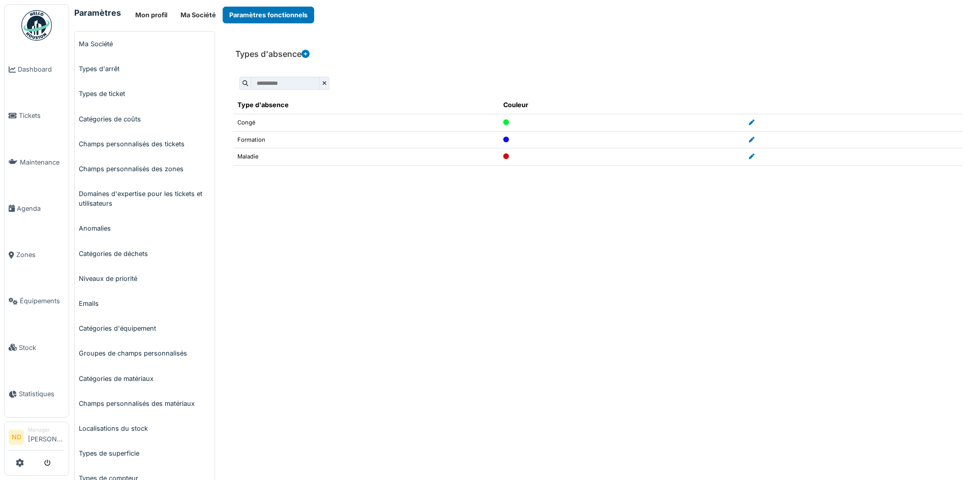
click at [30, 27] on img at bounding box center [36, 25] width 31 height 31
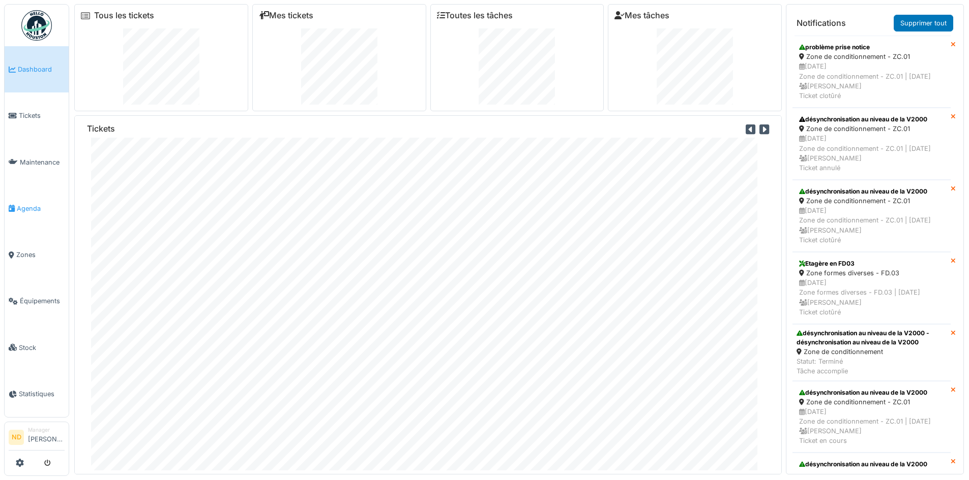
click at [40, 212] on link "Agenda" at bounding box center [37, 209] width 64 height 46
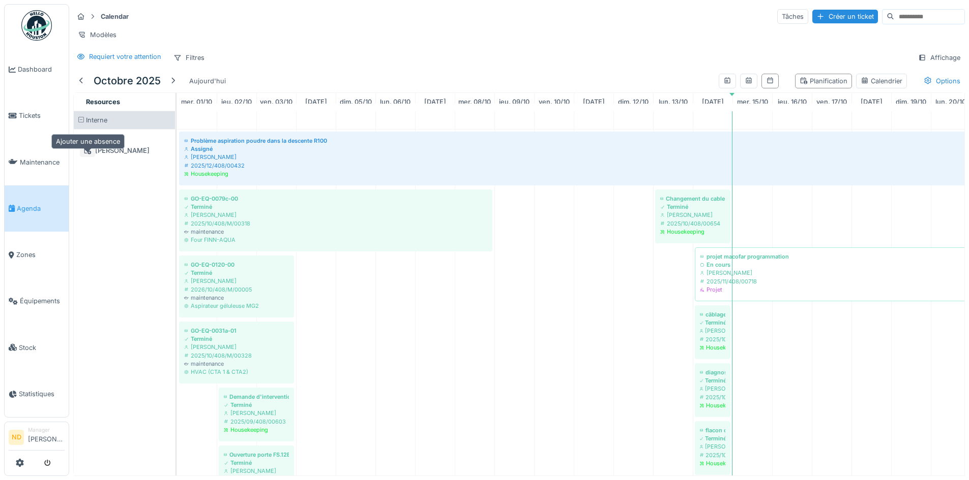
click at [88, 155] on icon at bounding box center [87, 150] width 7 height 7
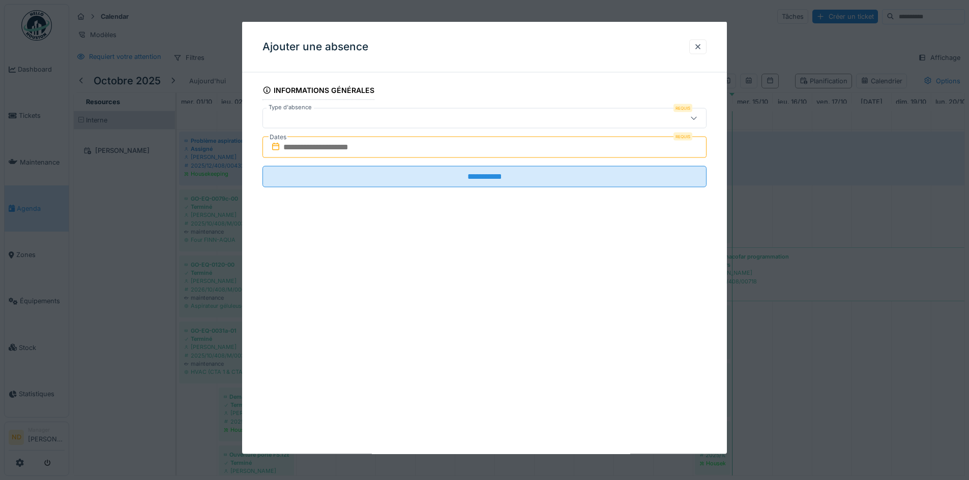
click at [675, 118] on div at bounding box center [484, 118] width 444 height 20
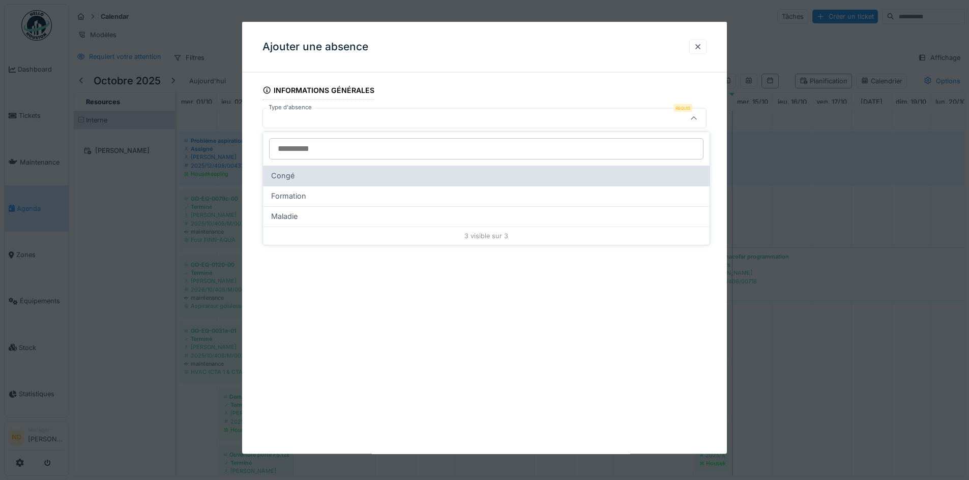
click at [423, 185] on div "Congé" at bounding box center [486, 176] width 446 height 20
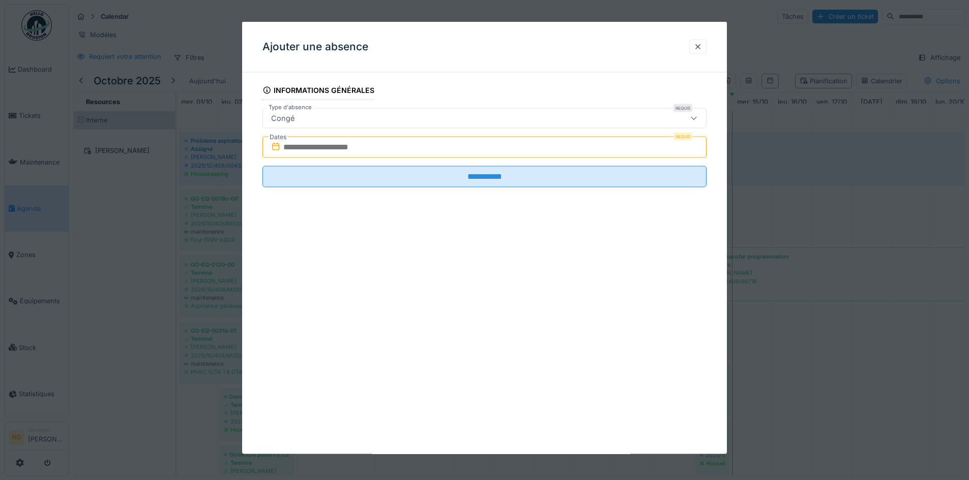
click at [393, 149] on input "text" at bounding box center [484, 147] width 444 height 21
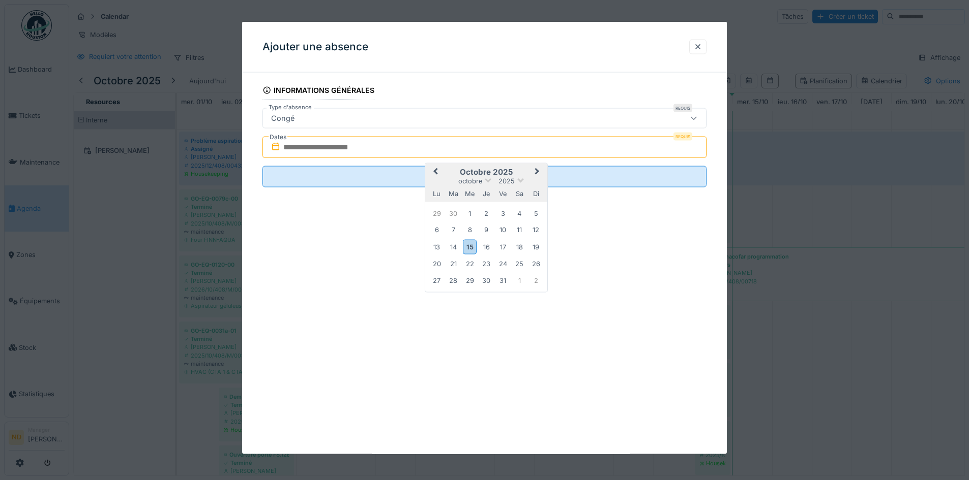
click at [697, 115] on icon at bounding box center [693, 118] width 8 height 7
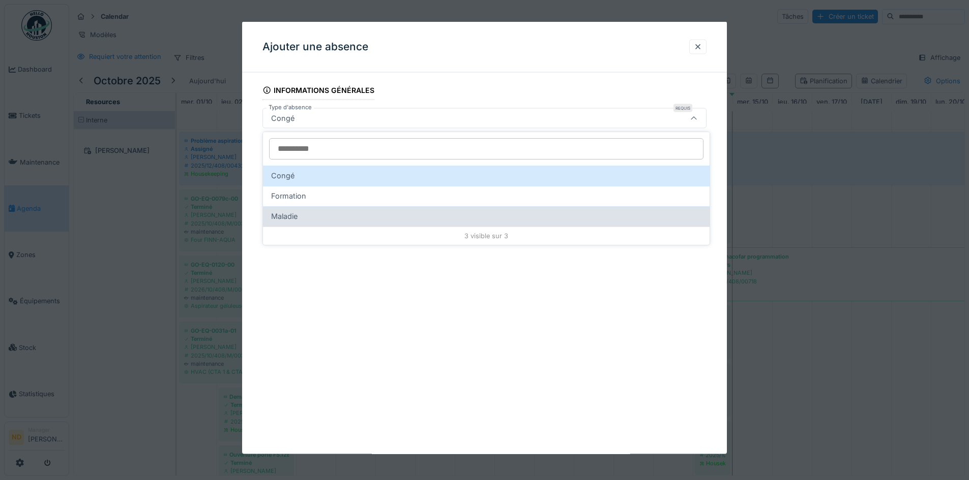
click at [303, 214] on div "Maladie" at bounding box center [486, 216] width 430 height 11
type input "***"
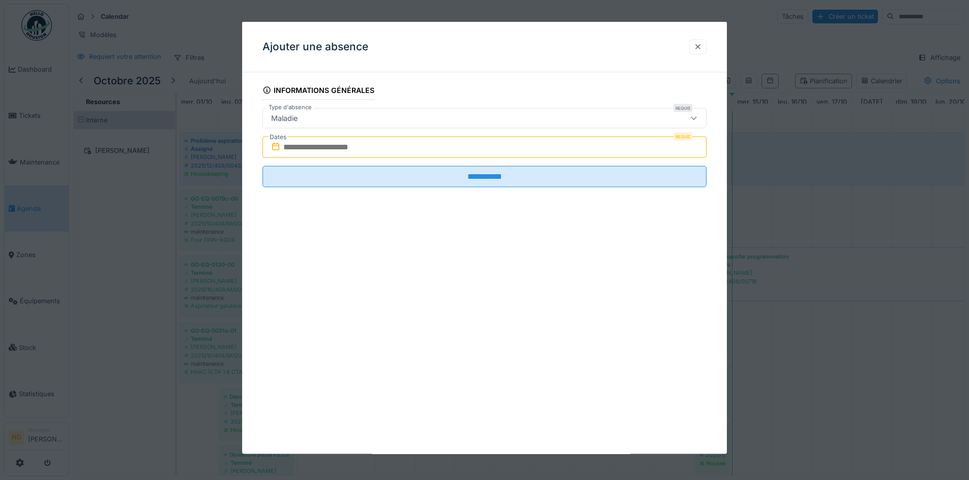
click at [701, 43] on div at bounding box center [698, 47] width 8 height 10
